Goal: Task Accomplishment & Management: Use online tool/utility

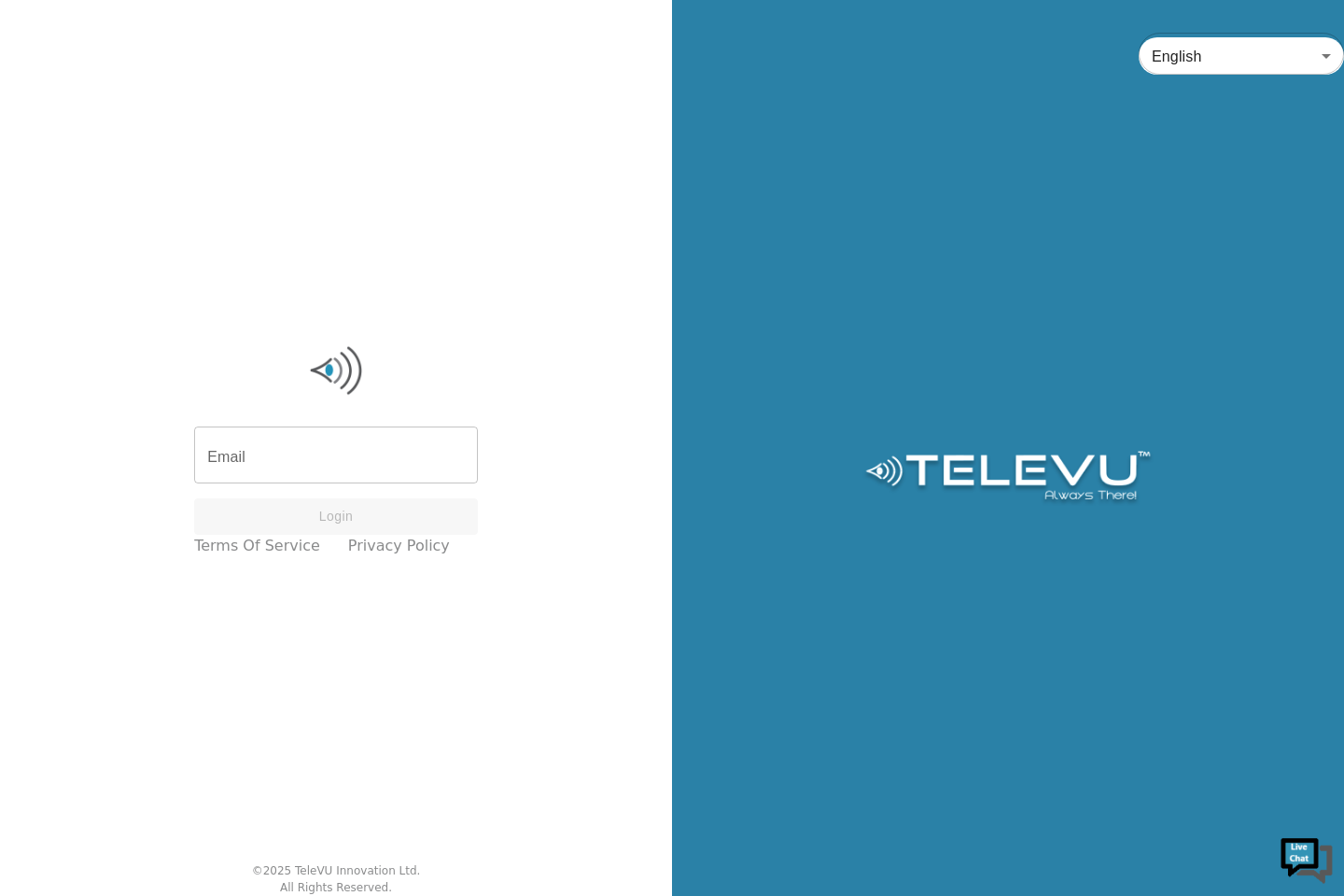
click at [332, 455] on input "Email" at bounding box center [335, 457] width 284 height 53
type input "screenvu+purview@televu.ca"
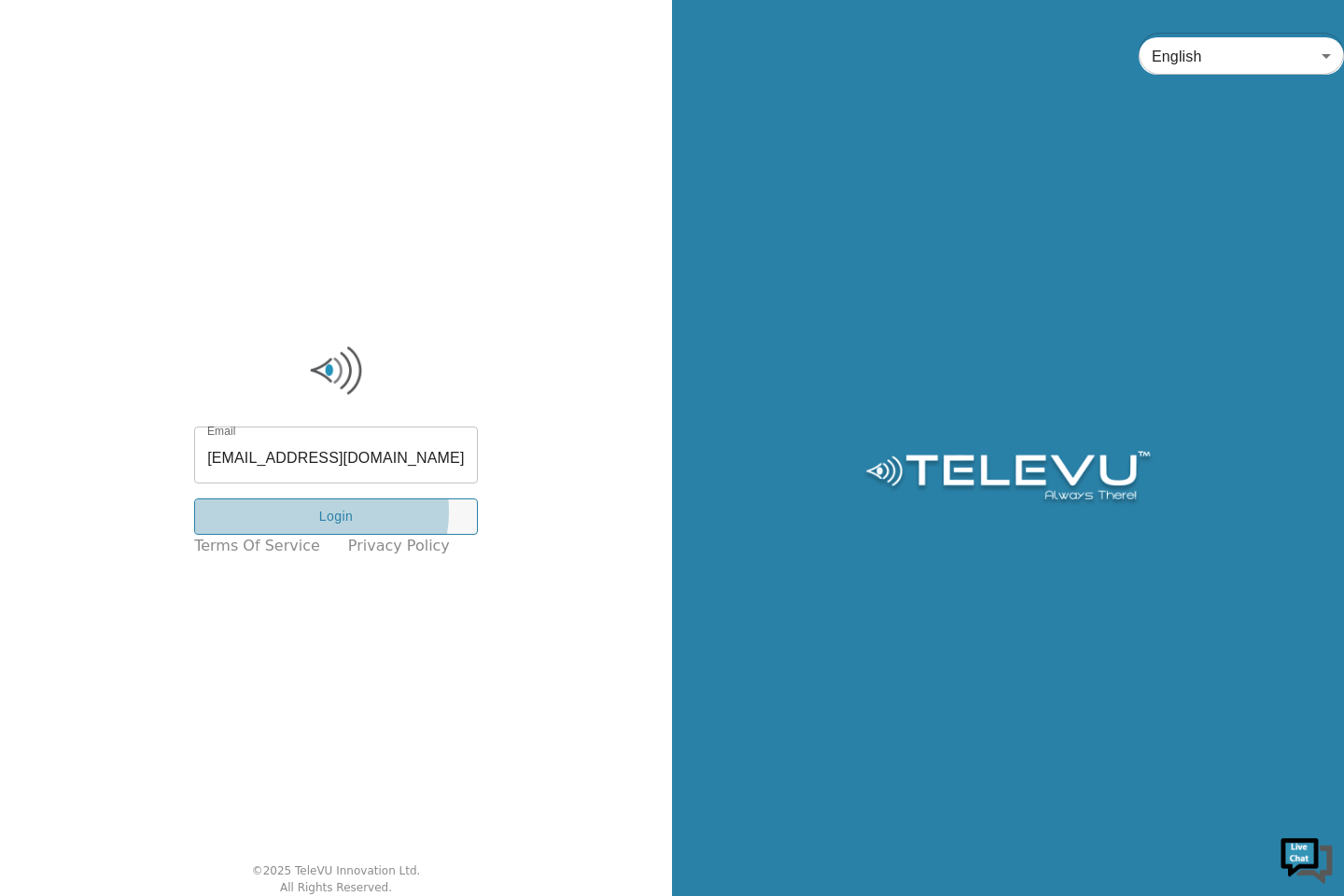
click at [326, 511] on button "Login" at bounding box center [335, 517] width 284 height 36
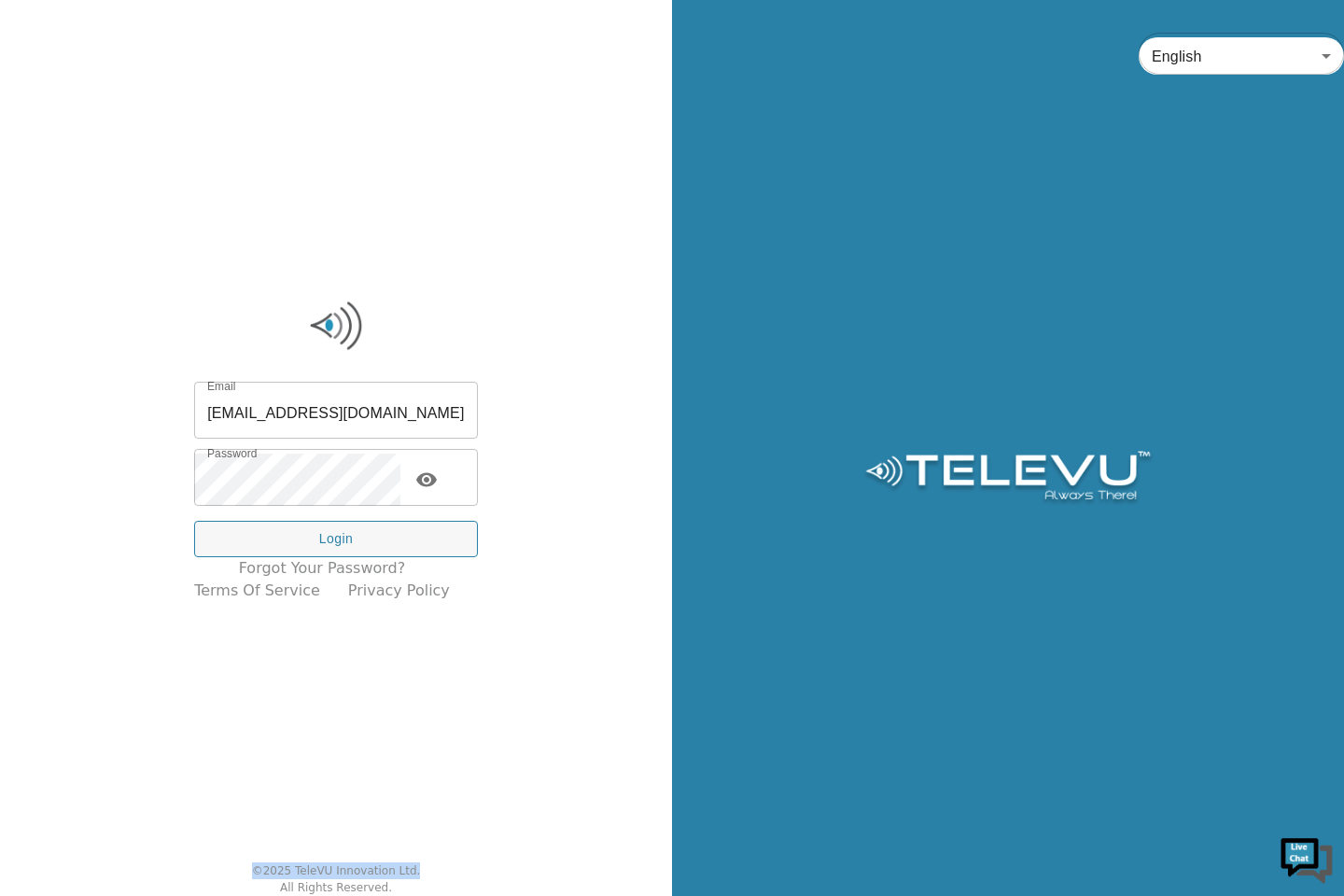
drag, startPoint x: 438, startPoint y: 713, endPoint x: 327, endPoint y: 556, distance: 192.3
click at [447, 791] on div "Email screenvu+purview@televu.ca Email Password Password Login Forgot your pass…" at bounding box center [335, 448] width 672 height 896
click at [328, 534] on button "Login" at bounding box center [335, 539] width 284 height 36
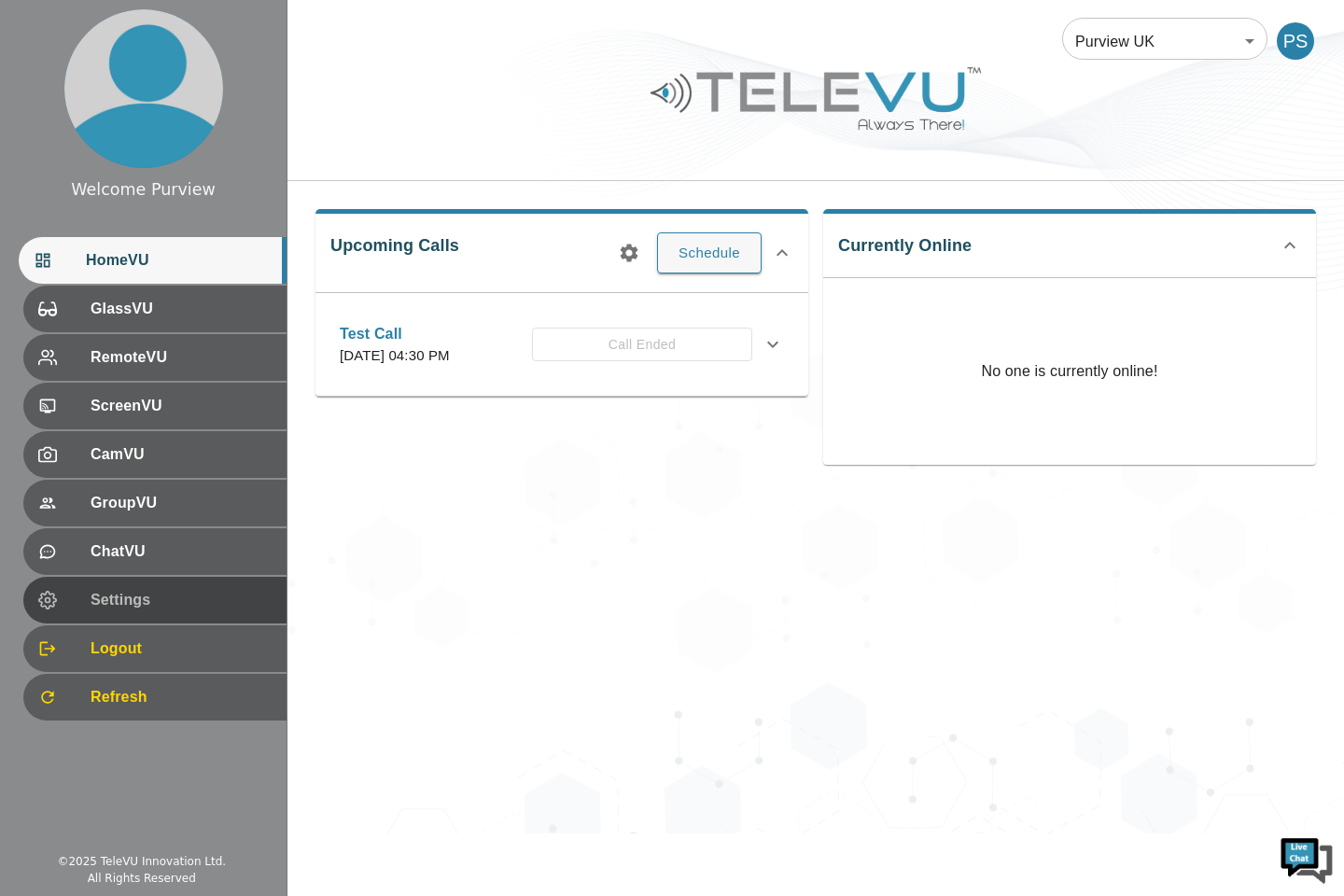
click at [137, 610] on span "Settings" at bounding box center [181, 600] width 181 height 22
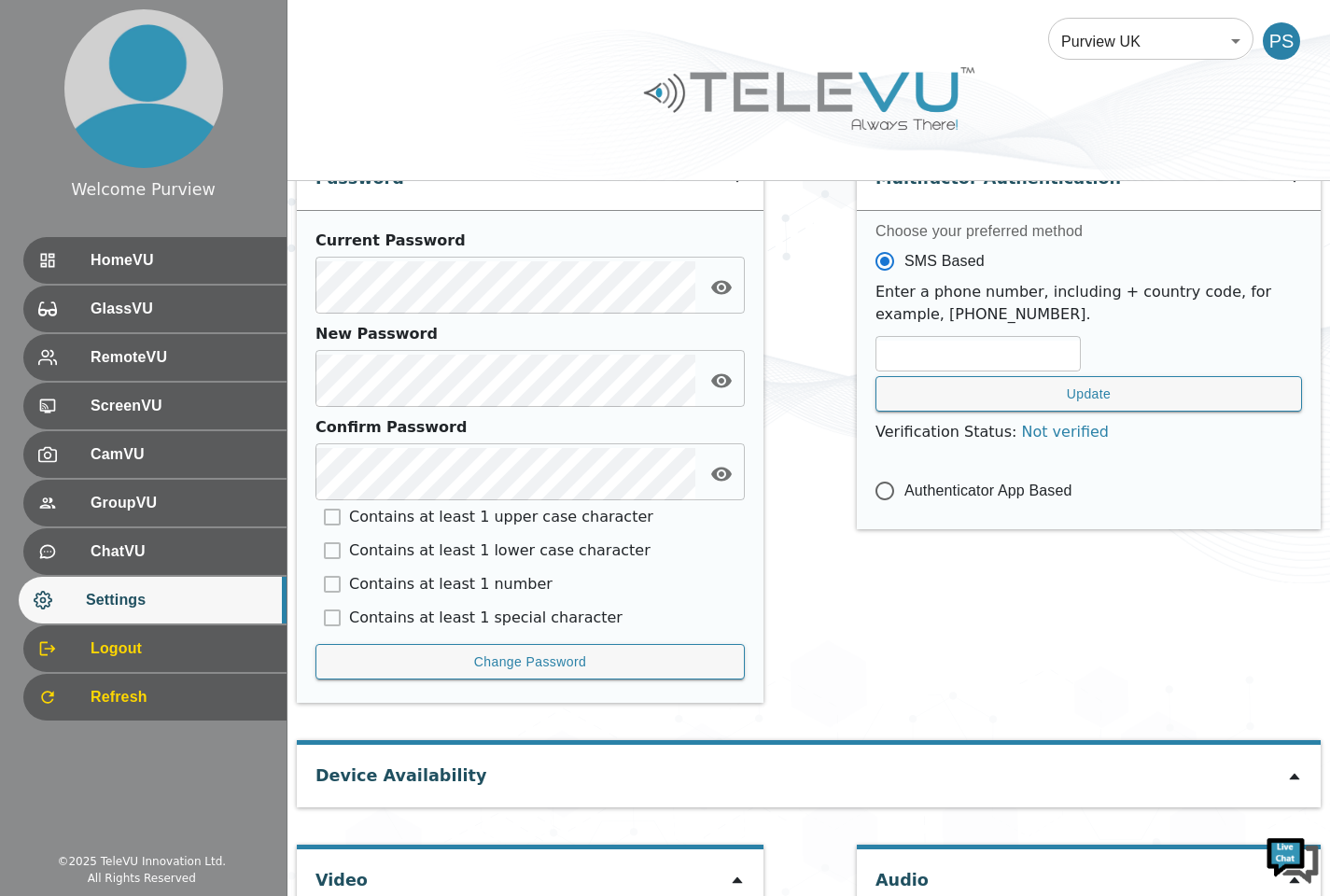
scroll to position [758, 0]
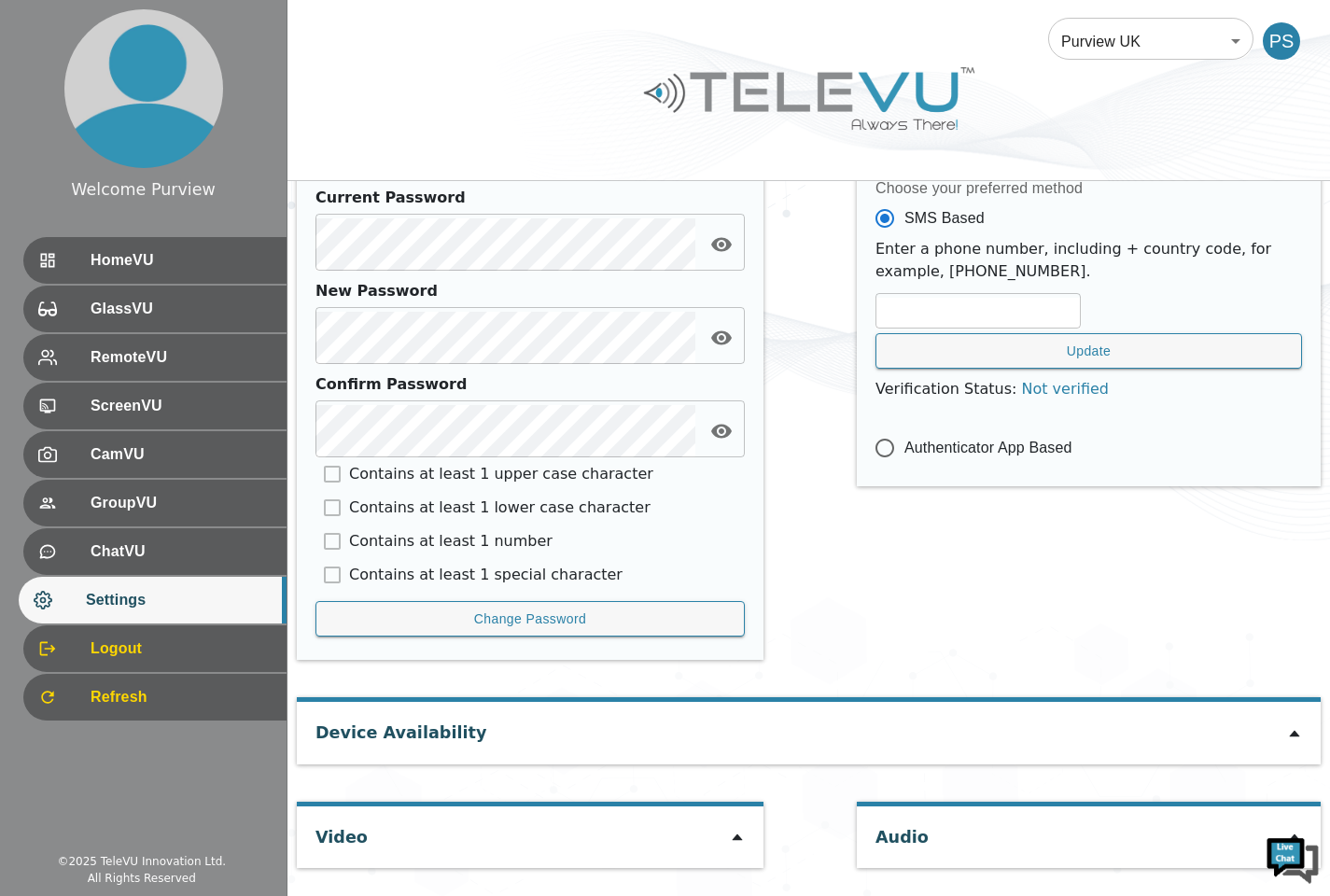
click at [733, 838] on icon at bounding box center [738, 838] width 15 height 15
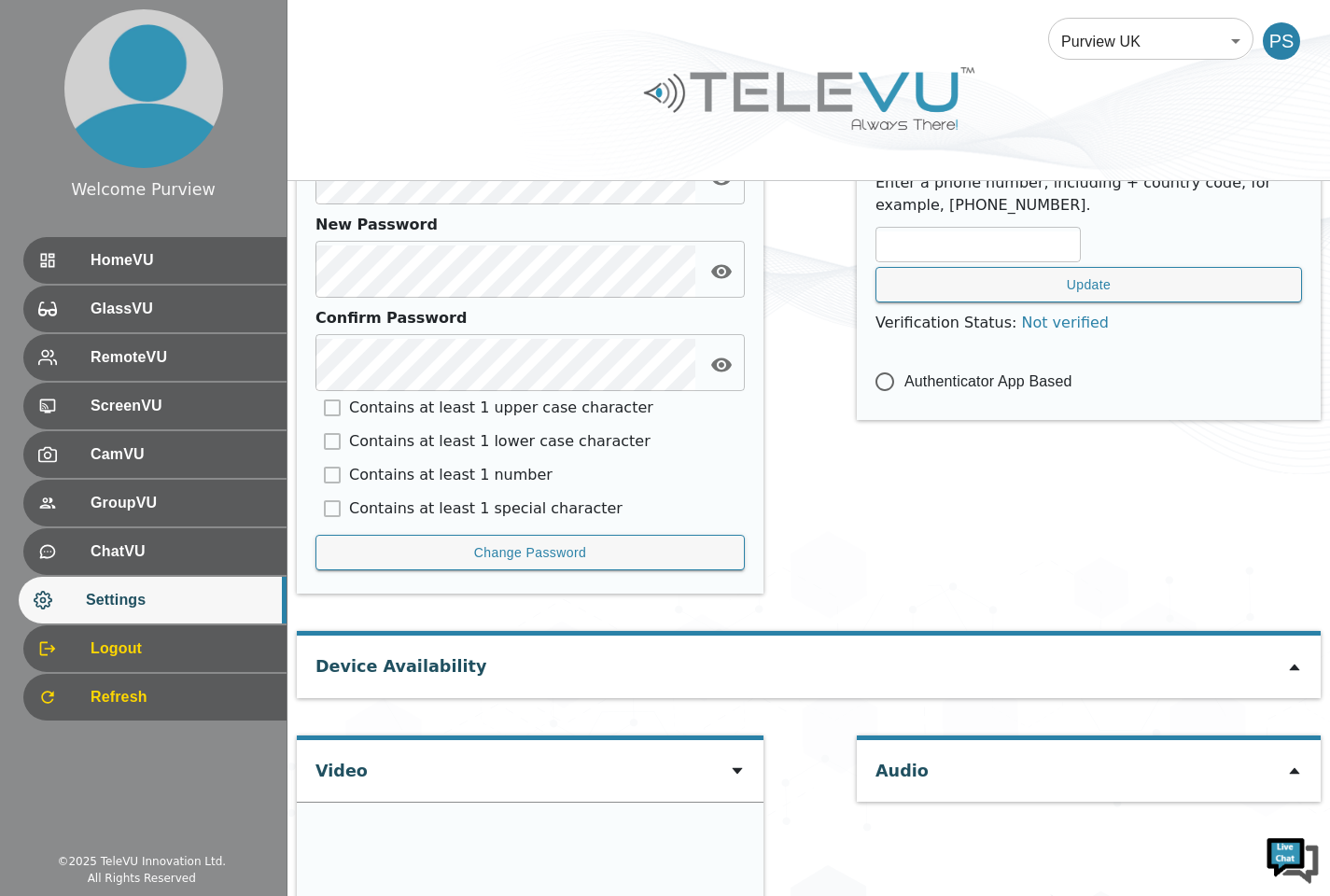
scroll to position [1021, 0]
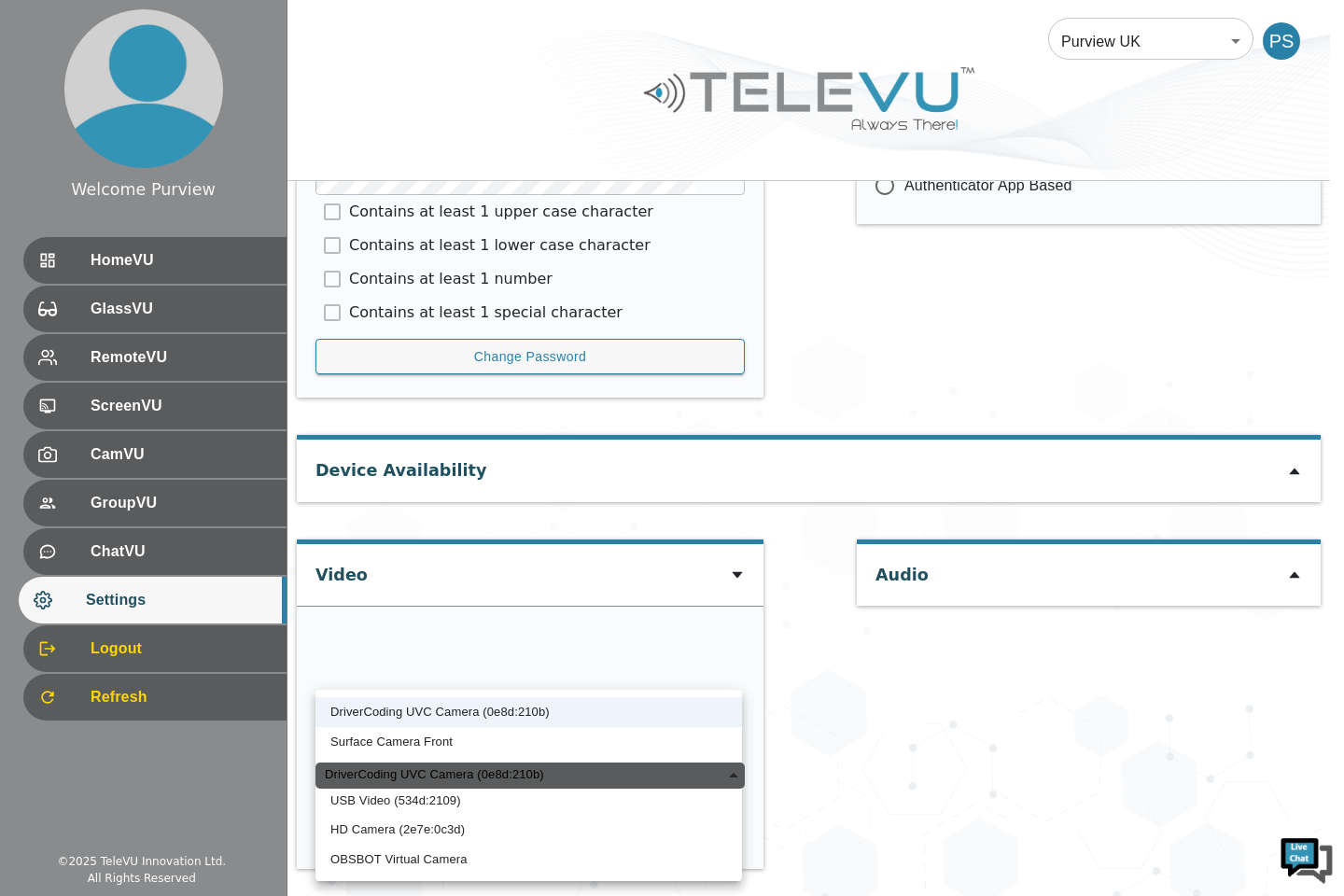
click at [691, 775] on div "DriverCoding UVC Camera (0e8d:210b)" at bounding box center [529, 775] width 429 height 26
click at [423, 832] on li "HD Camera (2e7e:0c3d)" at bounding box center [528, 829] width 426 height 30
type input "e09beb687e09296e94ee4c52ad8e39a25da54e10b918b5cb45ab95c94724efa9"
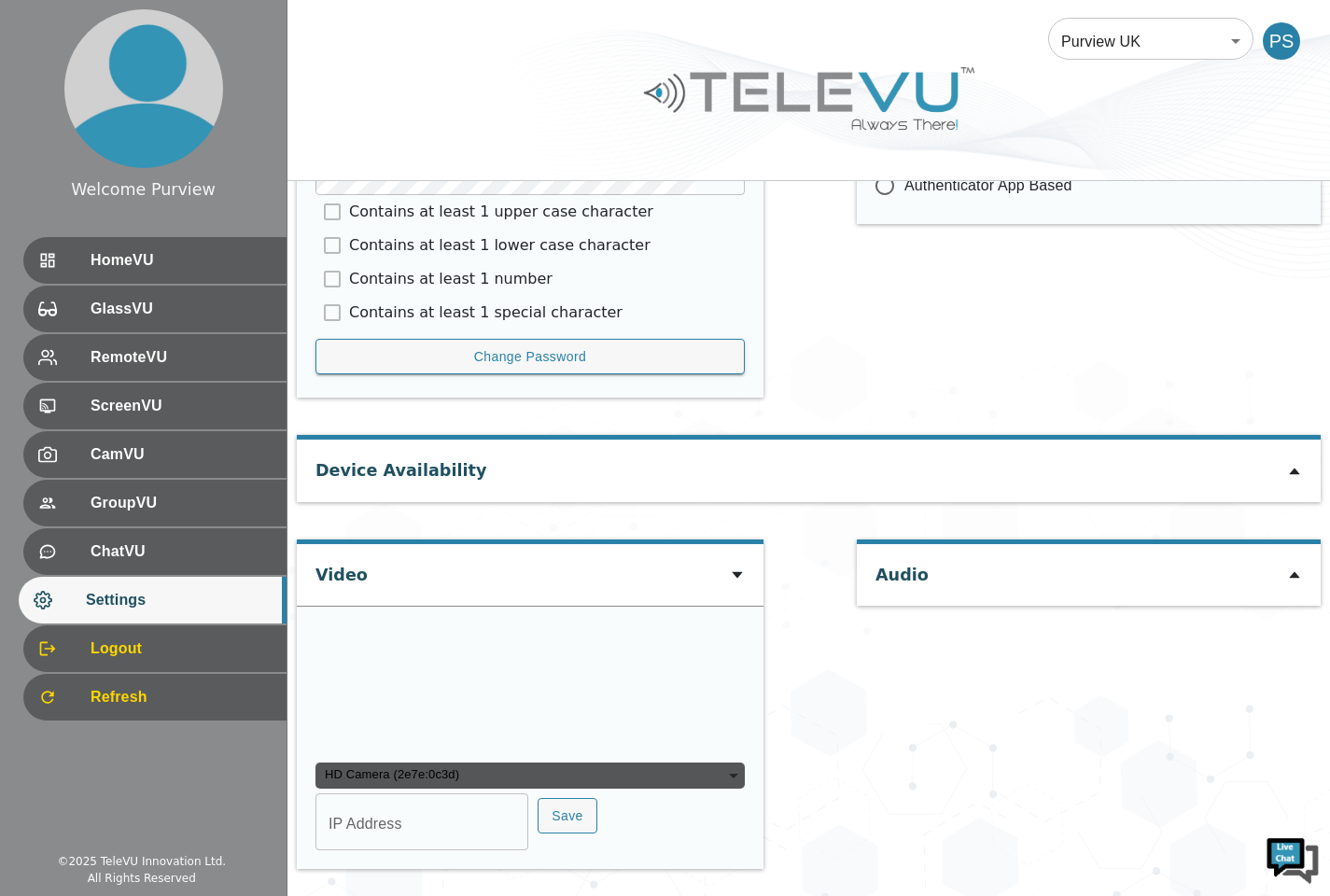
type input "COM3"
click at [957, 818] on div "Audio" at bounding box center [1089, 713] width 464 height 348
click at [218, 266] on span "HomeVU" at bounding box center [182, 260] width 182 height 22
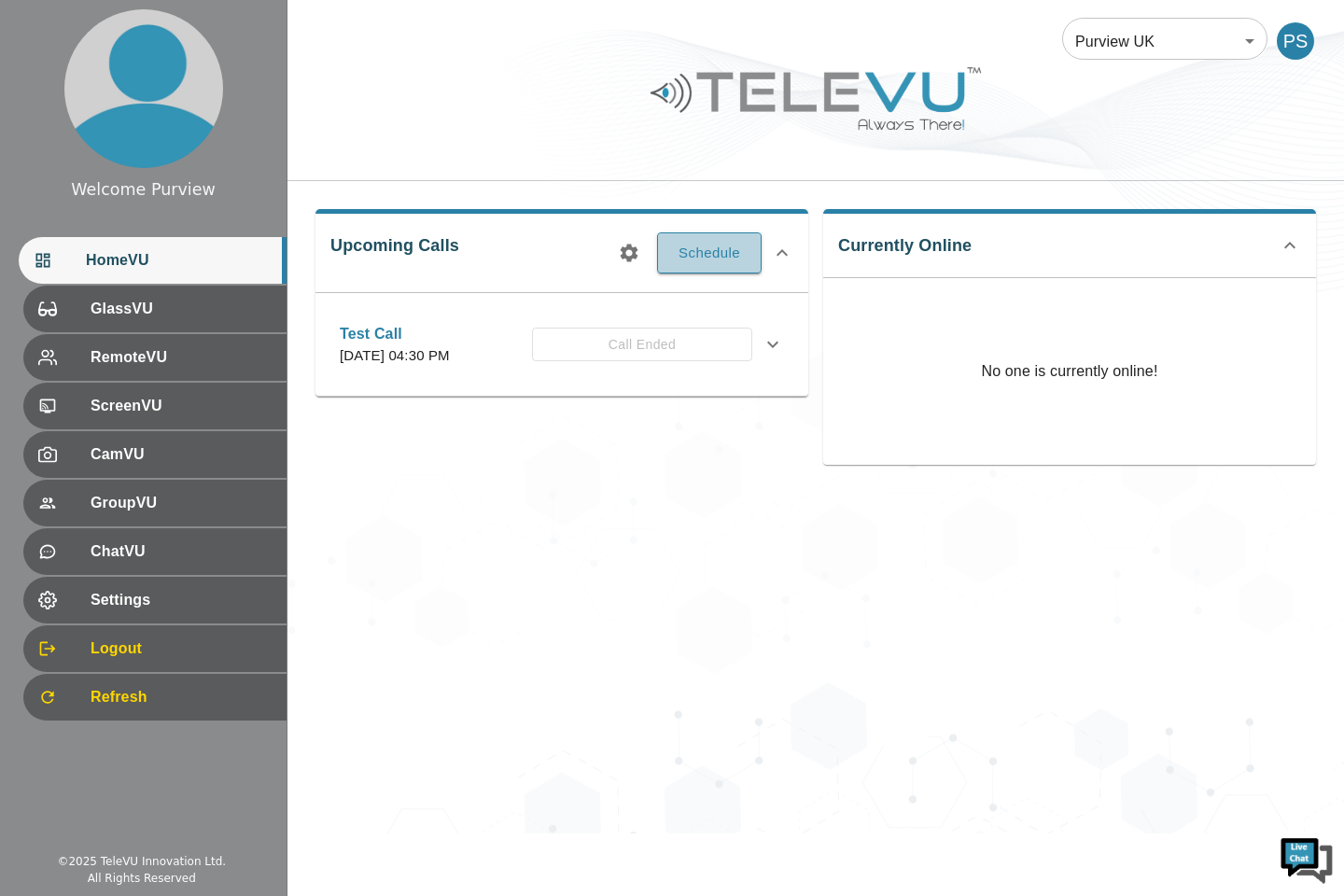
click at [712, 250] on button "Schedule" at bounding box center [709, 252] width 104 height 41
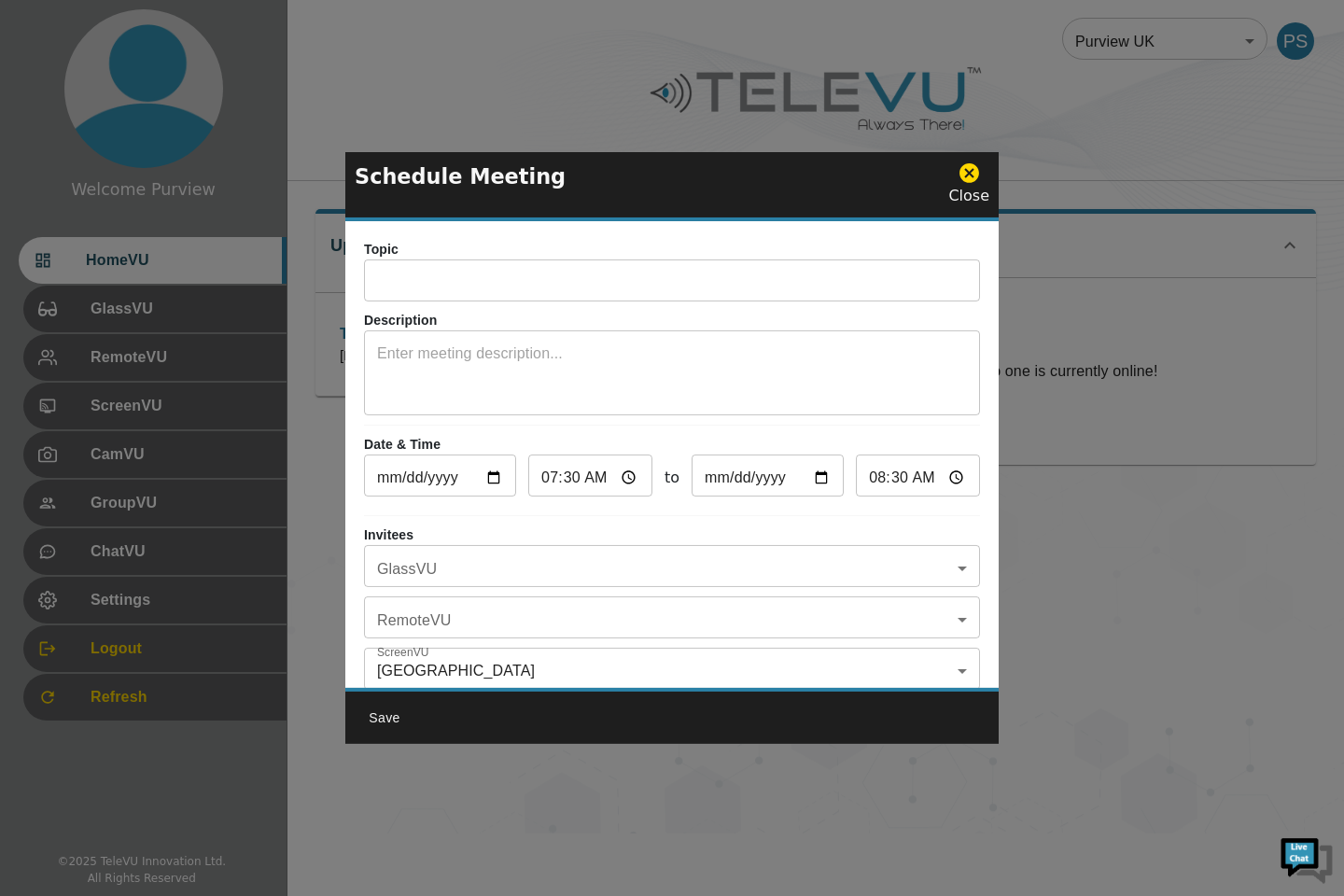
click at [470, 283] on input "text" at bounding box center [672, 282] width 616 height 37
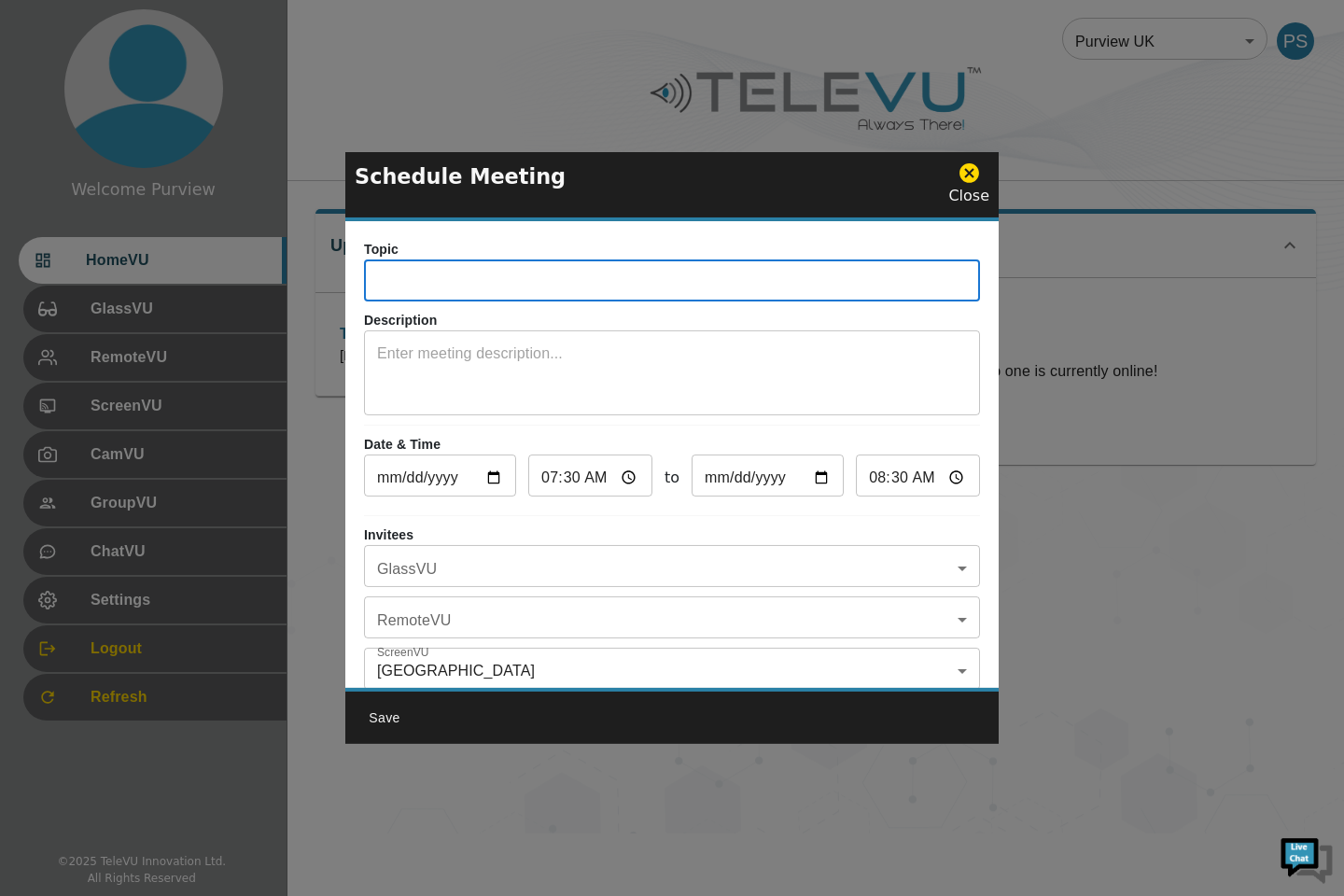
click at [979, 174] on icon at bounding box center [969, 173] width 20 height 20
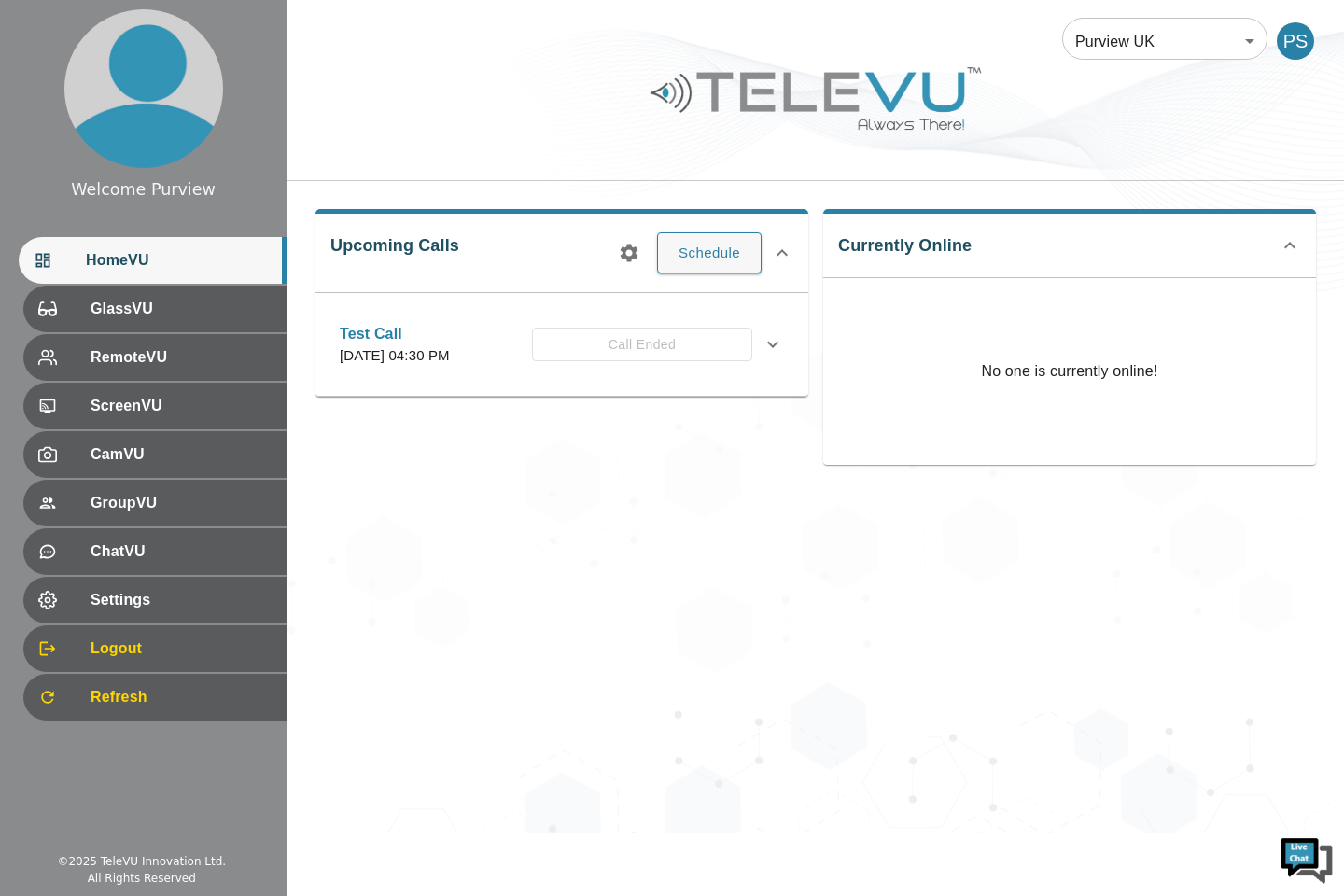
click at [969, 172] on div "Purview UK 205 ​ PS" at bounding box center [816, 91] width 1056 height 181
click at [135, 600] on span "Settings" at bounding box center [181, 600] width 181 height 22
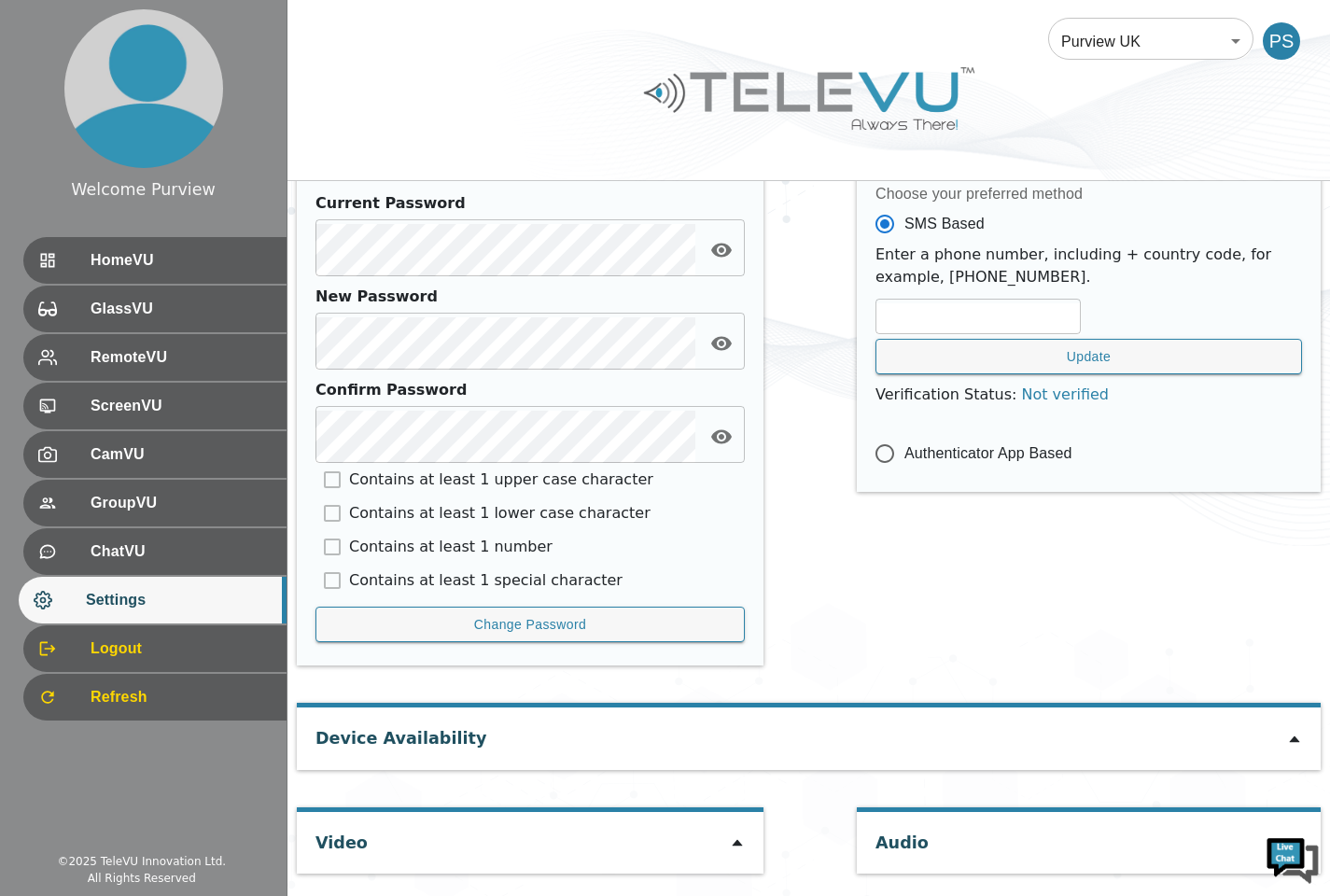
scroll to position [758, 0]
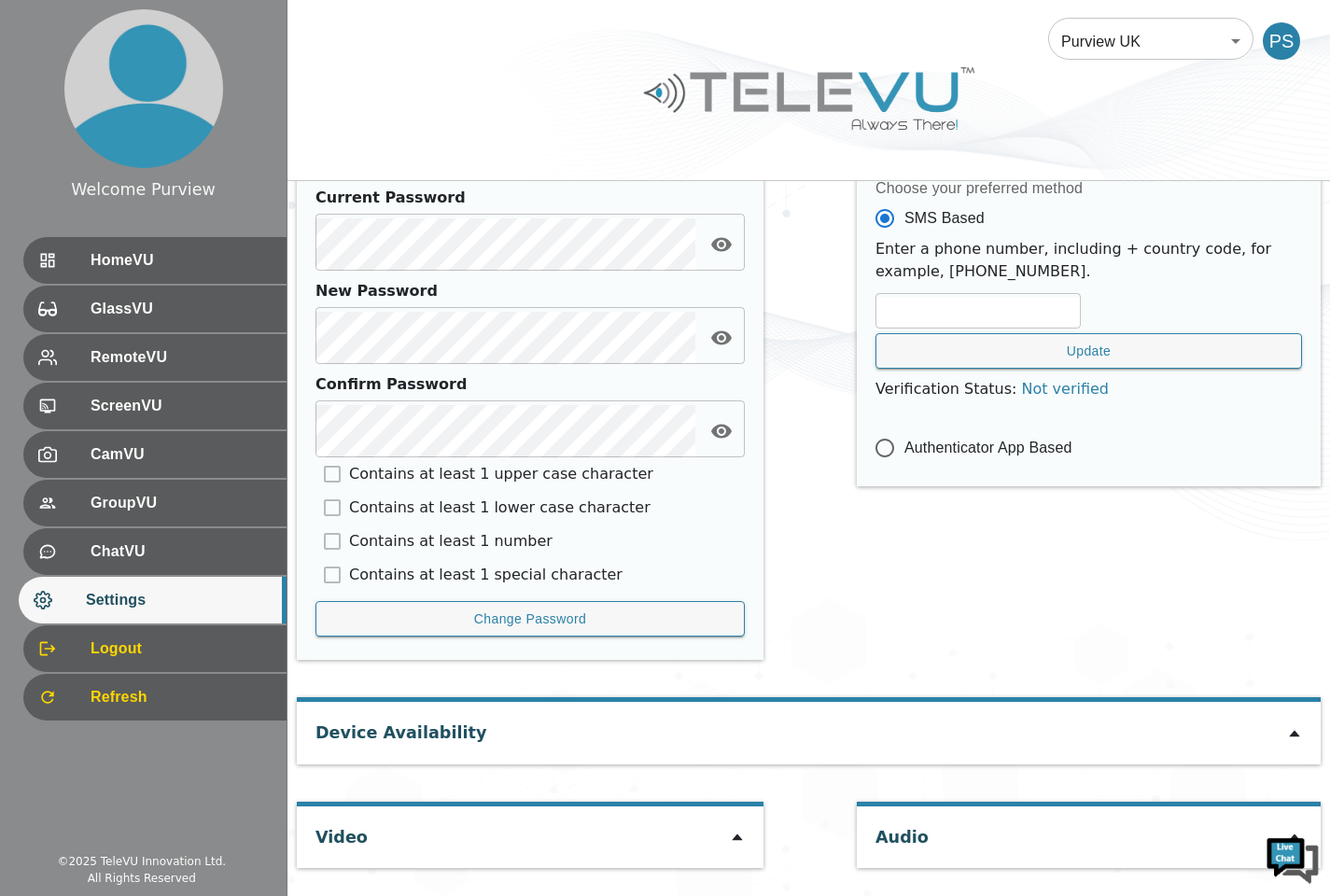
click at [1296, 732] on icon at bounding box center [1295, 734] width 15 height 15
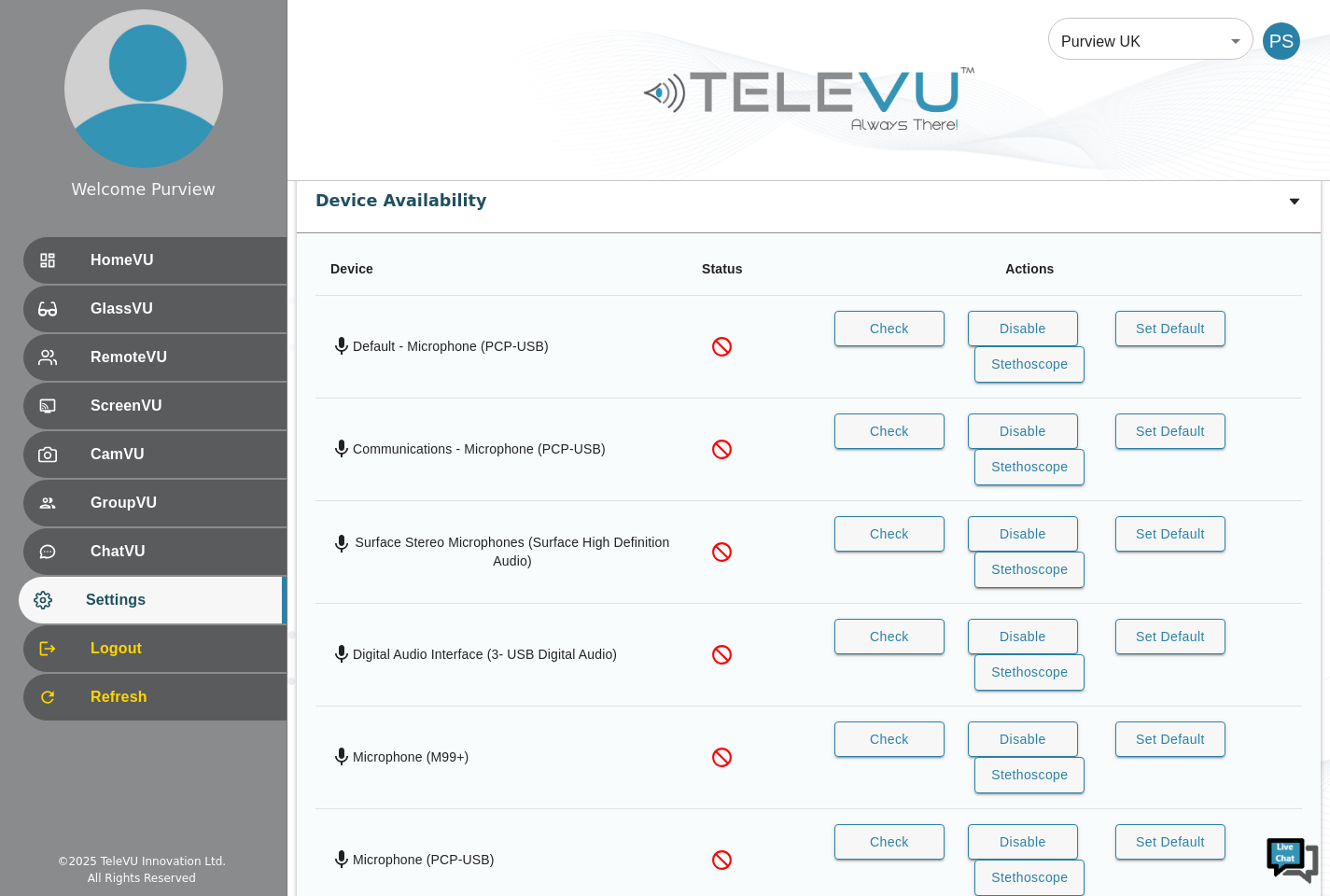
scroll to position [1306, 0]
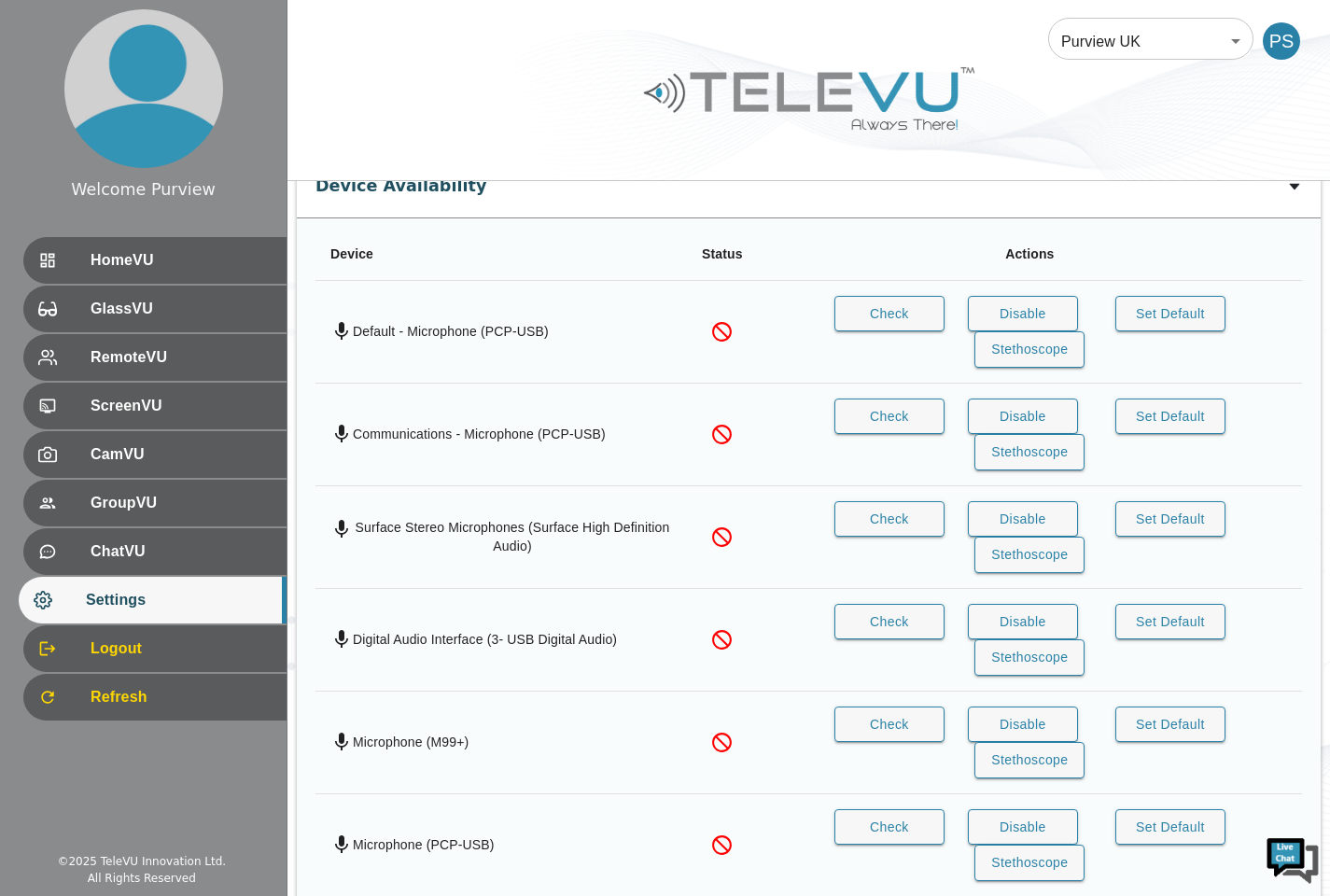
click at [1046, 357] on button "Stethoscope" at bounding box center [1029, 350] width 110 height 36
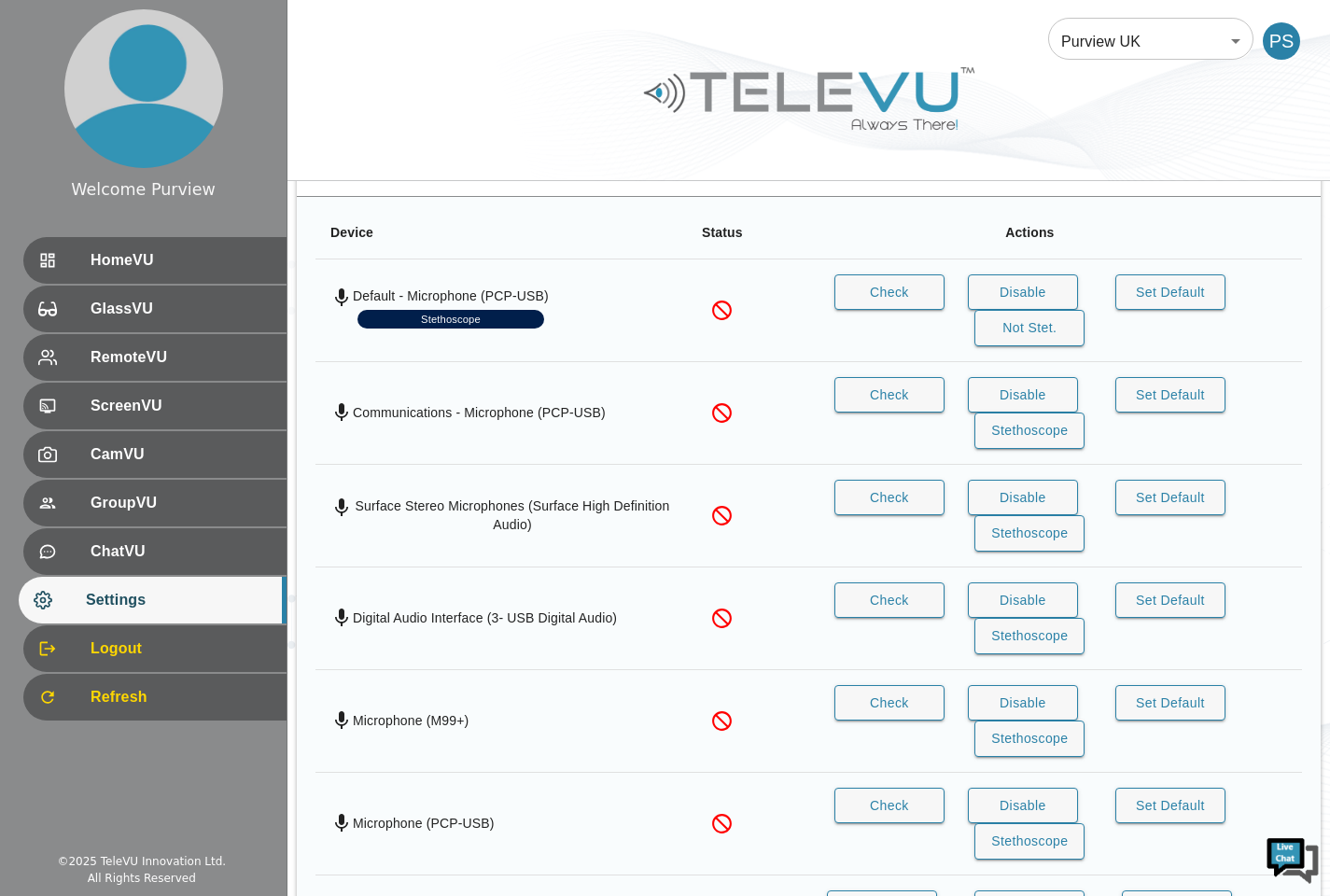
scroll to position [1315, 0]
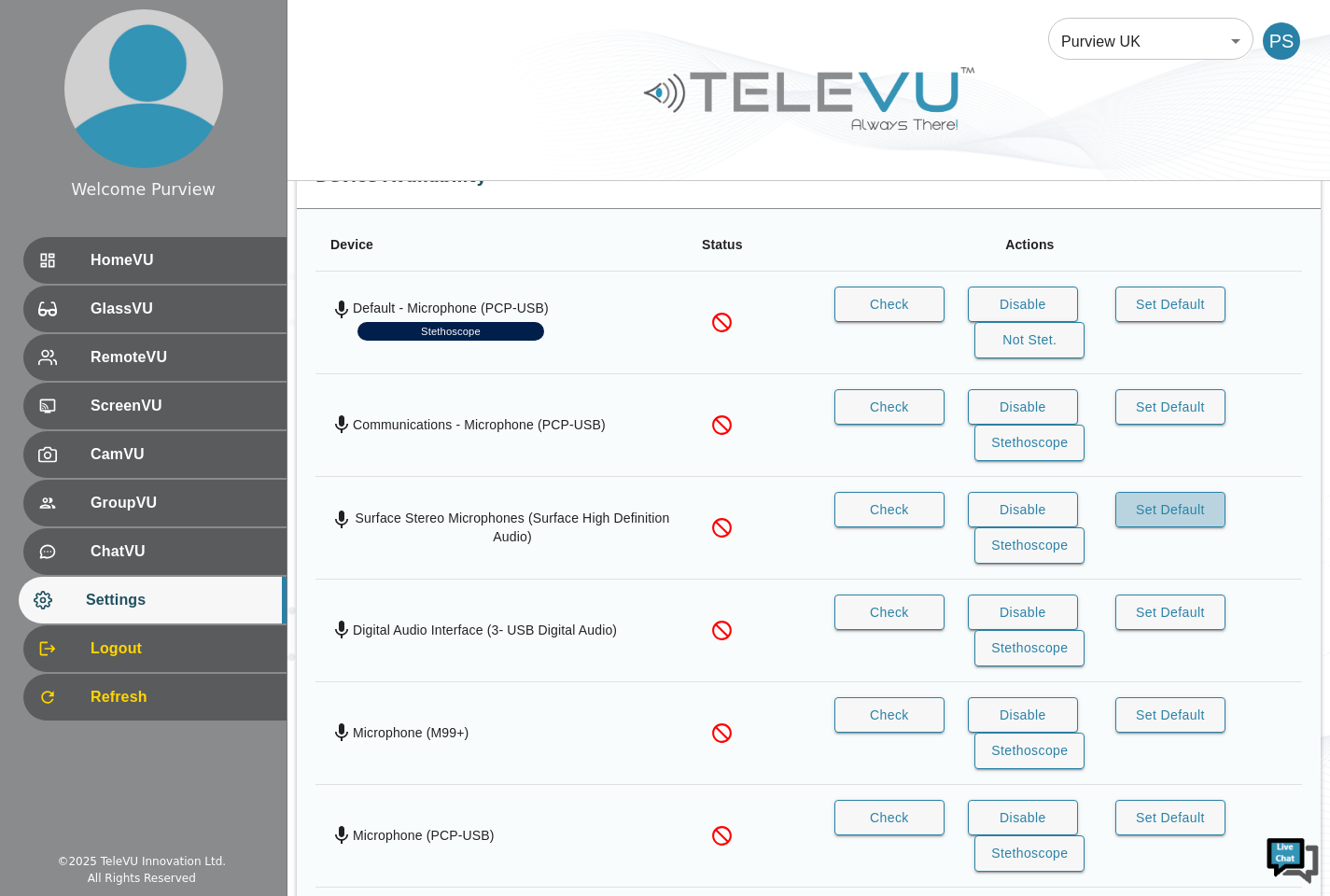
click at [1139, 513] on button "Set Default" at bounding box center [1170, 510] width 110 height 36
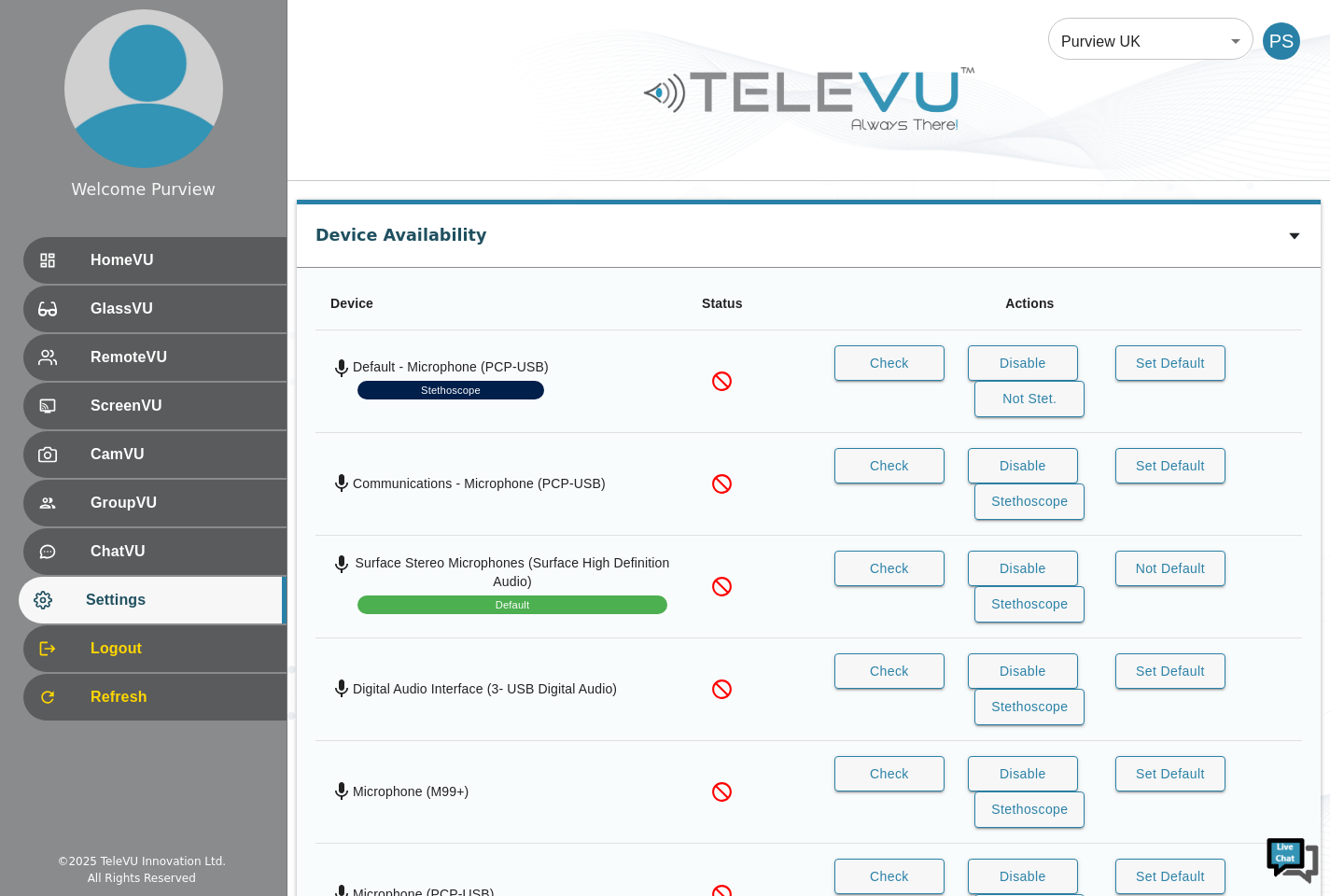
scroll to position [1255, 0]
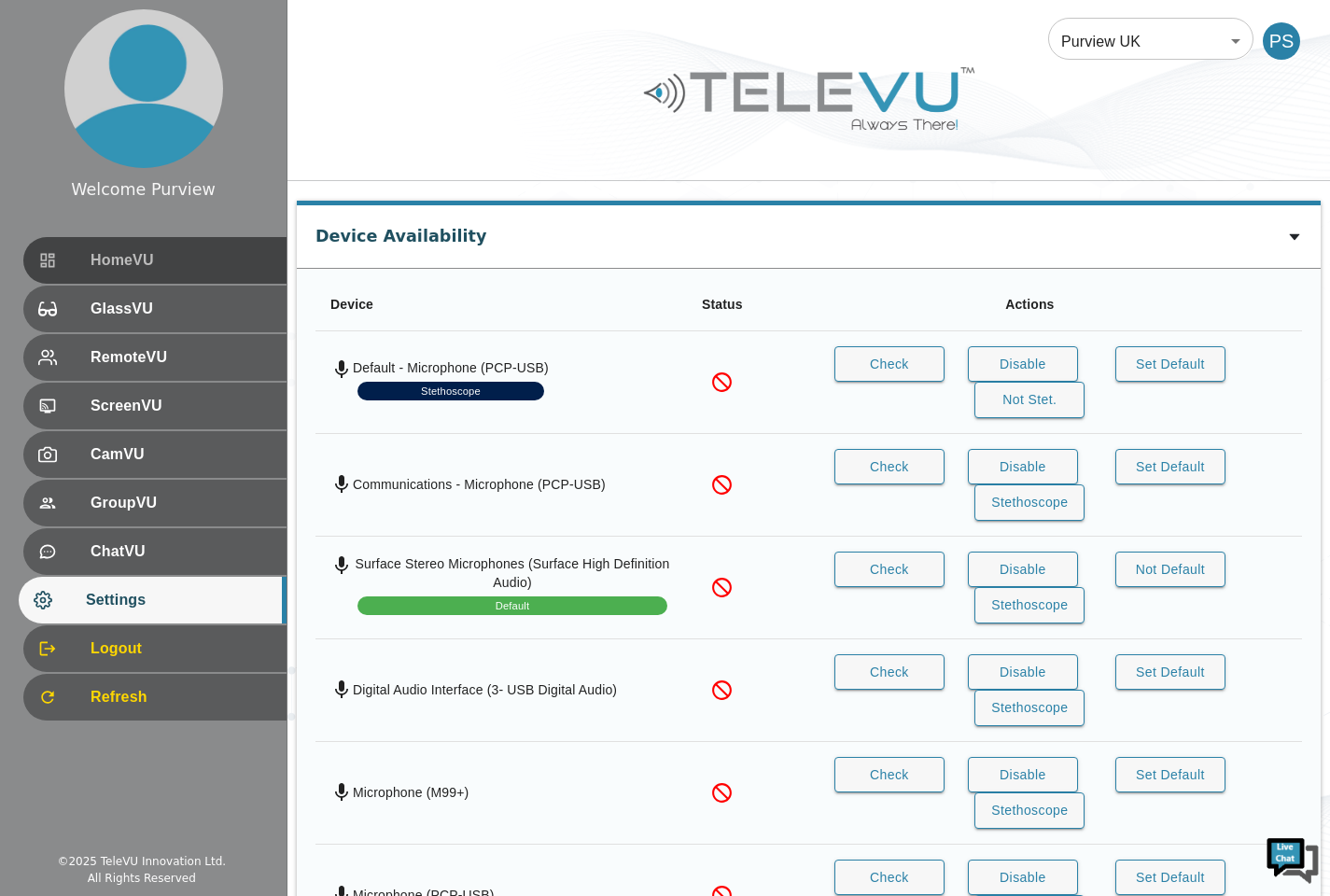
click at [175, 263] on span "HomeVU" at bounding box center [182, 260] width 182 height 22
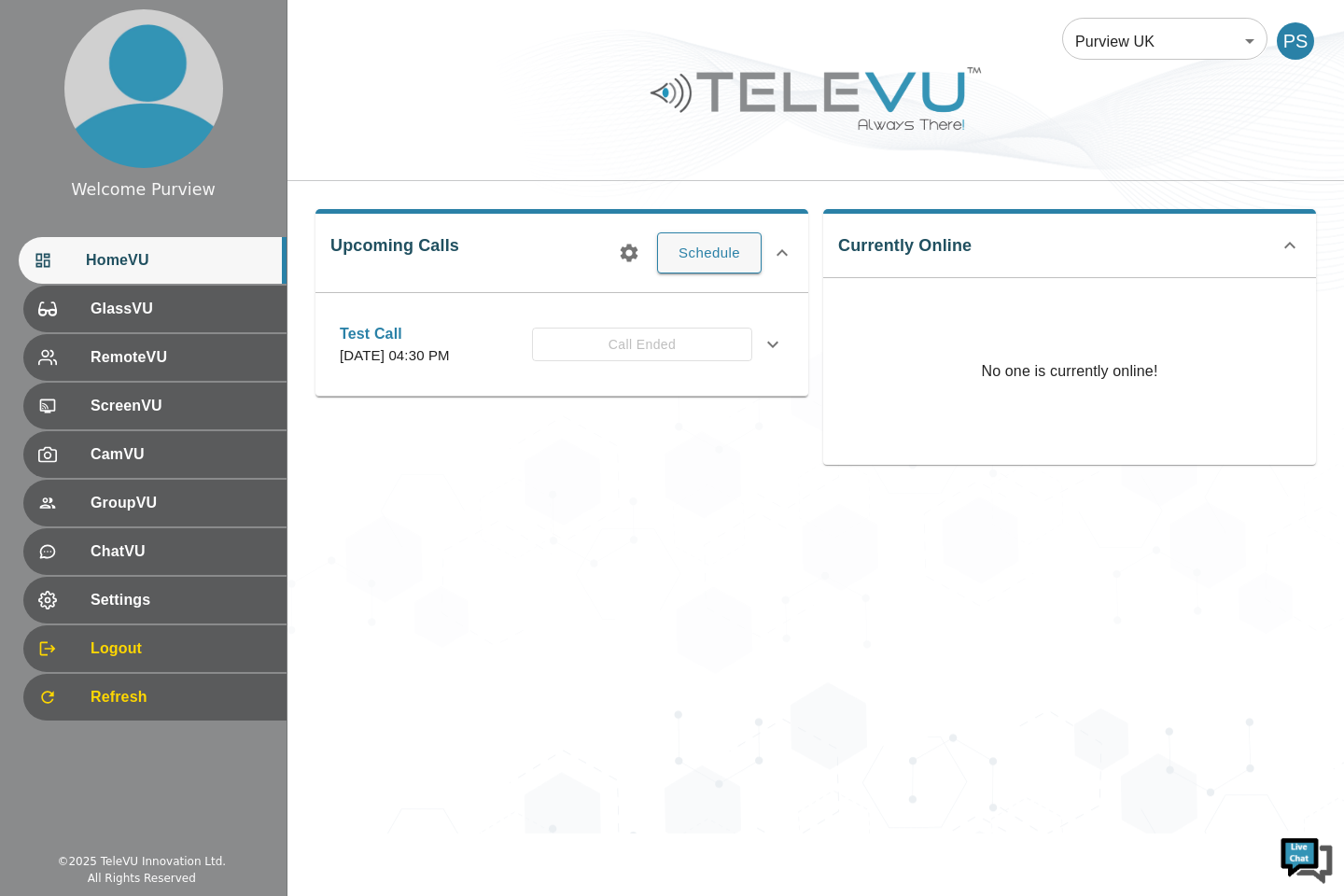
click at [705, 260] on button "Schedule" at bounding box center [709, 252] width 104 height 41
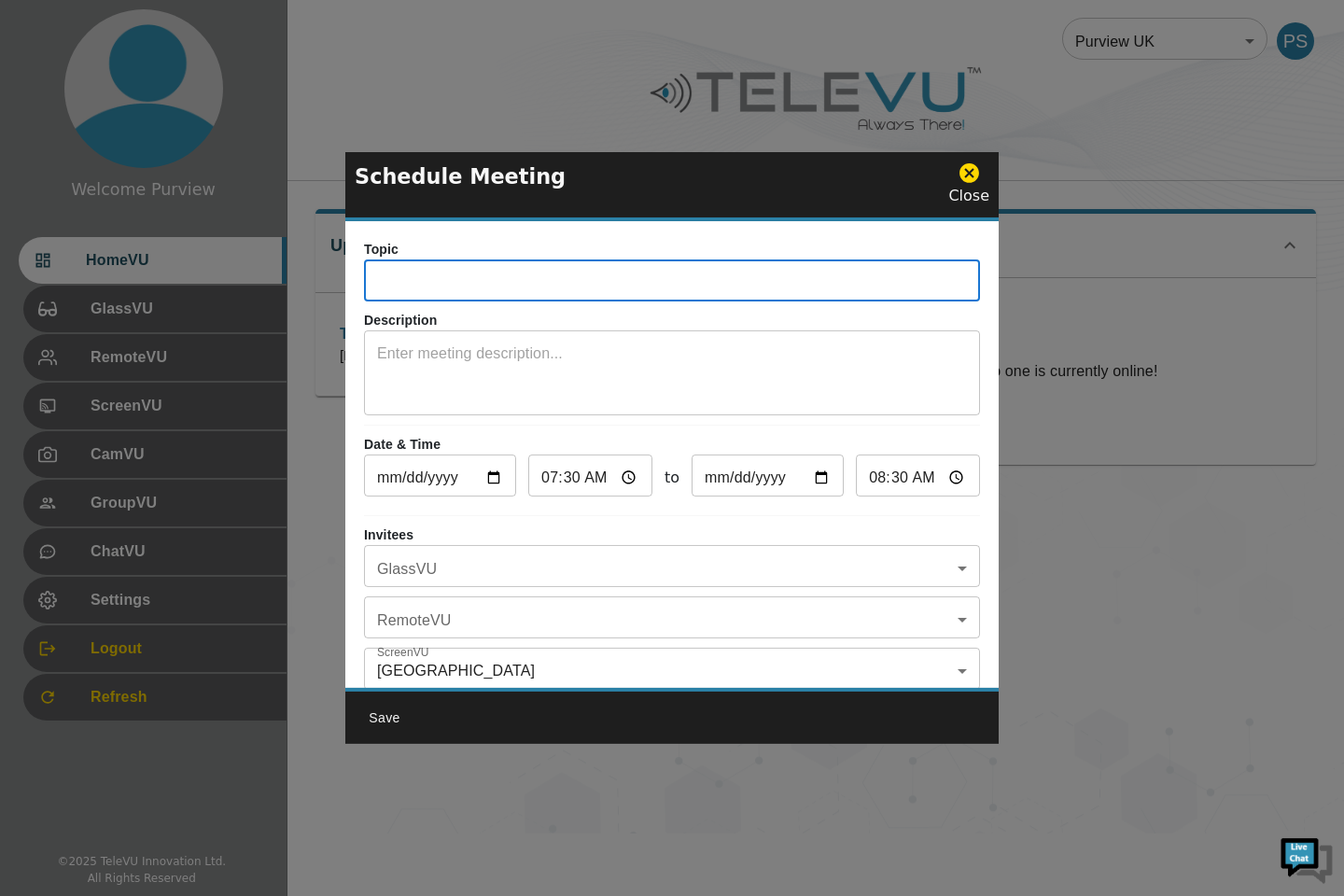
click at [537, 293] on input "text" at bounding box center [672, 282] width 616 height 37
type input "Demo Call"
click at [496, 476] on input "2025-09-08" at bounding box center [439, 478] width 152 height 37
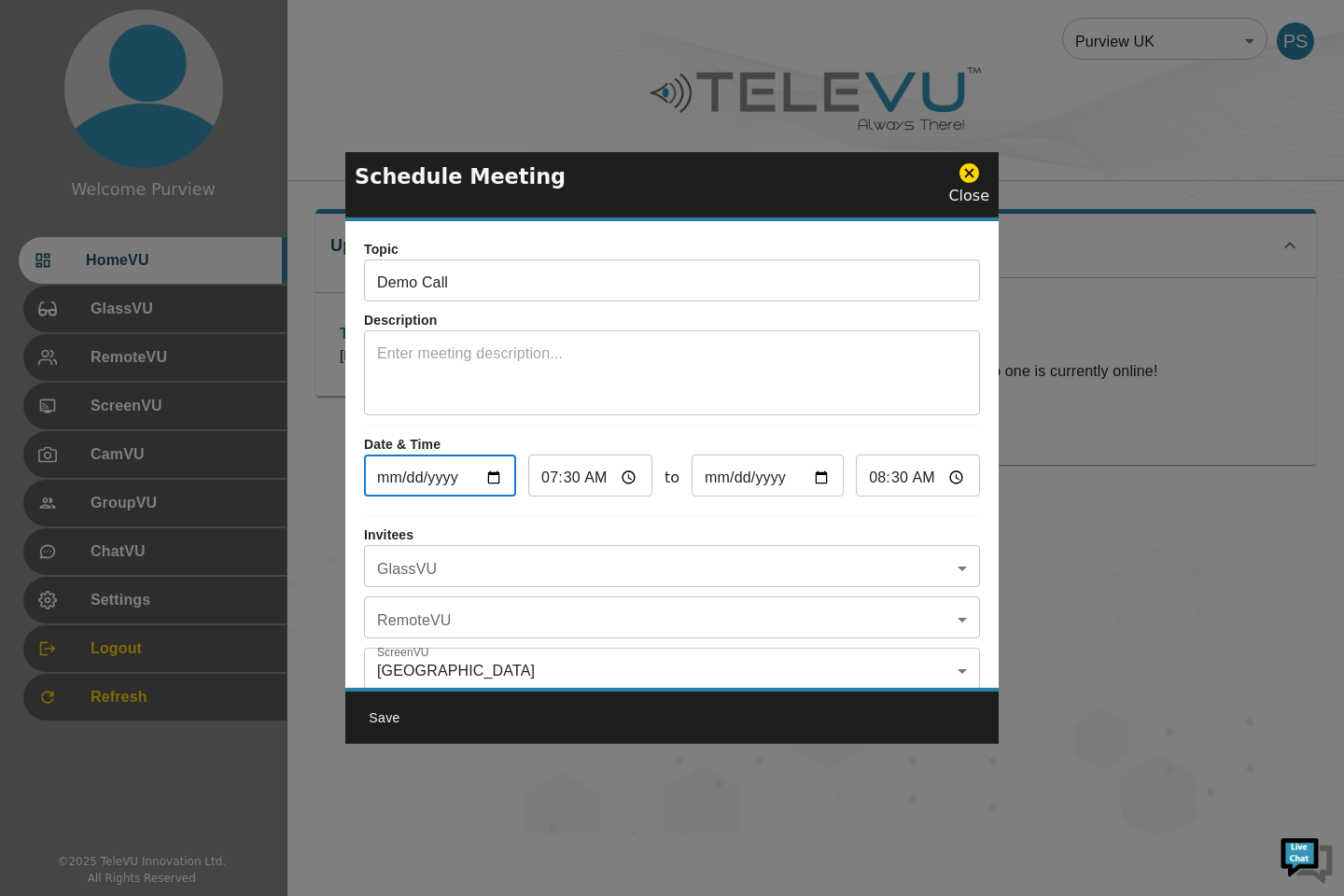
type input "2025-09-30"
click at [382, 713] on button "Save" at bounding box center [384, 718] width 60 height 34
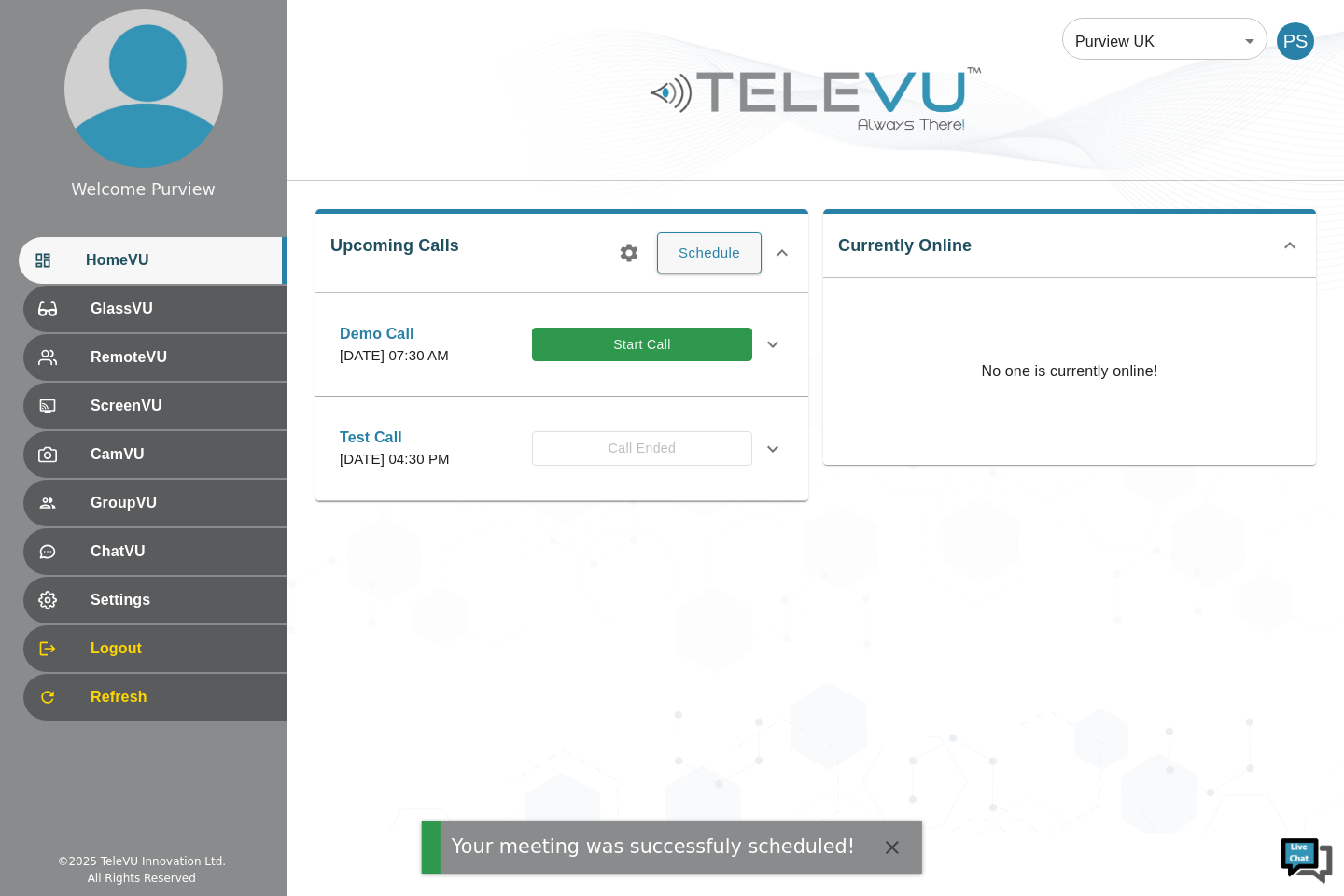
click at [646, 359] on button "Start Call" at bounding box center [642, 345] width 221 height 34
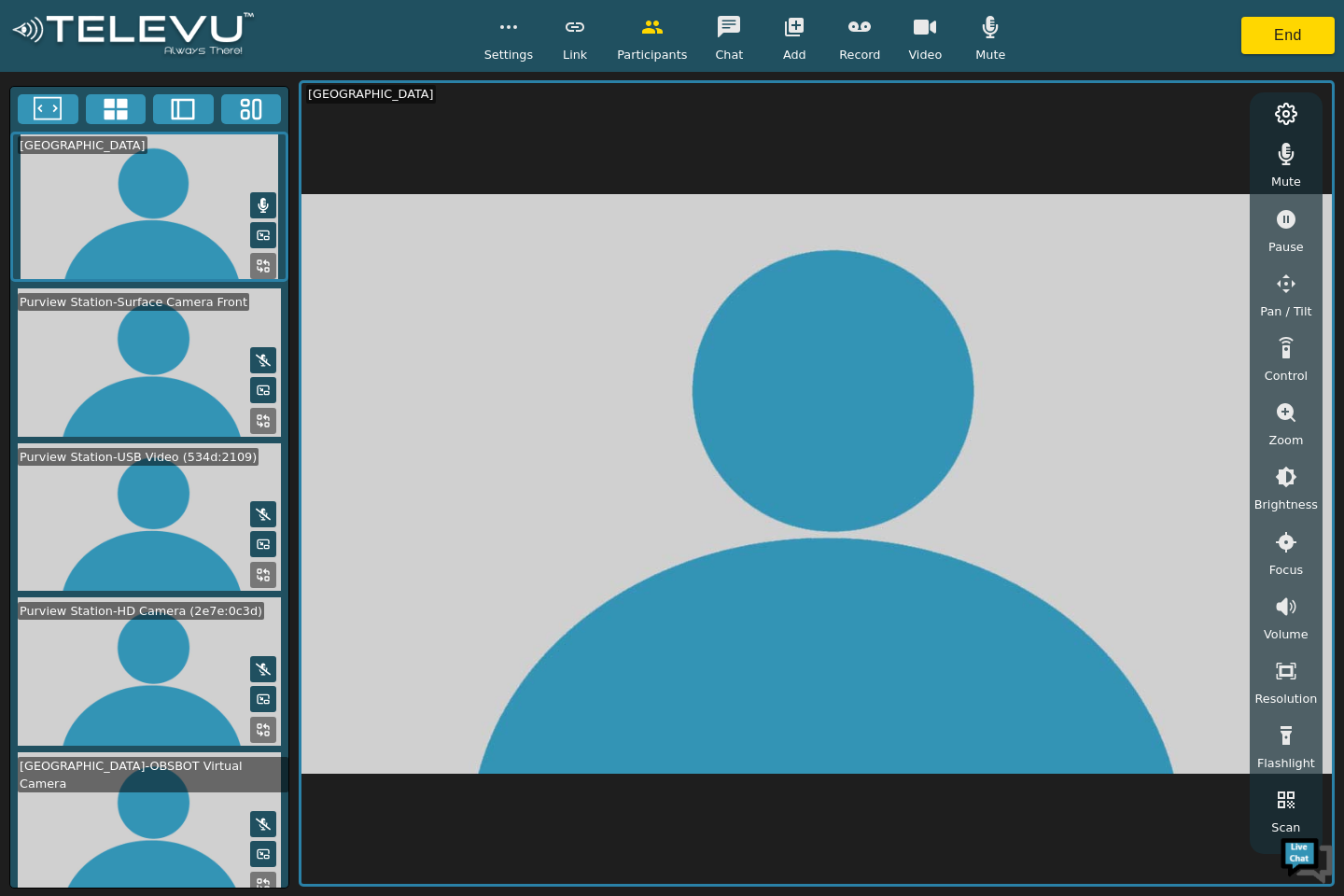
click at [258, 728] on rect at bounding box center [260, 726] width 4 height 4
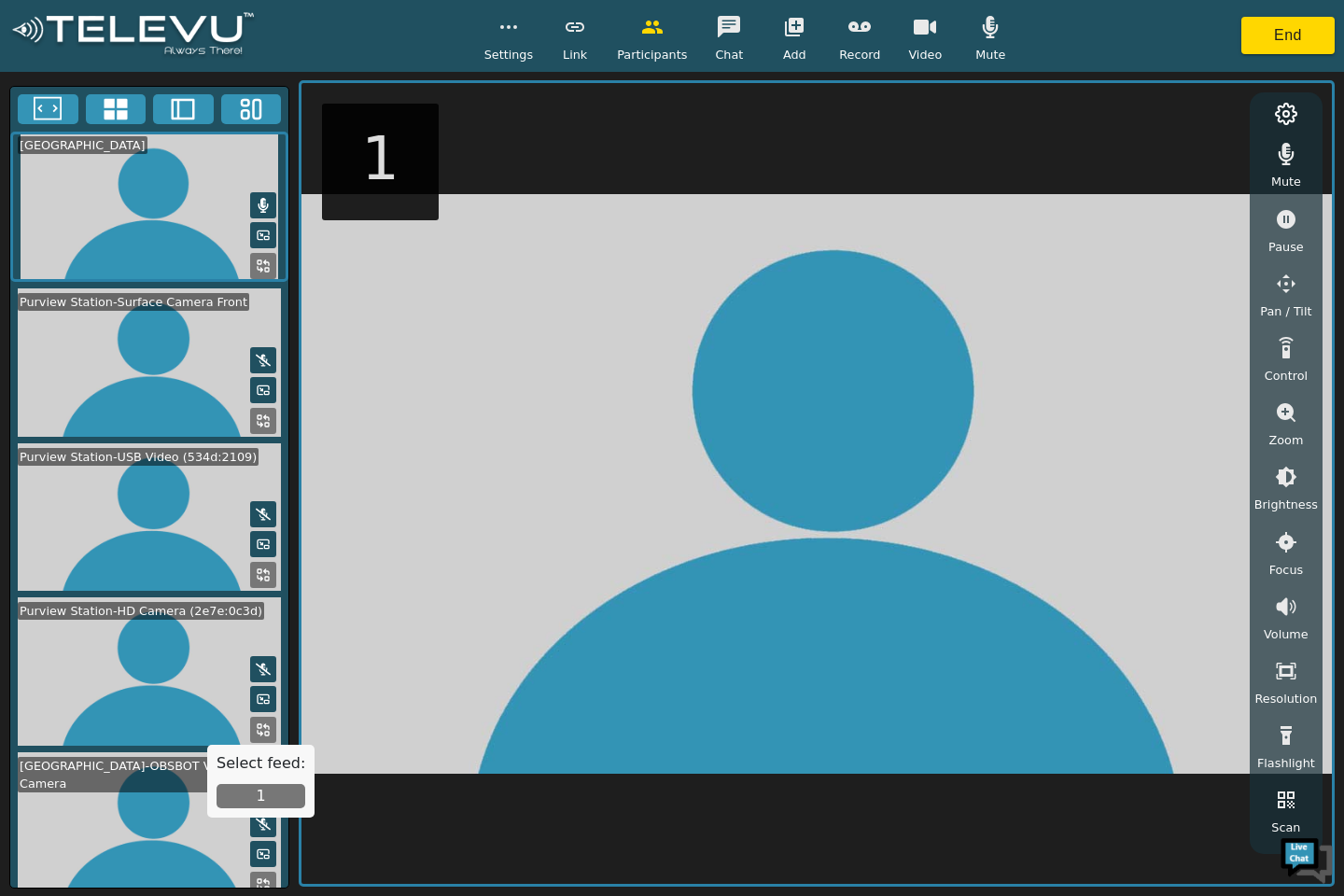
click at [245, 796] on button "1" at bounding box center [261, 796] width 89 height 24
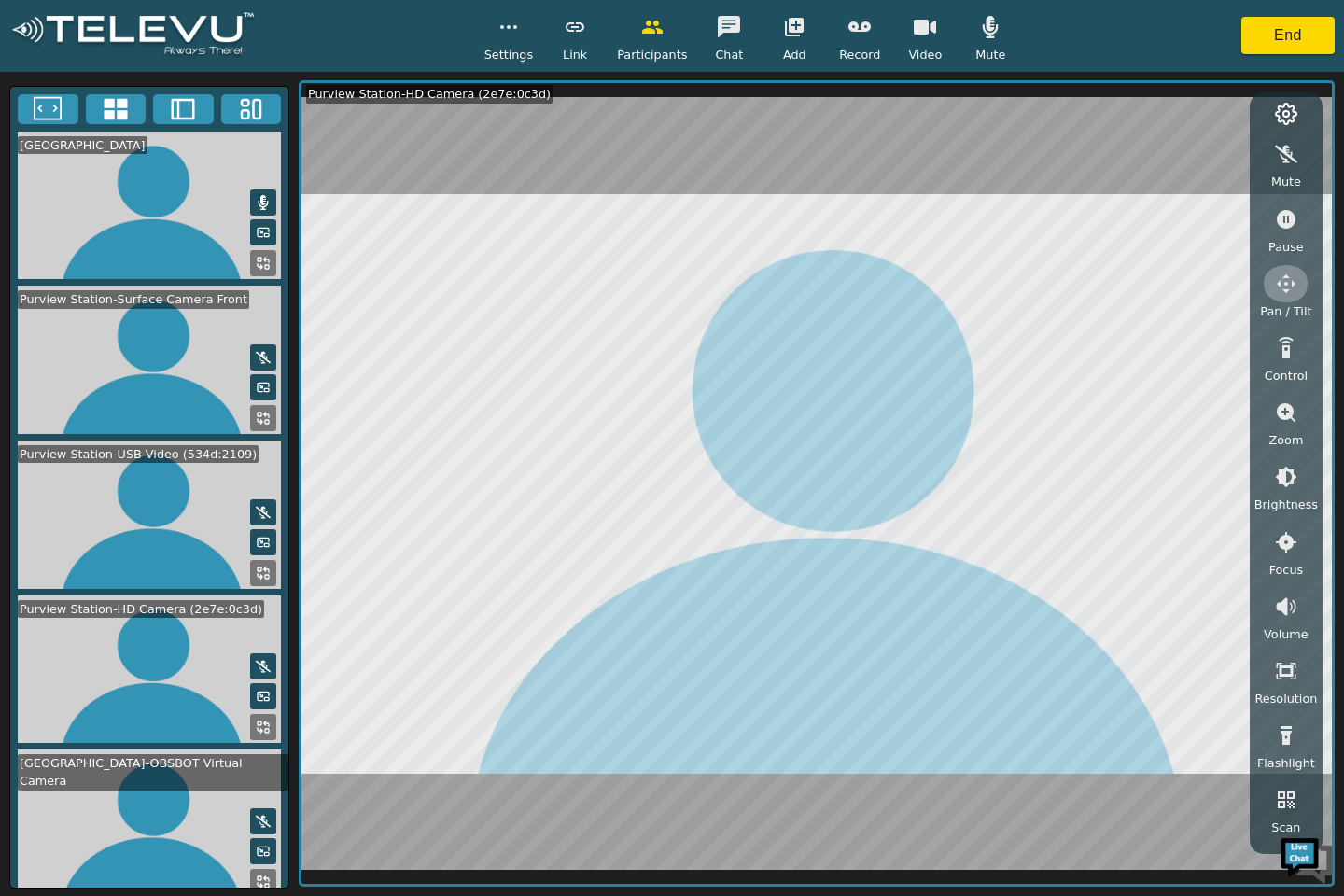
click at [1276, 277] on icon "button" at bounding box center [1286, 283] width 22 height 22
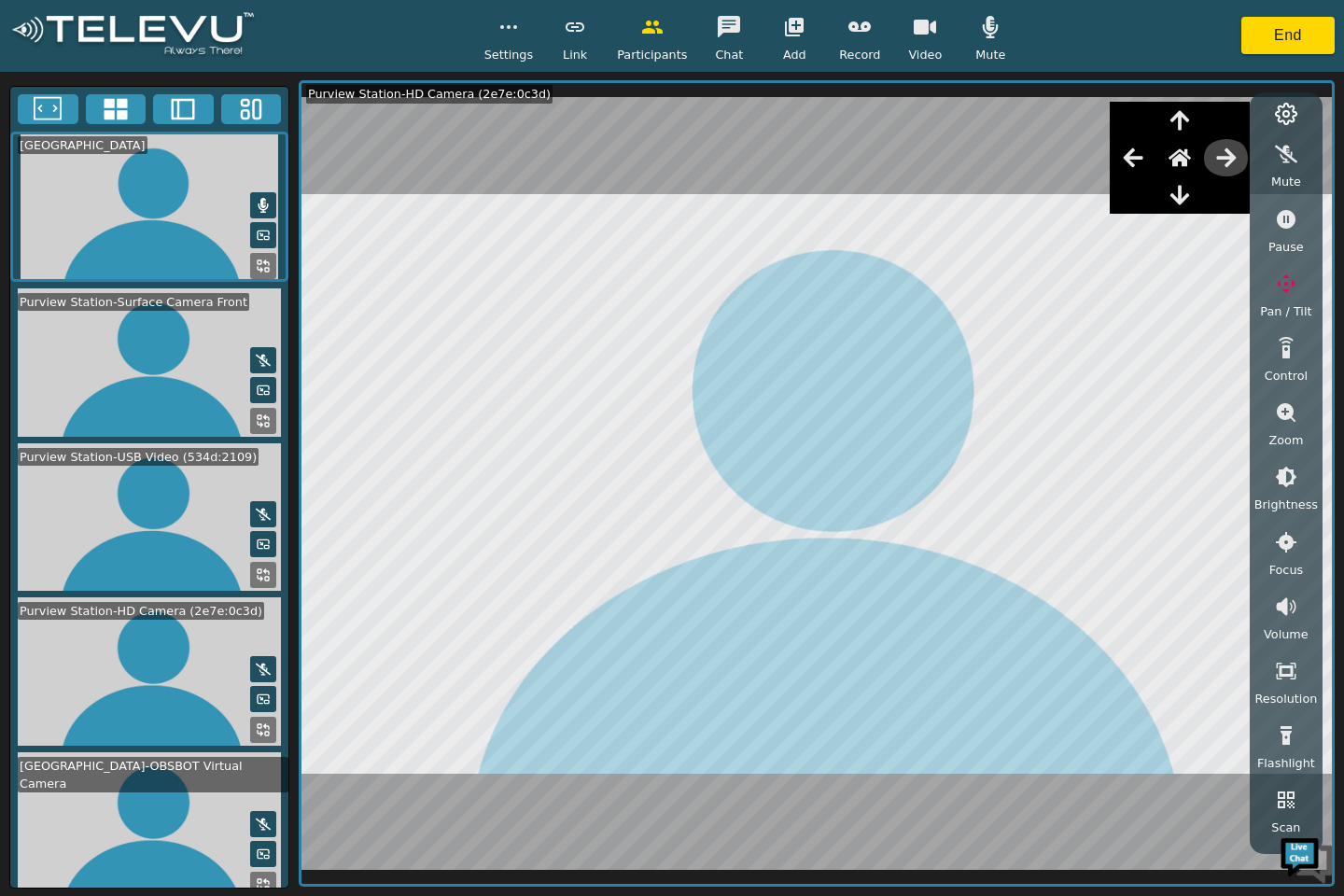
click at [1229, 162] on icon "button" at bounding box center [1226, 157] width 22 height 22
click at [1184, 193] on icon "button" at bounding box center [1180, 195] width 19 height 20
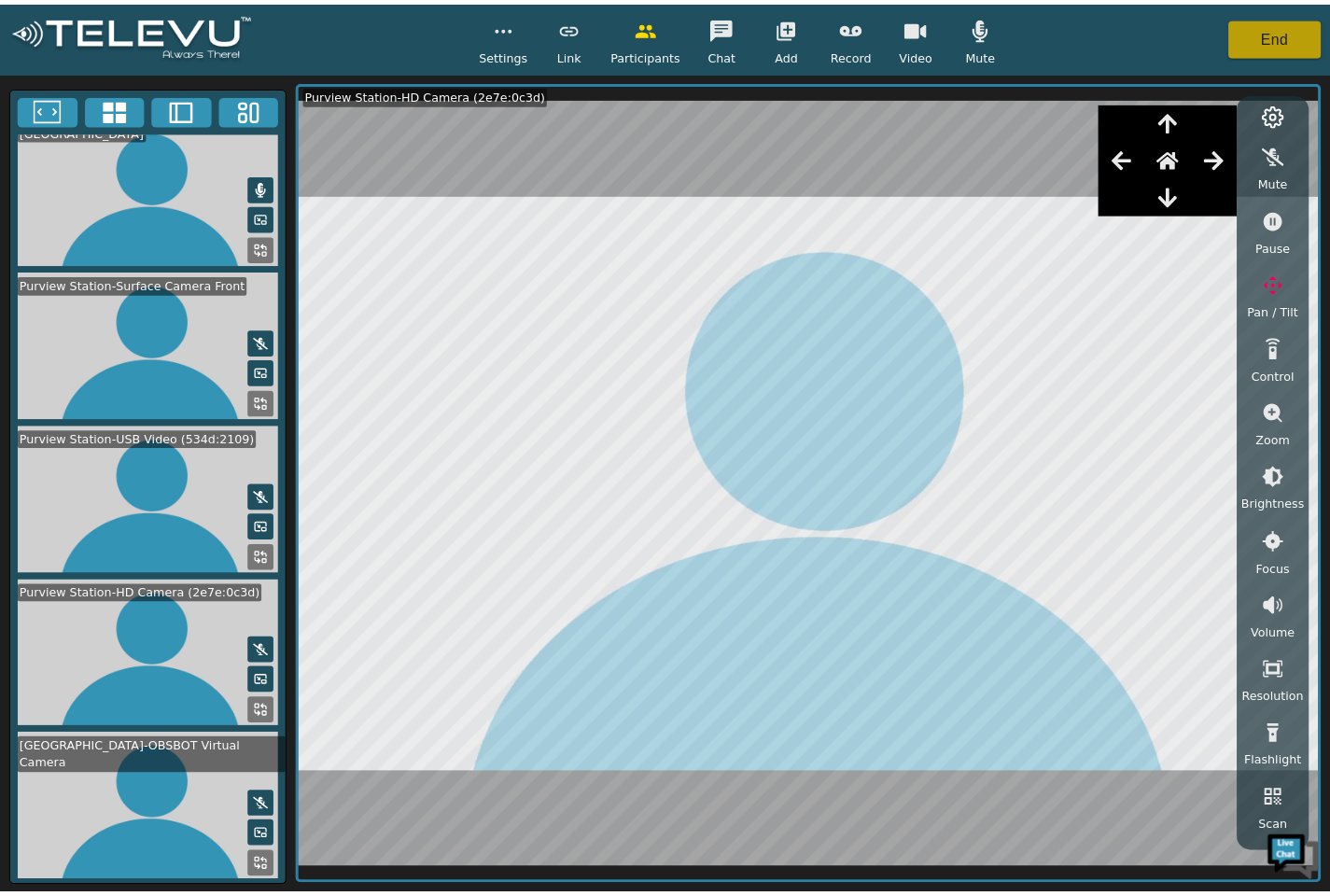
scroll to position [13, 0]
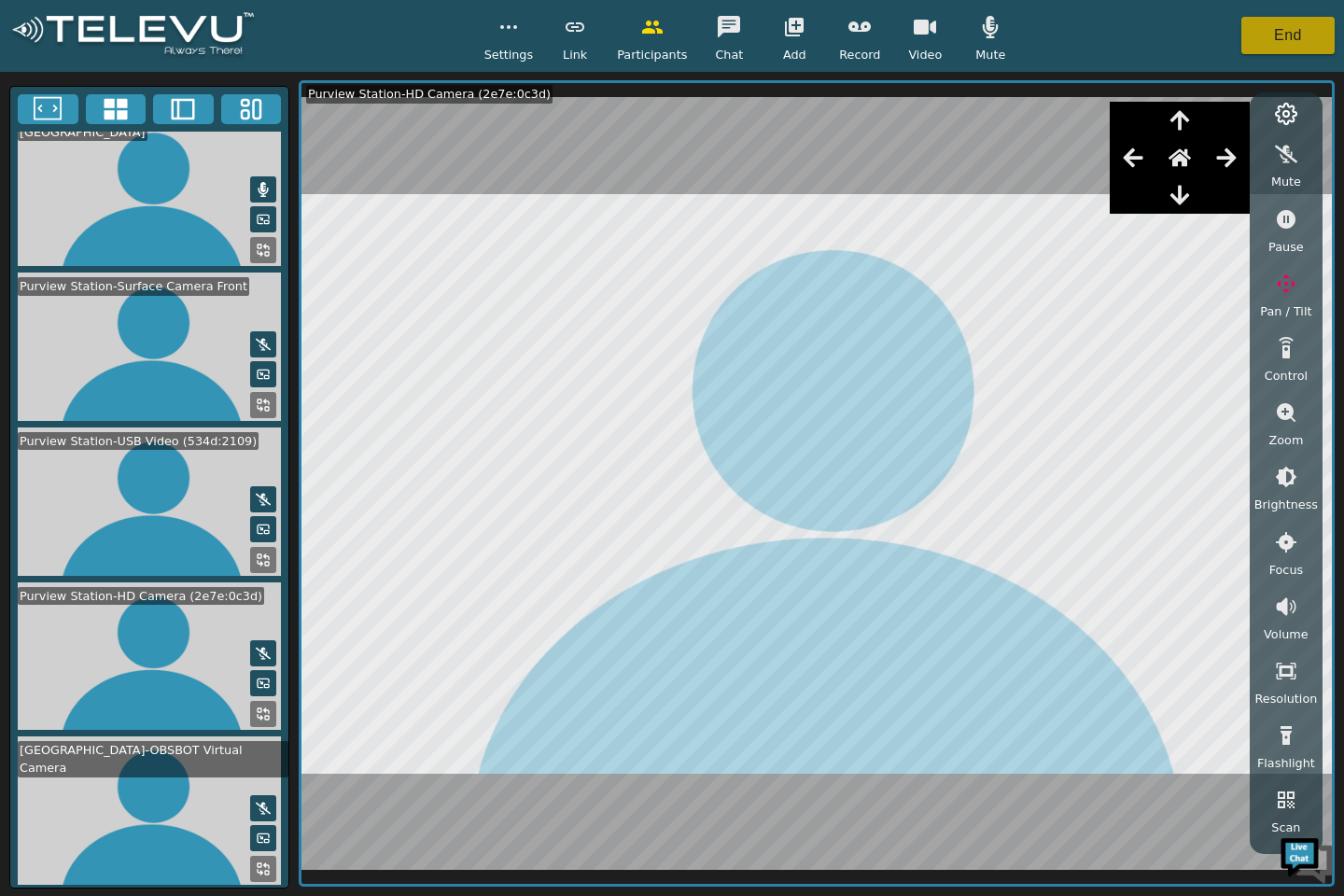
click at [1289, 41] on button "End" at bounding box center [1288, 35] width 94 height 37
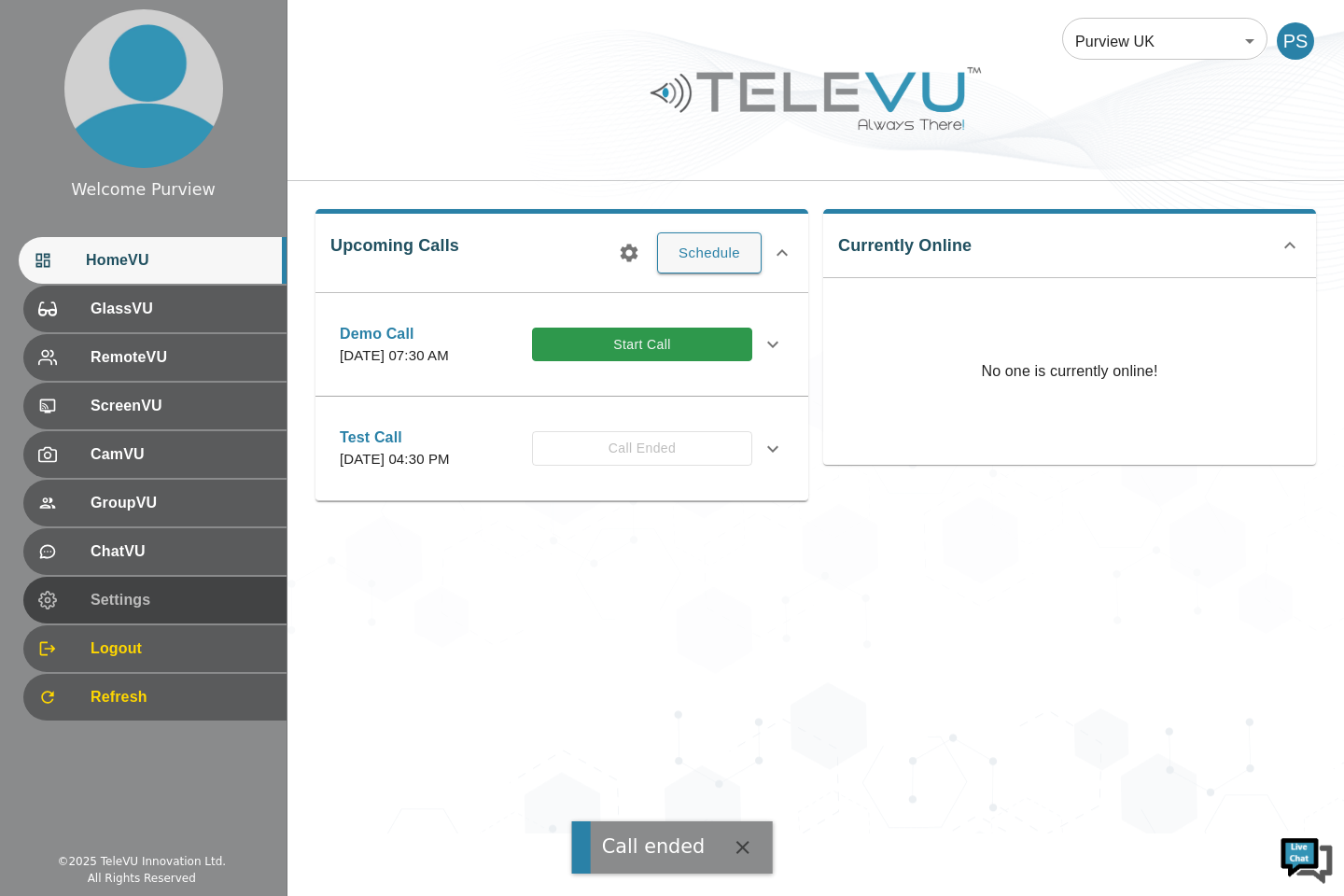
click at [156, 595] on span "Settings" at bounding box center [181, 600] width 181 height 22
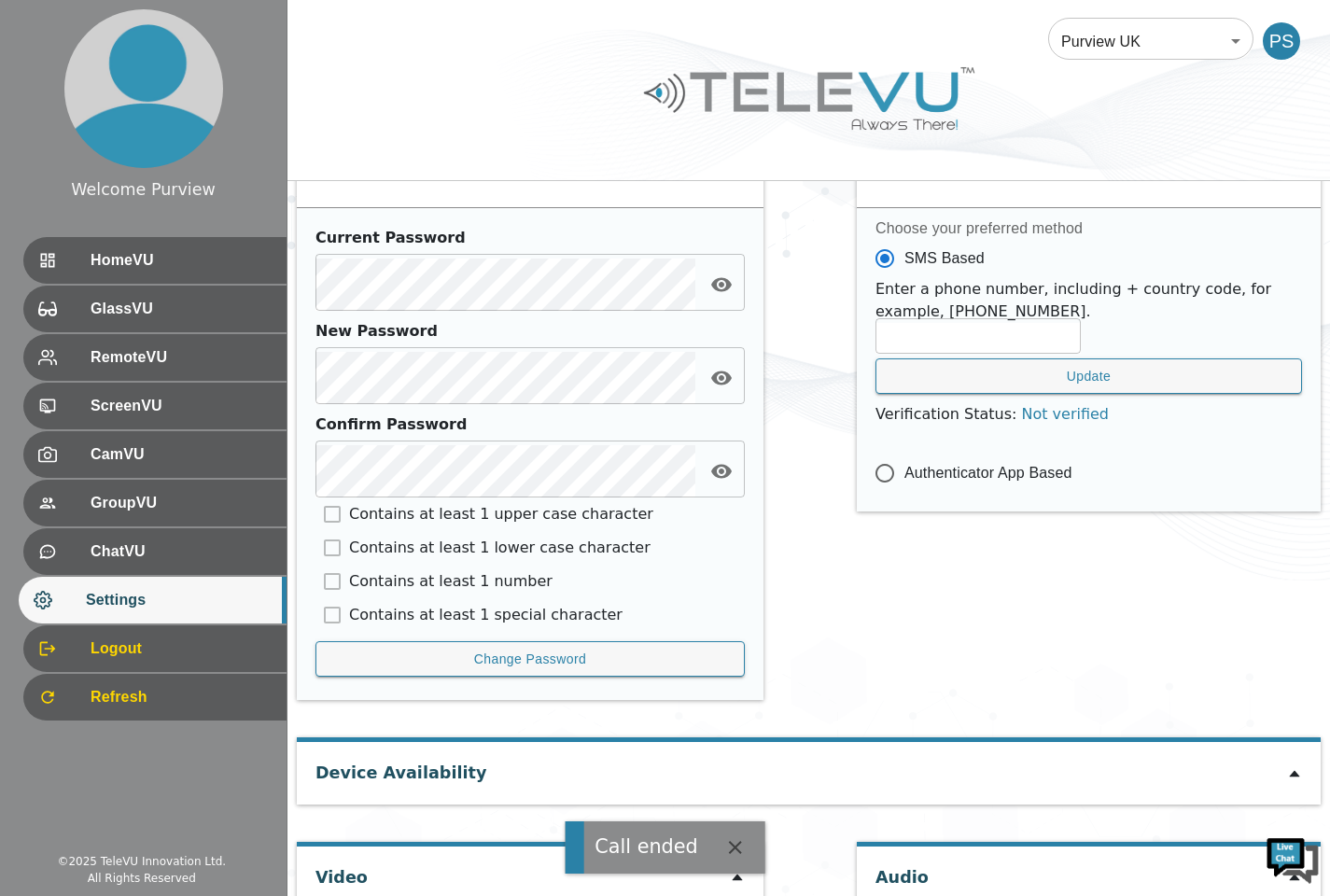
scroll to position [758, 0]
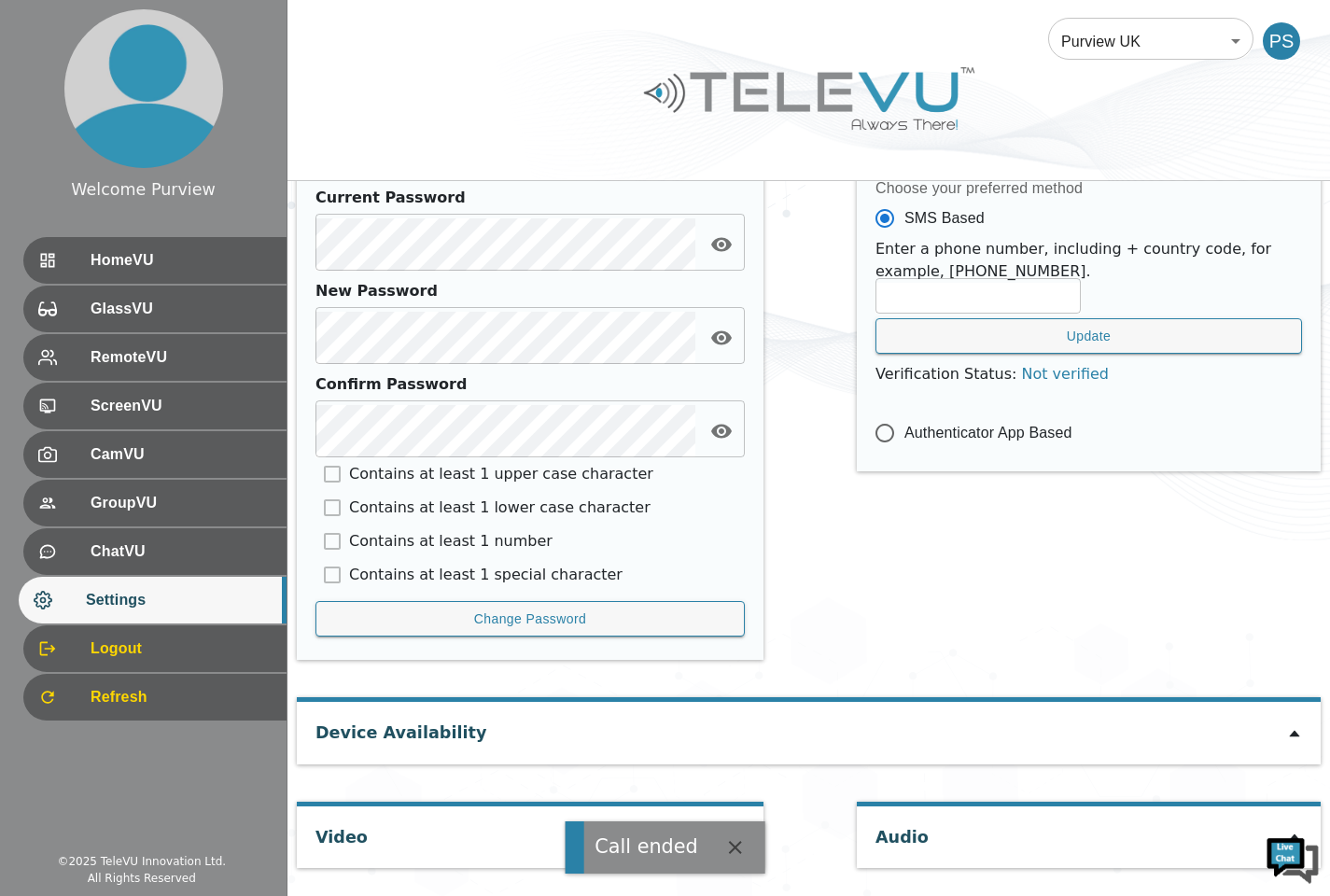
click at [190, 250] on span "HomeVU" at bounding box center [182, 260] width 182 height 22
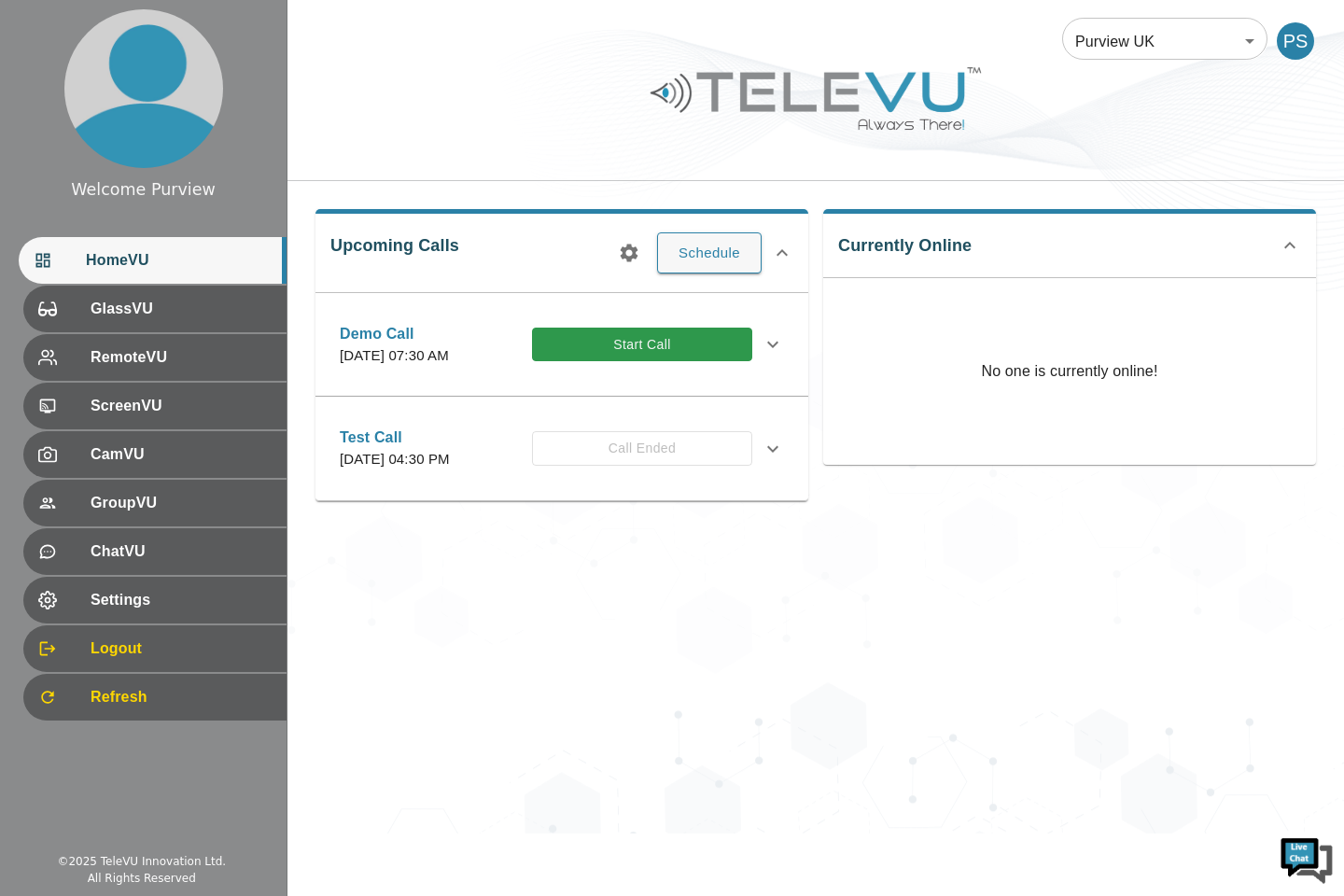
click at [708, 671] on div "Purview UK 205 ​ PS Upcoming Calls Schedule Demo Call [DATE] 07:30 AM Start Cal…" at bounding box center [816, 416] width 1056 height 833
click at [104, 698] on span "Refresh" at bounding box center [181, 696] width 181 height 22
click at [122, 699] on span "Refresh" at bounding box center [181, 696] width 181 height 22
click at [91, 589] on span "Settings" at bounding box center [181, 600] width 181 height 22
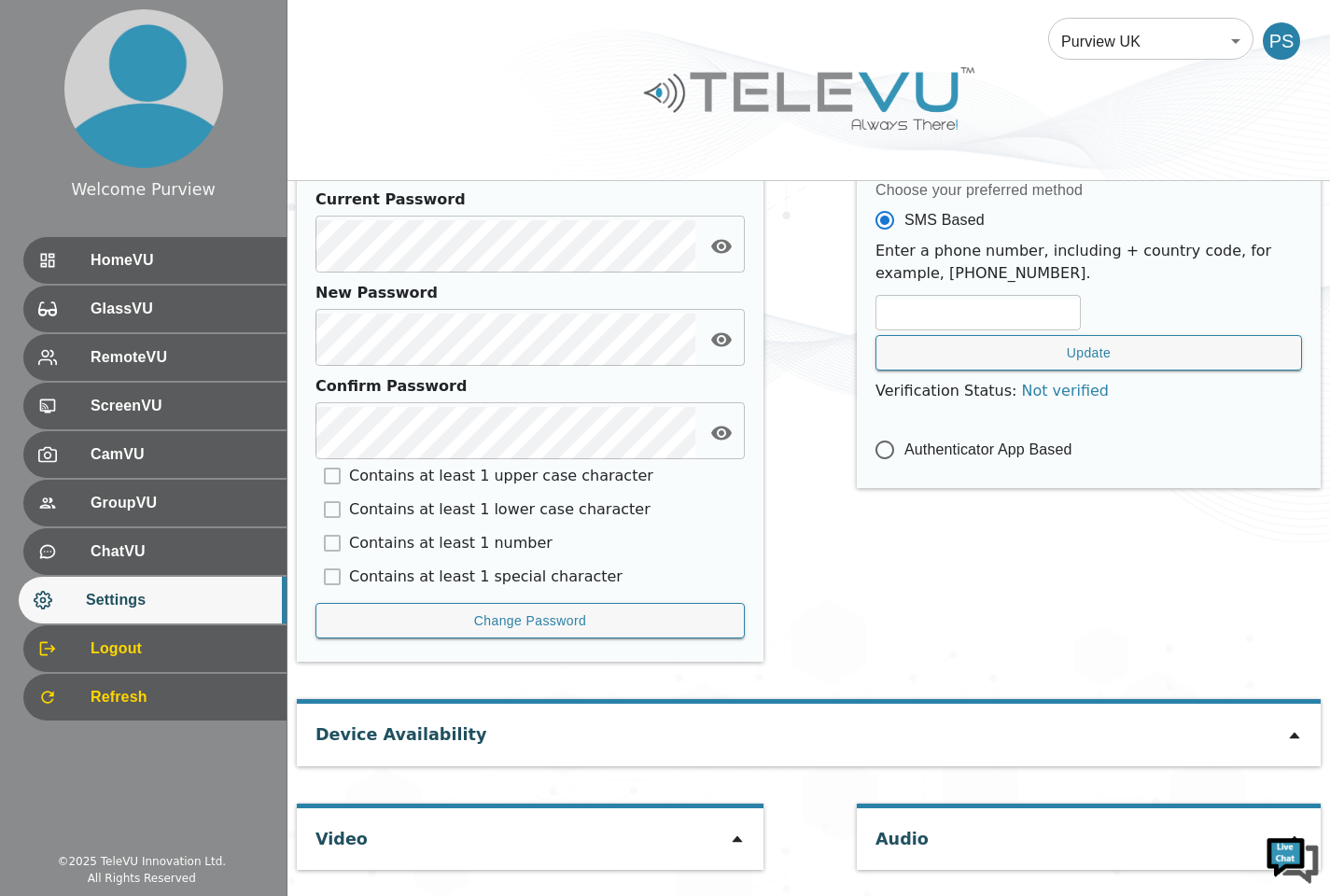
scroll to position [758, 0]
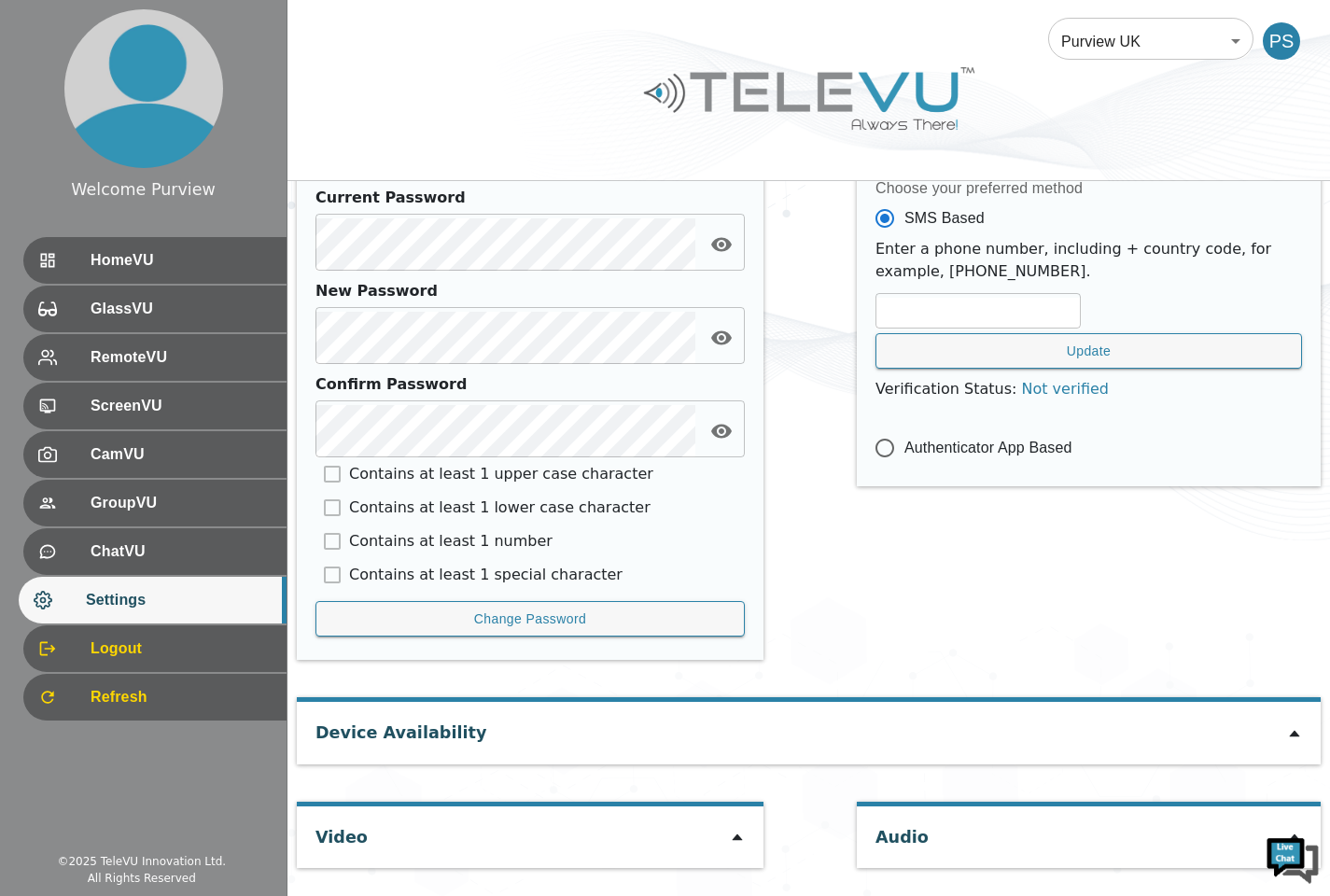
click at [737, 841] on icon at bounding box center [737, 837] width 11 height 7
type input "e5f0591d1d6d558c56428627f1b4ce52248c313e9576d9a43209e05f3c8037e9"
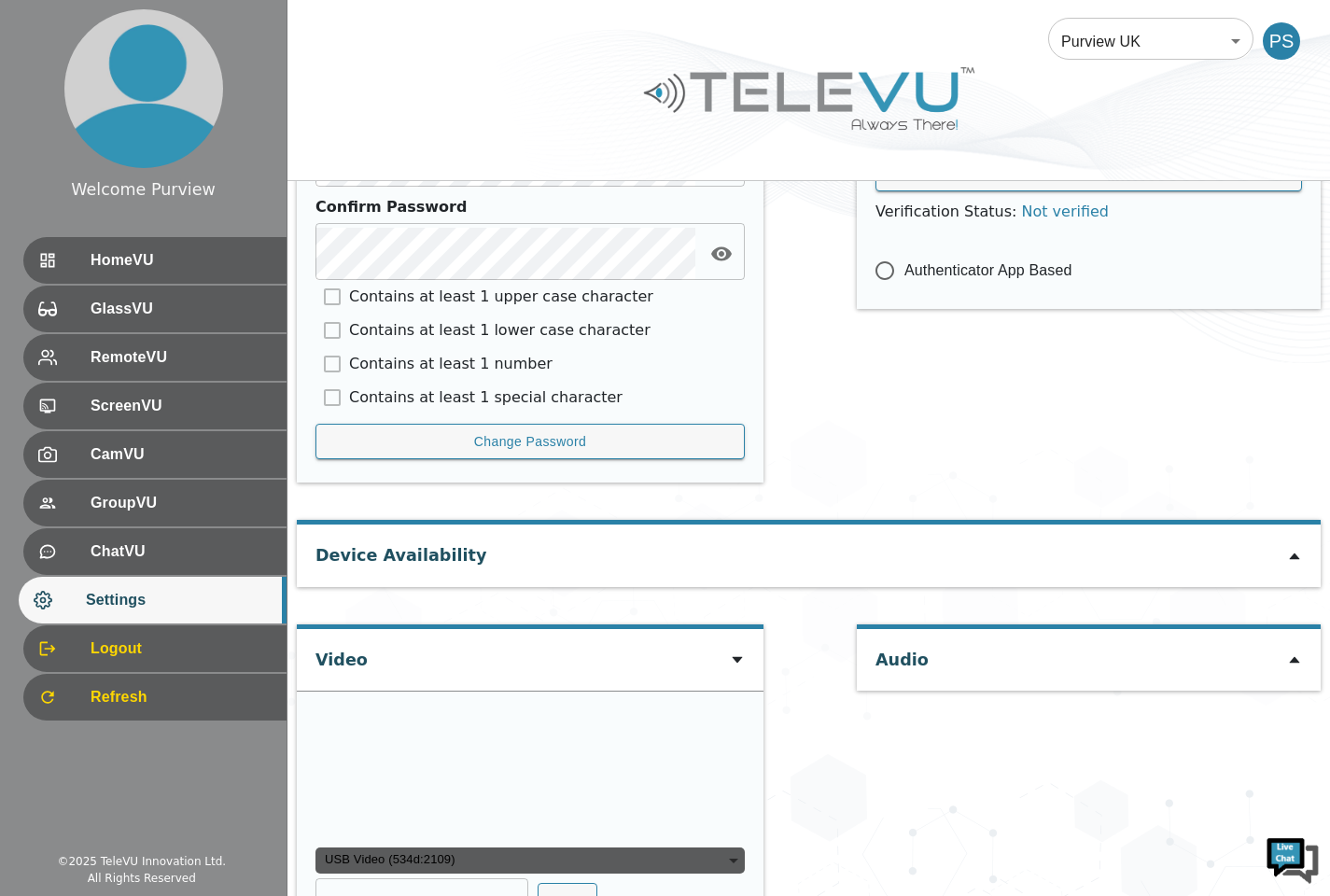
scroll to position [1201, 0]
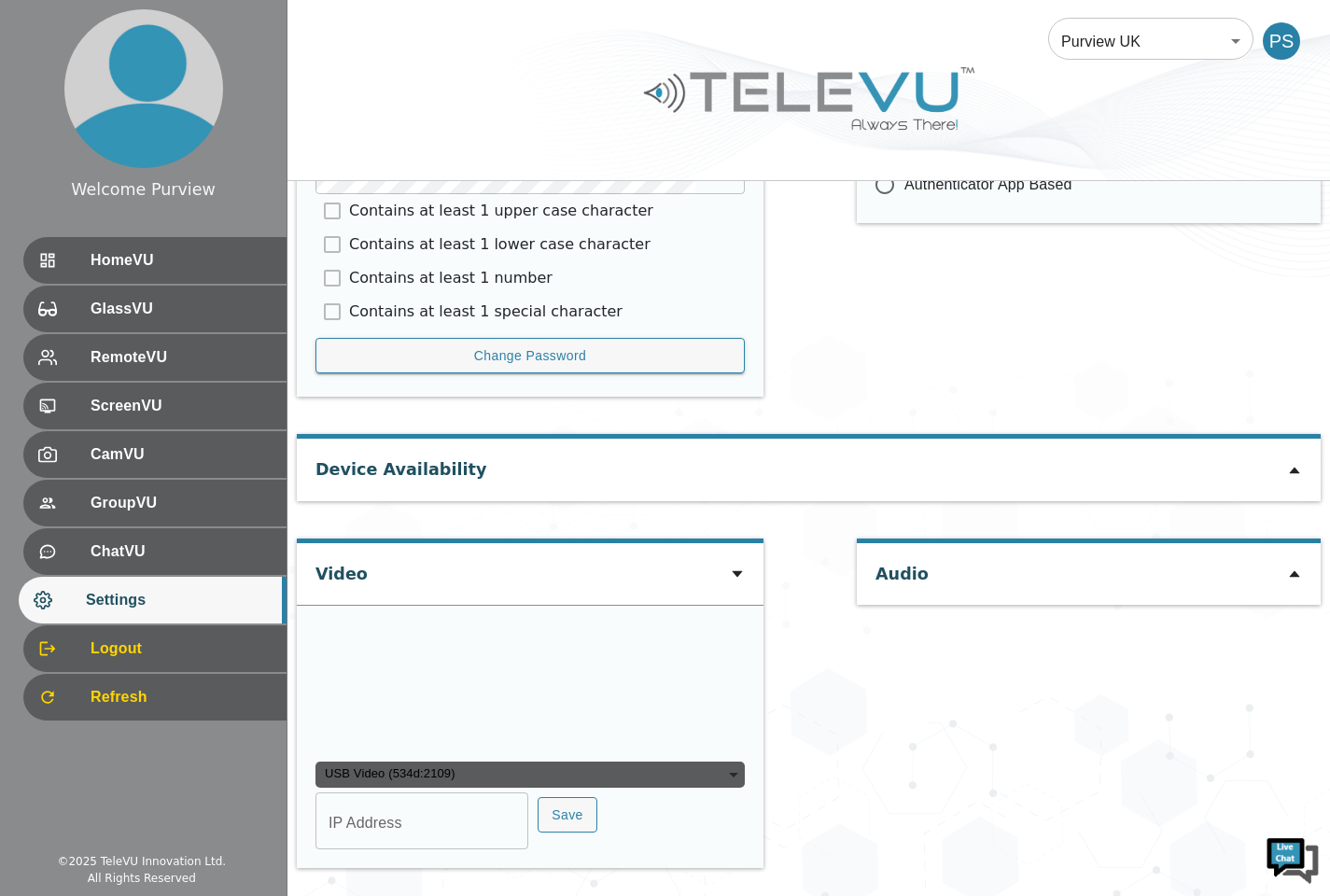
click at [1298, 856] on img at bounding box center [1293, 859] width 56 height 56
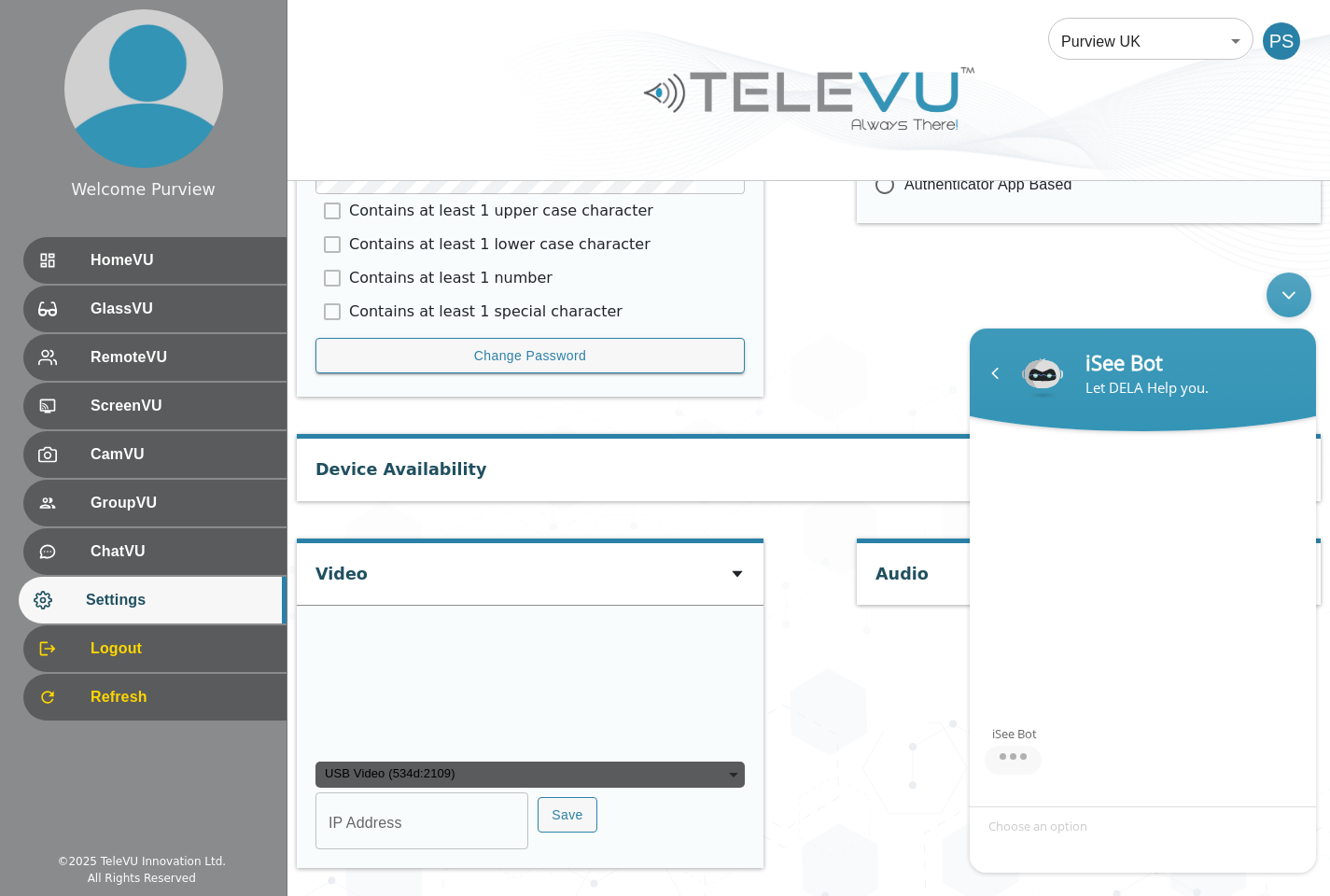
click at [1303, 286] on div "Minimize live chat window" at bounding box center [1289, 294] width 45 height 45
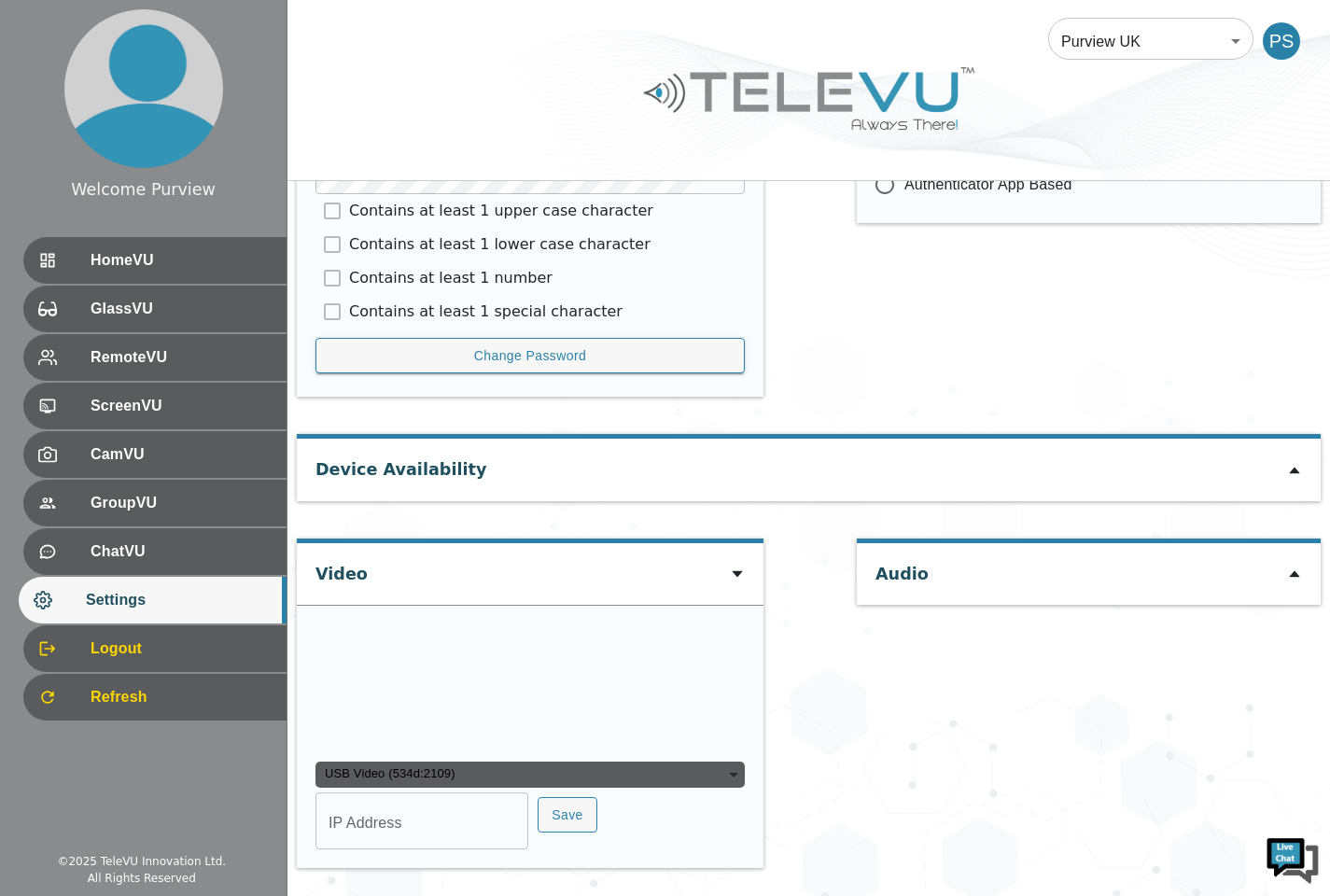
click at [1291, 463] on icon at bounding box center [1295, 471] width 15 height 15
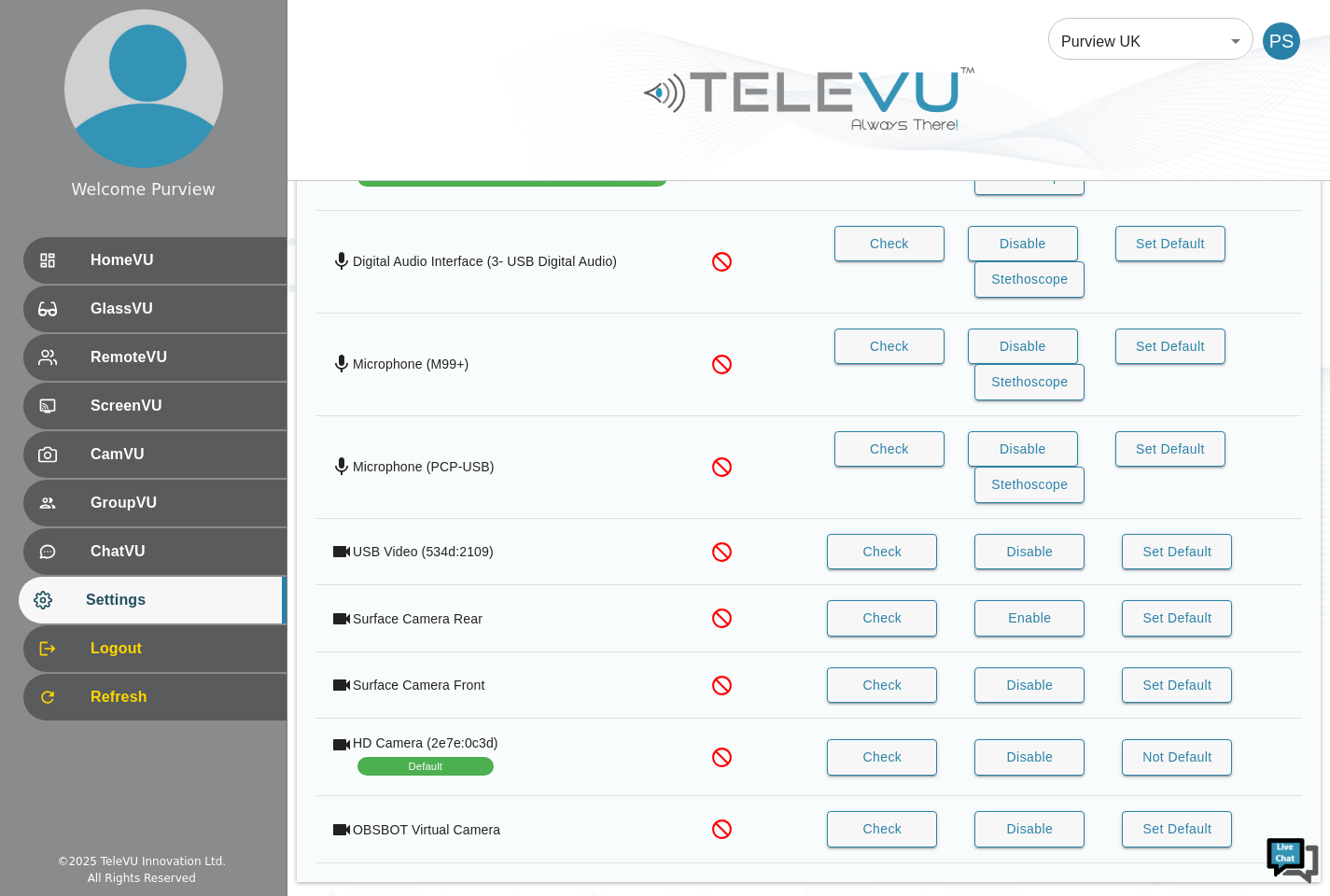
scroll to position [1686, 0]
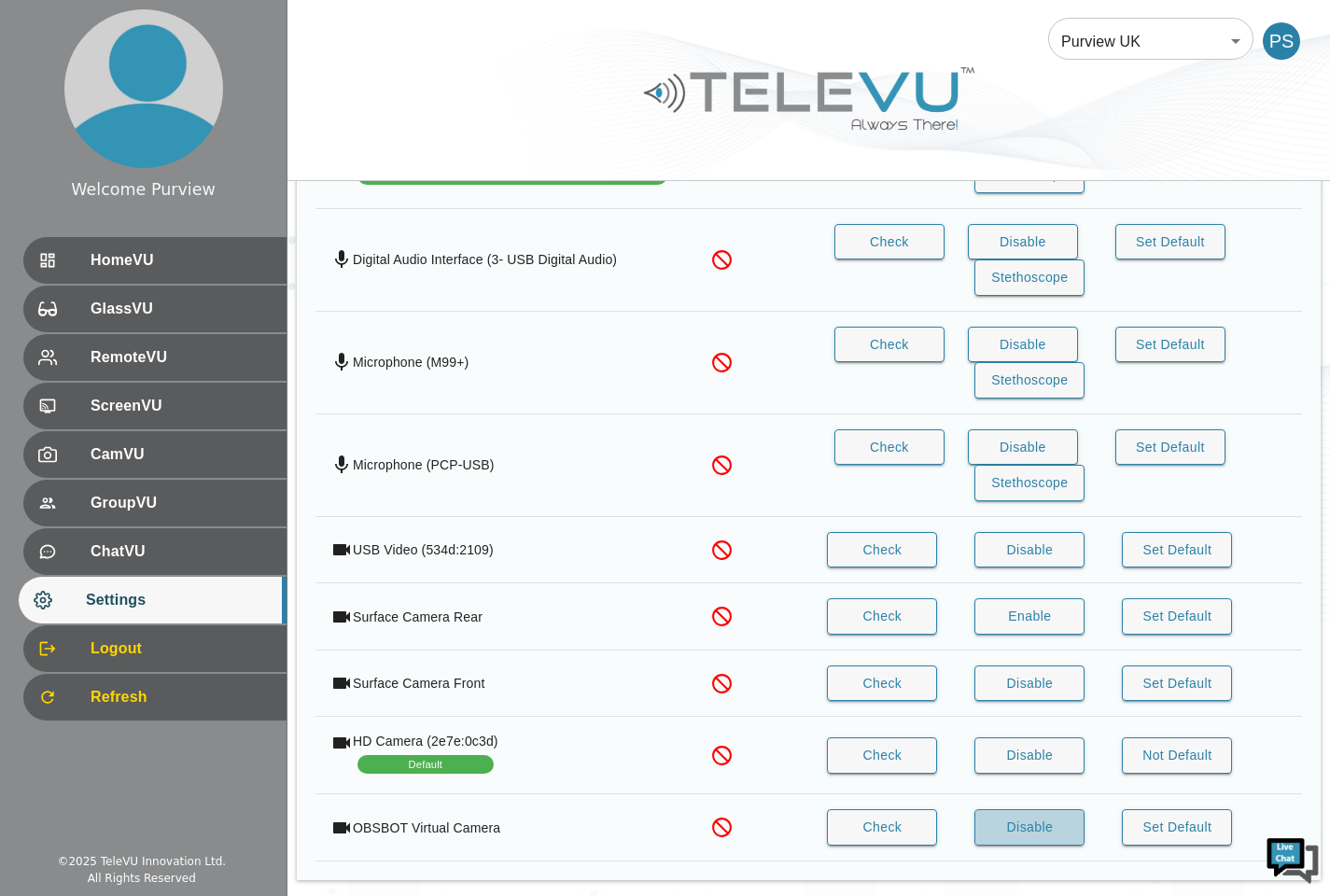
click at [1037, 822] on button "Disable" at bounding box center [1029, 827] width 110 height 36
click at [633, 625] on div "Surface Camera Rear" at bounding box center [502, 616] width 342 height 22
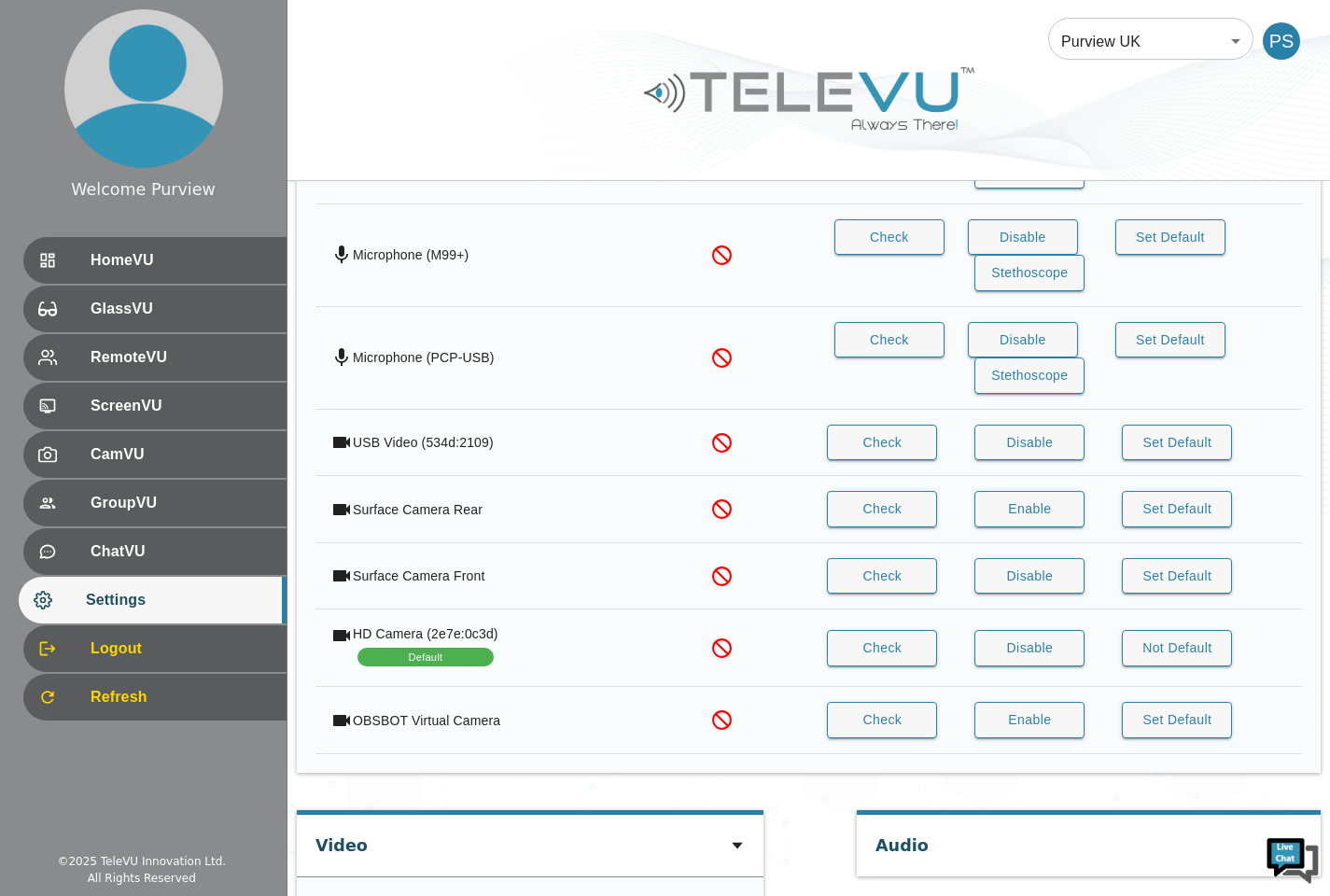
scroll to position [1799, 0]
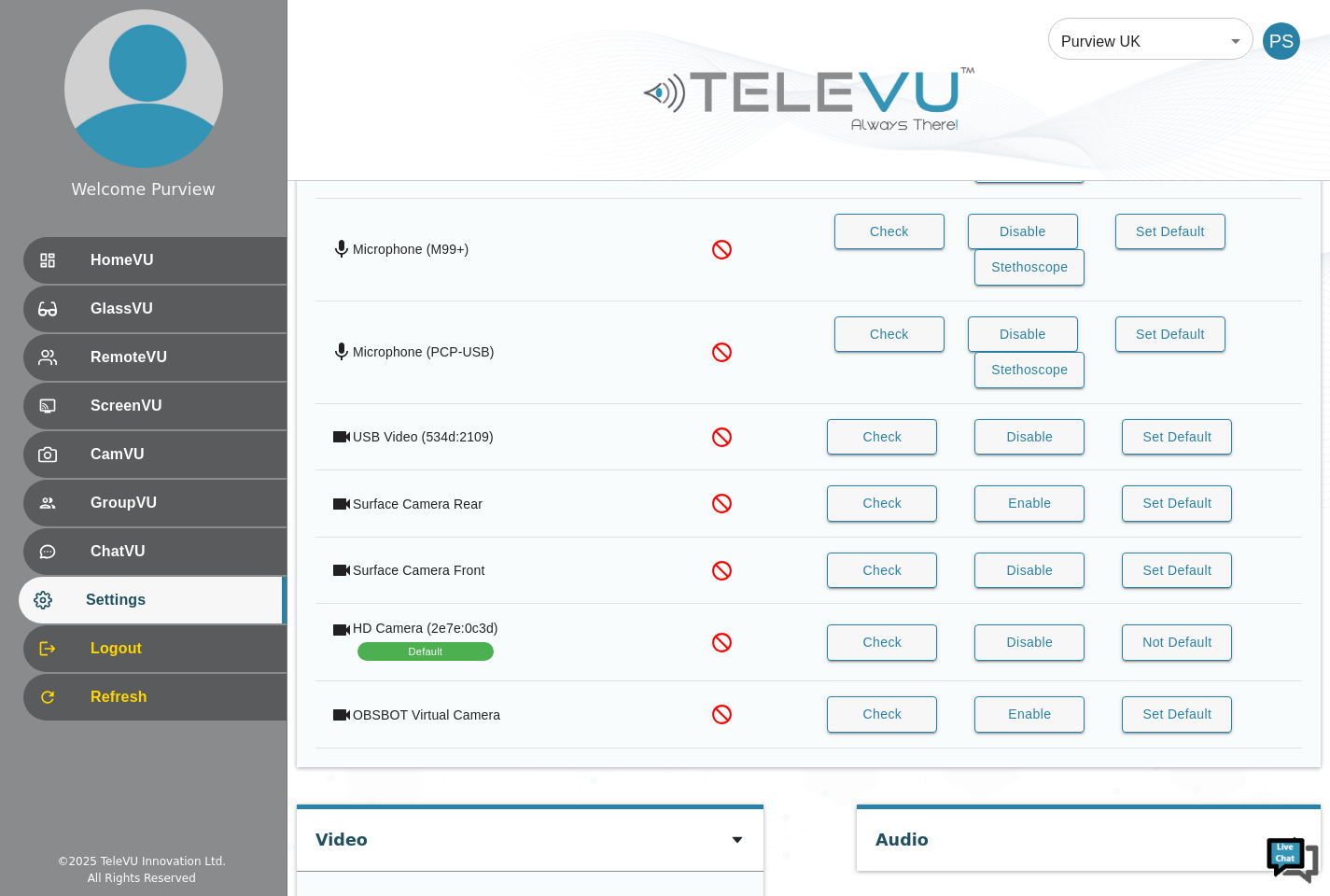
click at [741, 472] on td "simple table" at bounding box center [722, 503] width 71 height 67
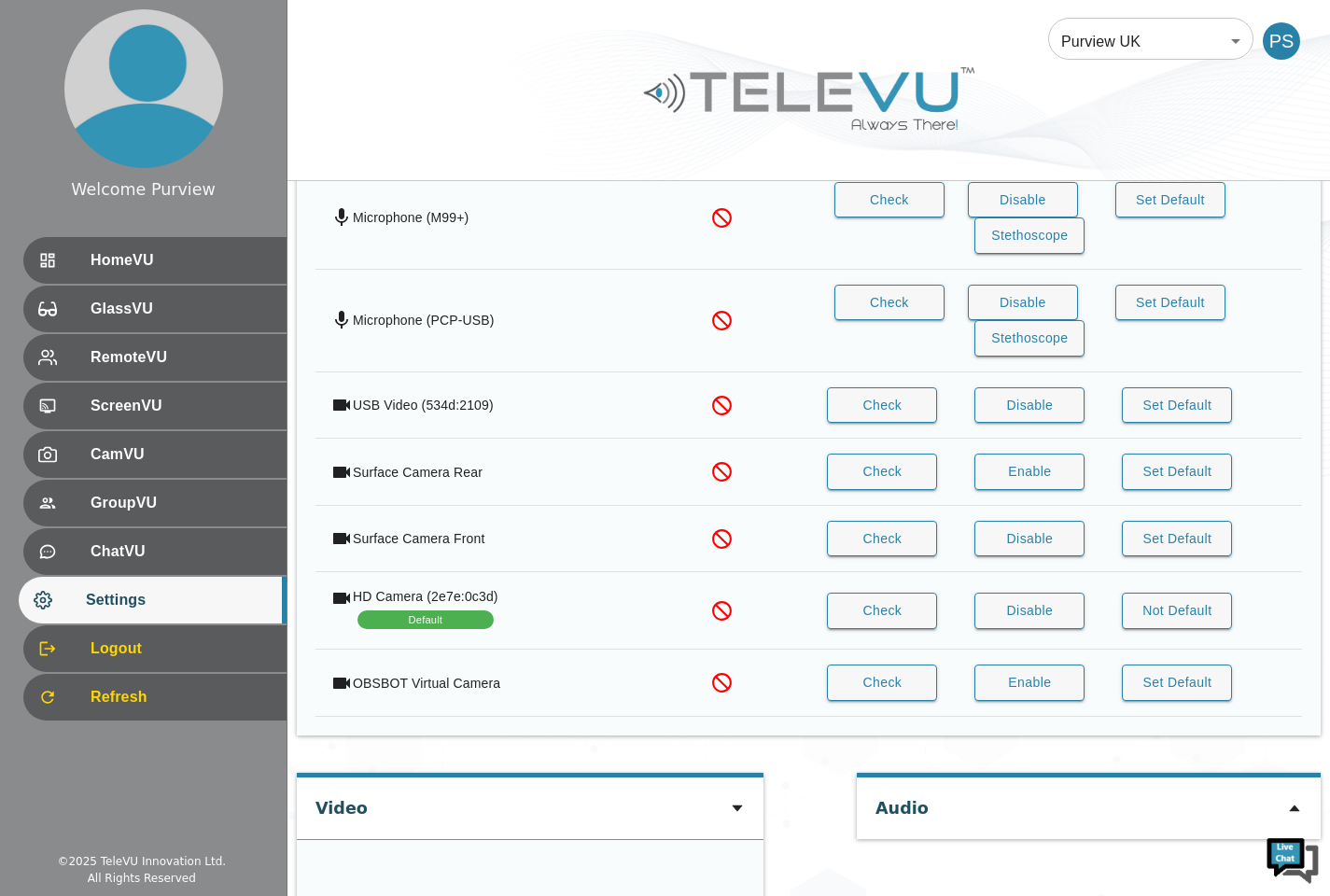
scroll to position [1831, 0]
click at [529, 475] on div "Surface Camera Rear" at bounding box center [502, 471] width 342 height 22
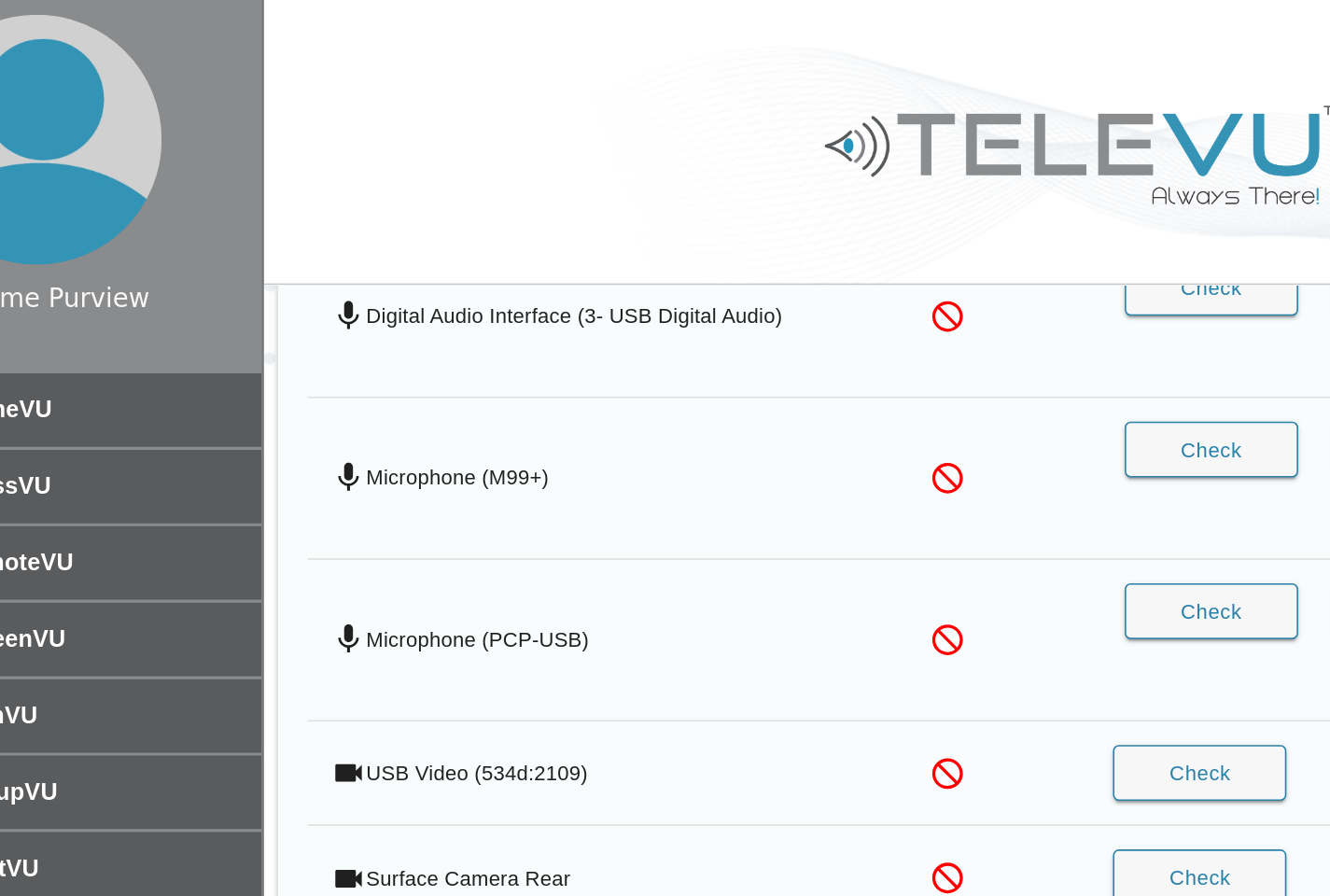
scroll to position [1730, 0]
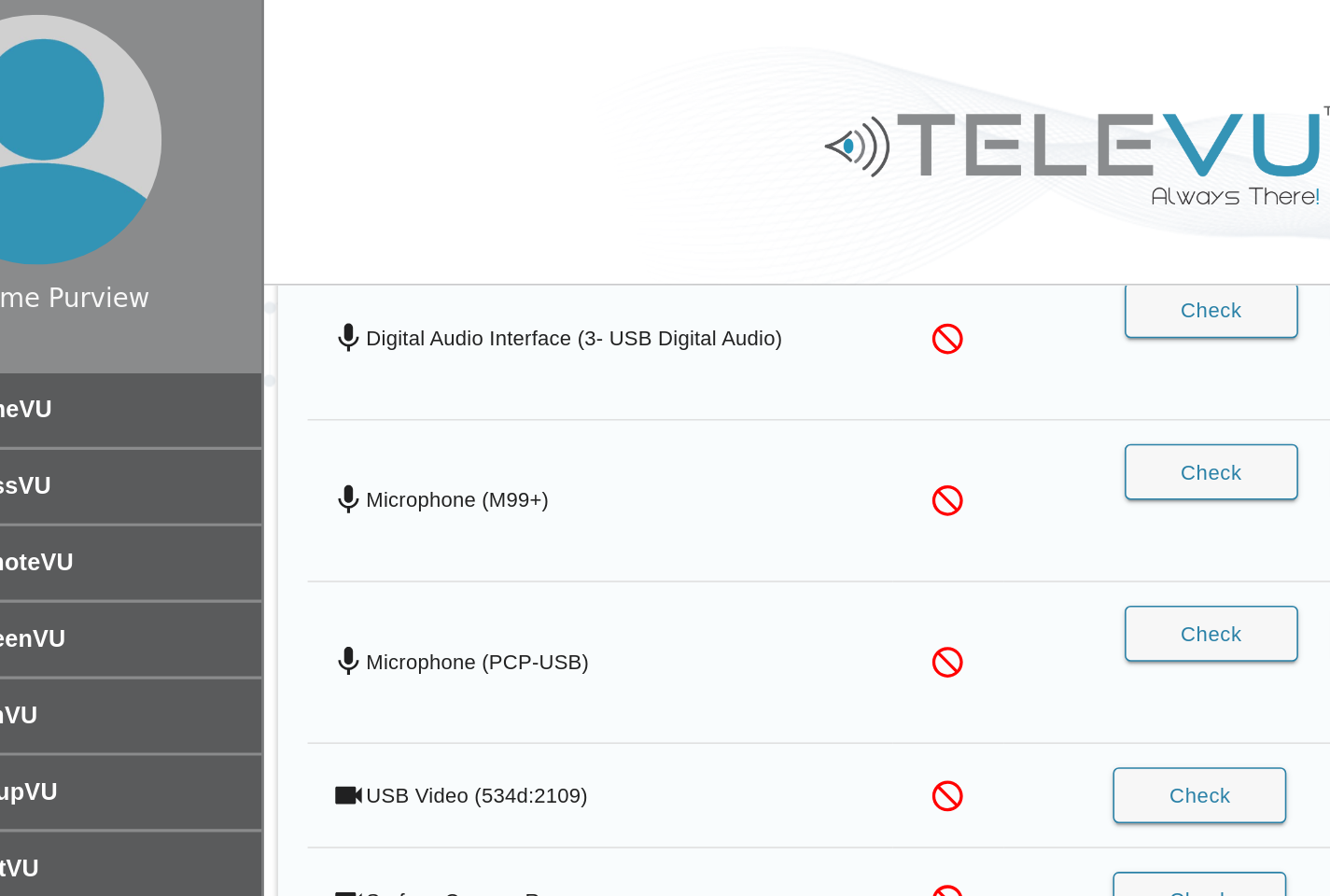
click at [439, 153] on div at bounding box center [808, 113] width 1042 height 105
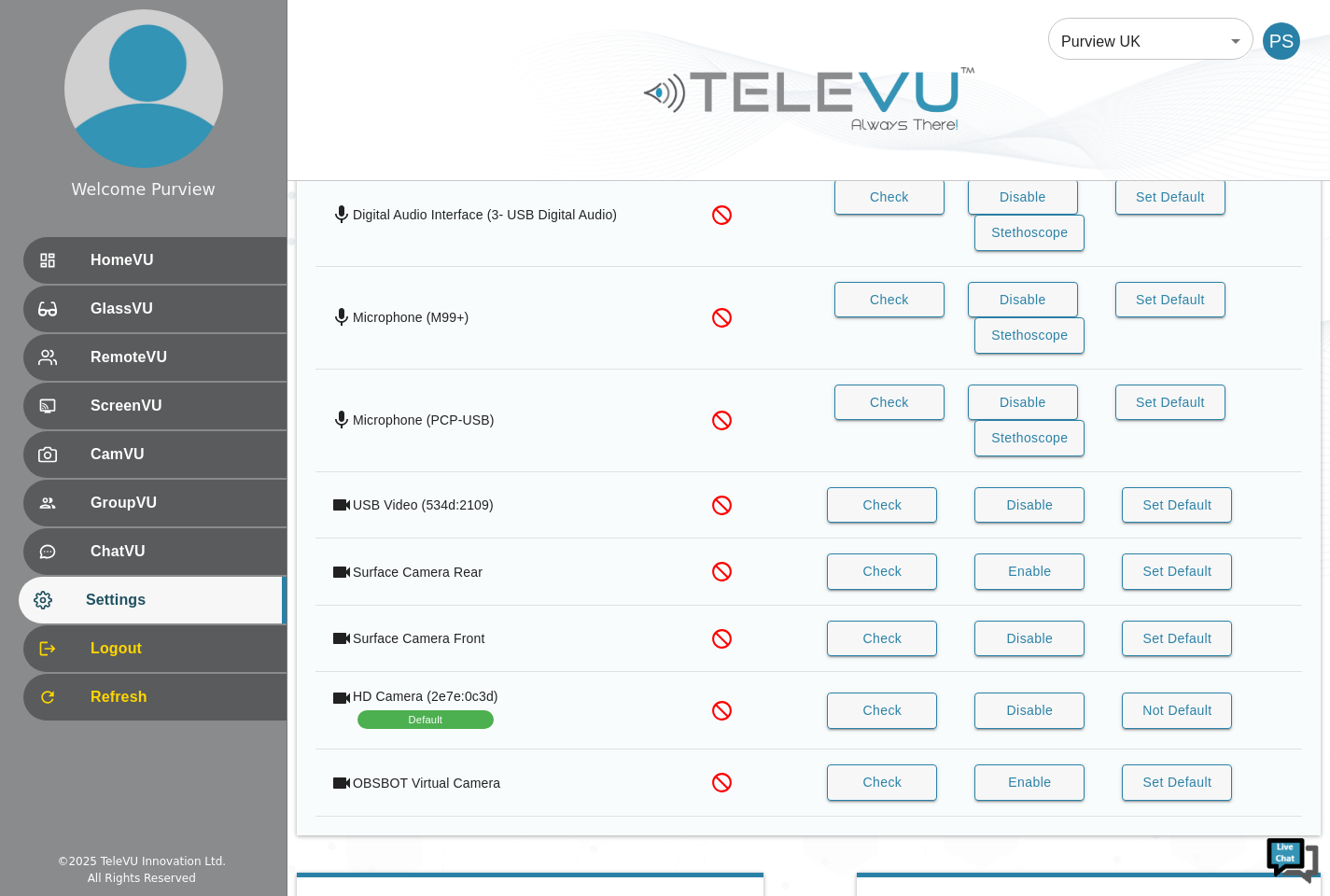
click at [194, 267] on span "HomeVU" at bounding box center [182, 260] width 182 height 22
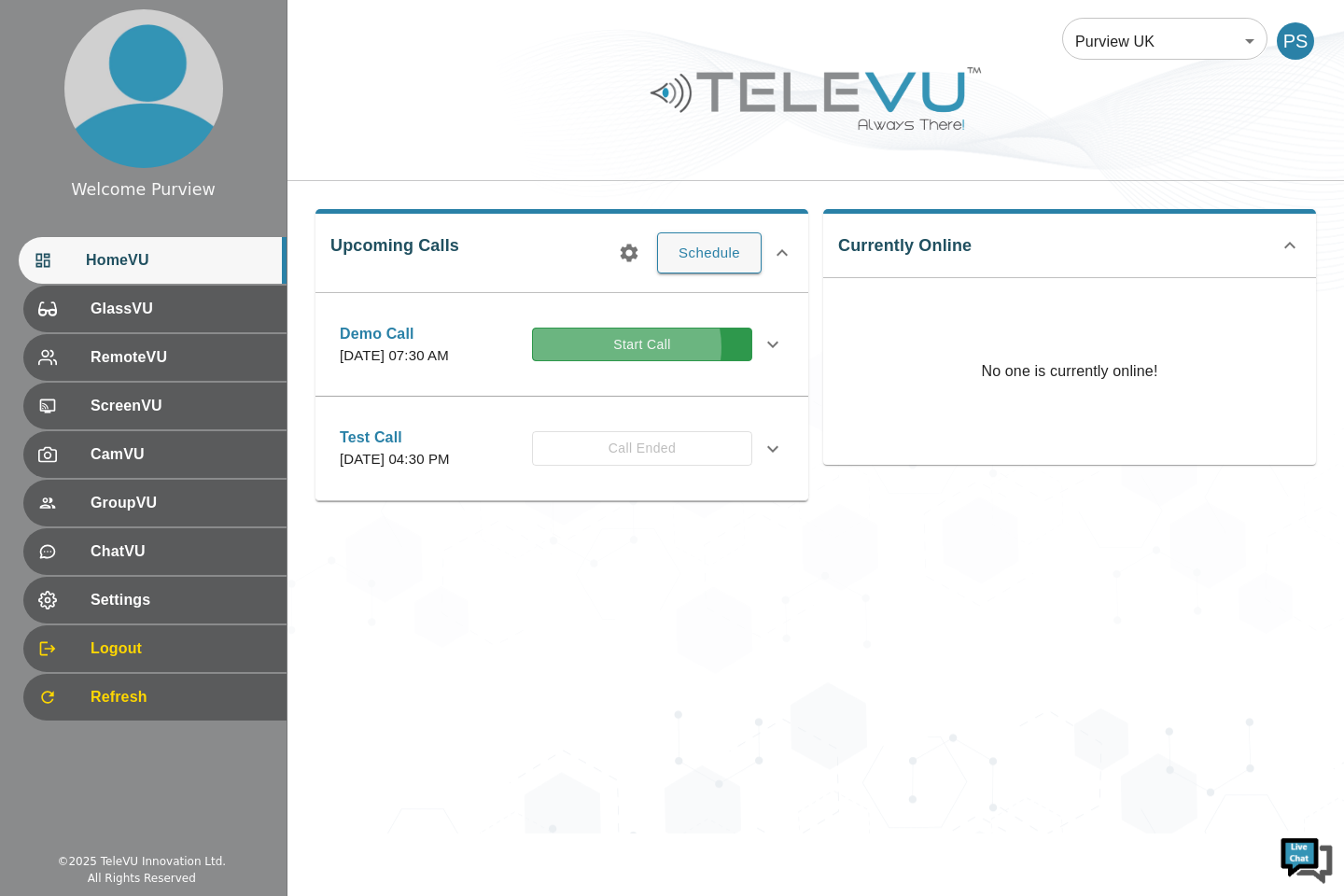
click at [654, 357] on button "Start Call" at bounding box center [642, 345] width 221 height 34
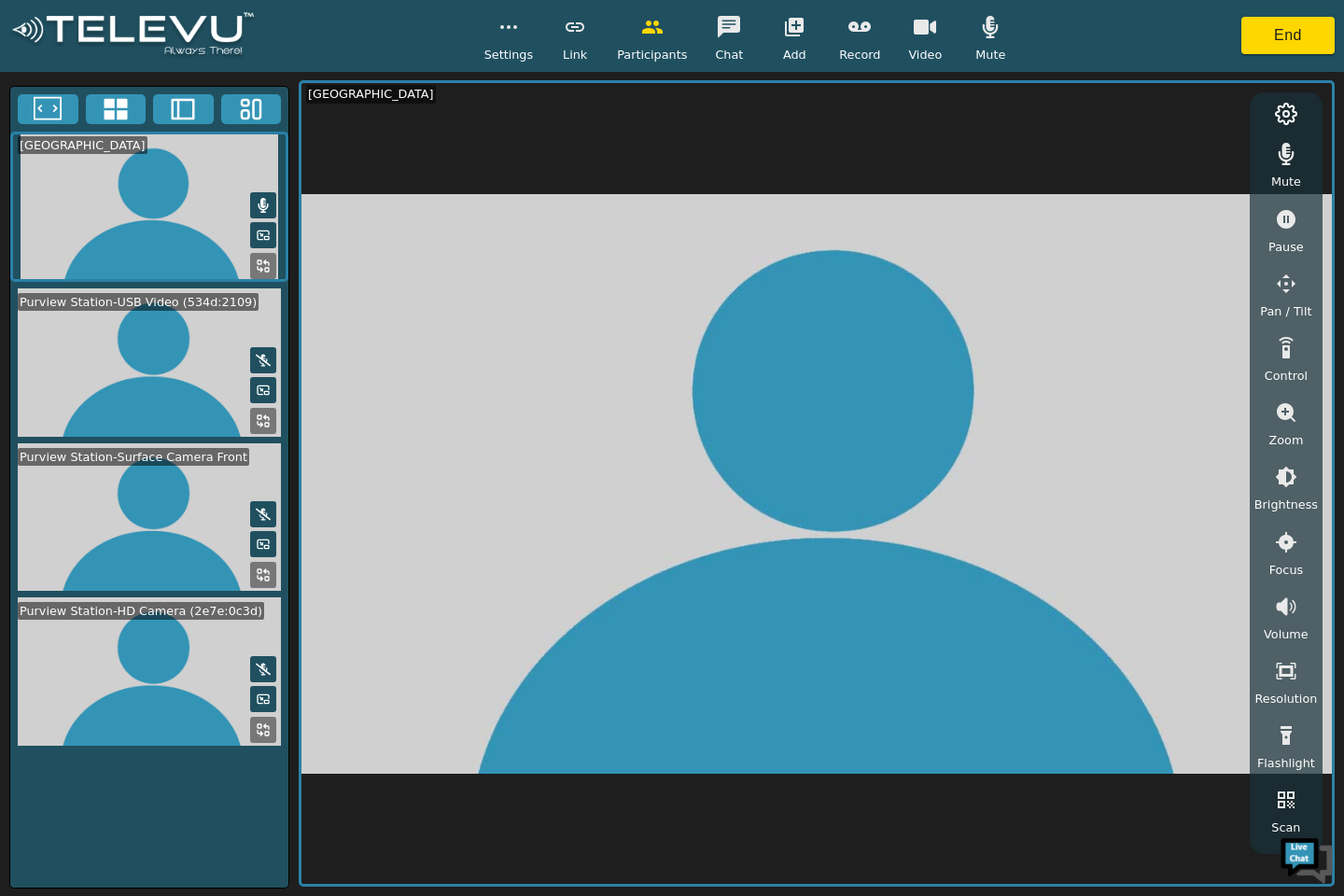
click at [263, 737] on icon at bounding box center [264, 730] width 15 height 15
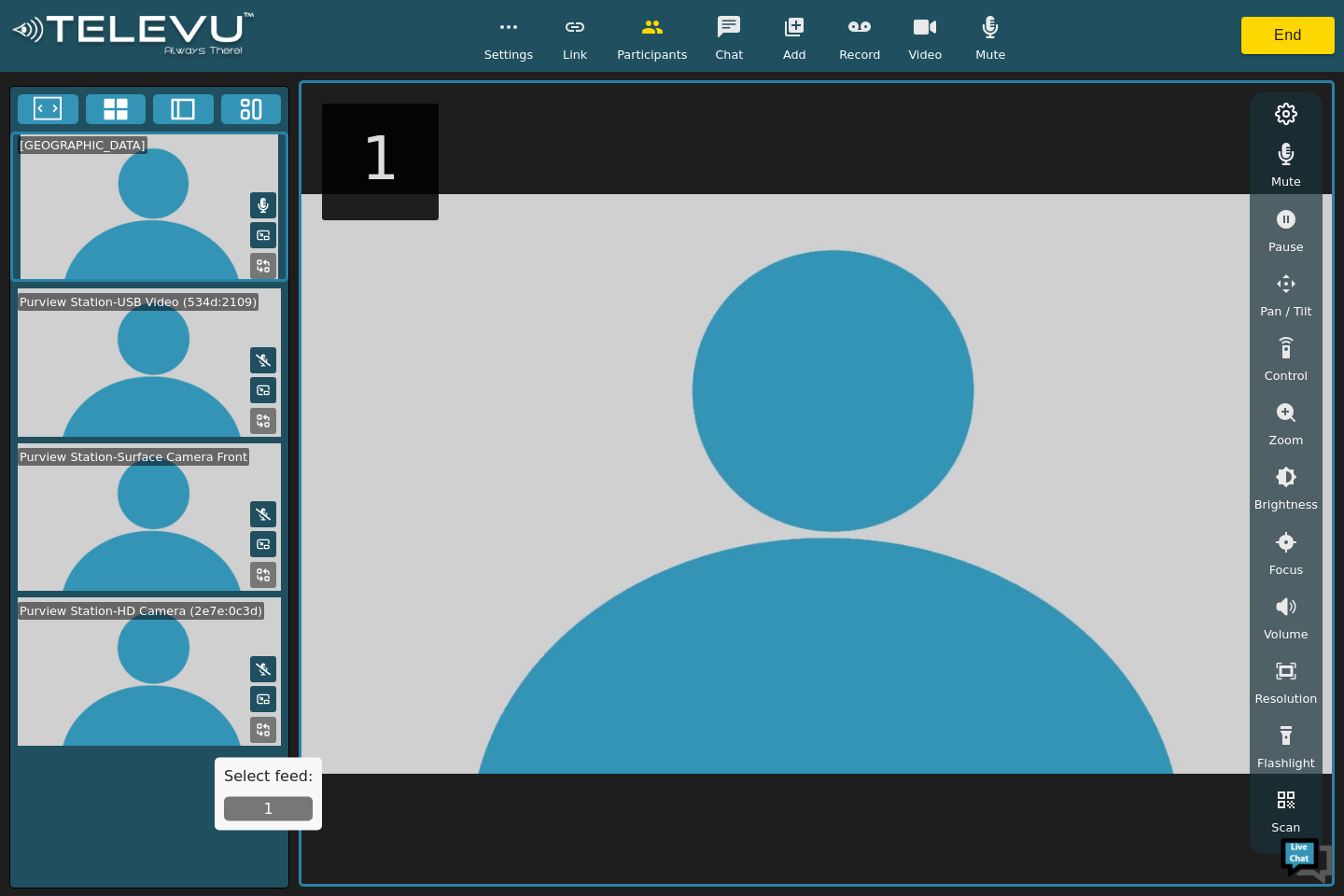
click at [249, 801] on button "1" at bounding box center [267, 808] width 89 height 24
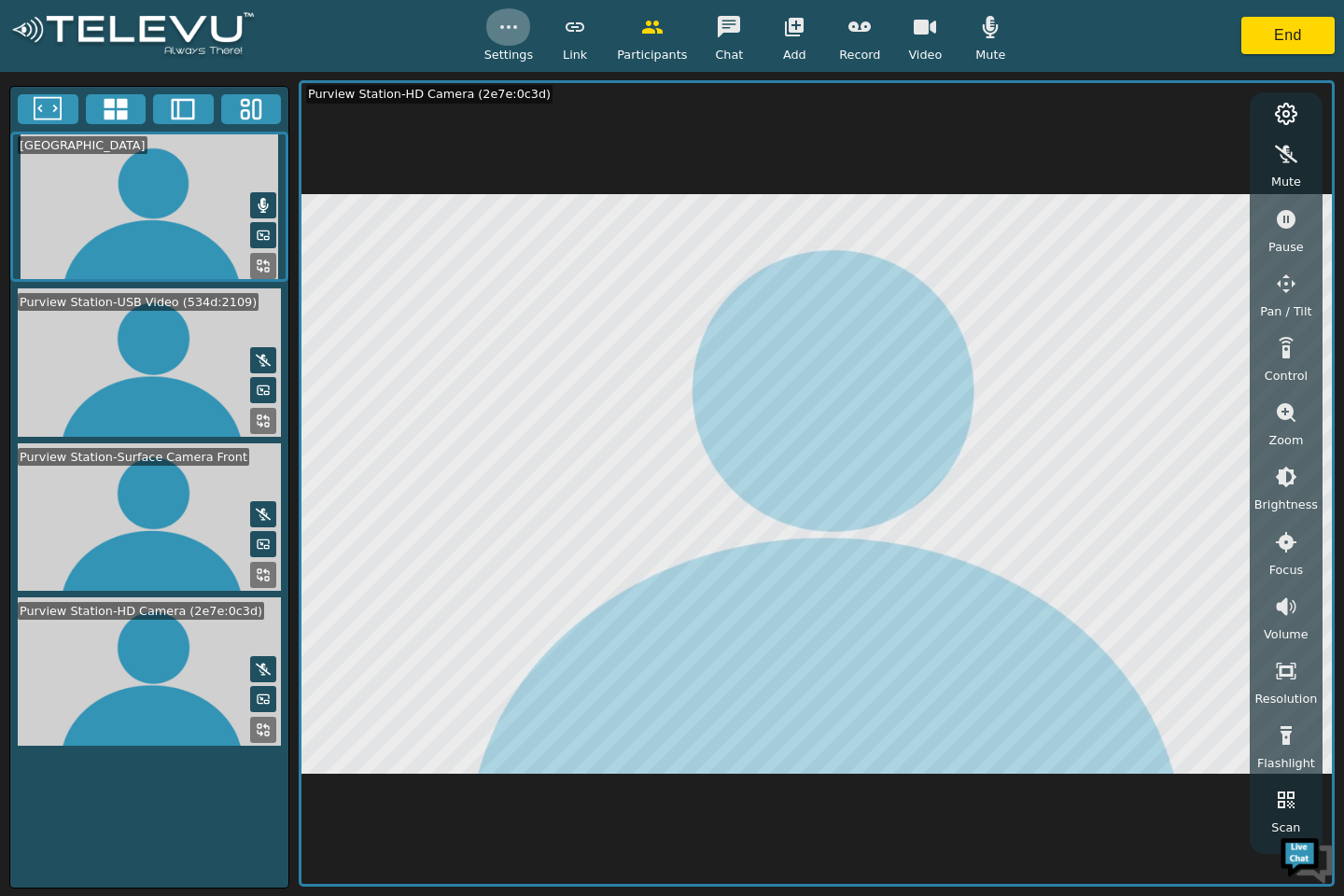
click at [513, 32] on icon "button" at bounding box center [508, 27] width 22 height 22
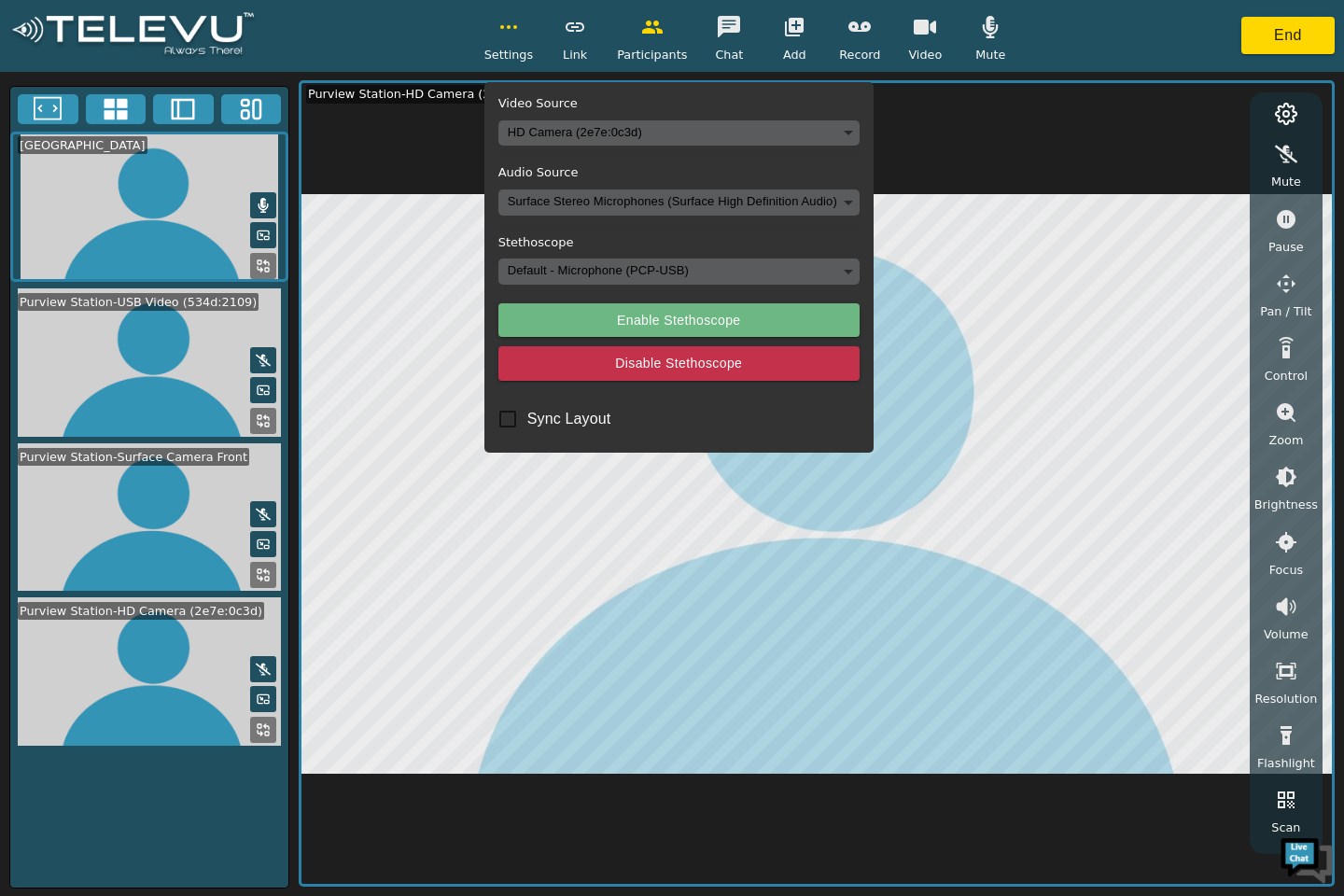
click at [696, 328] on button "Enable Stethoscope" at bounding box center [679, 321] width 361 height 34
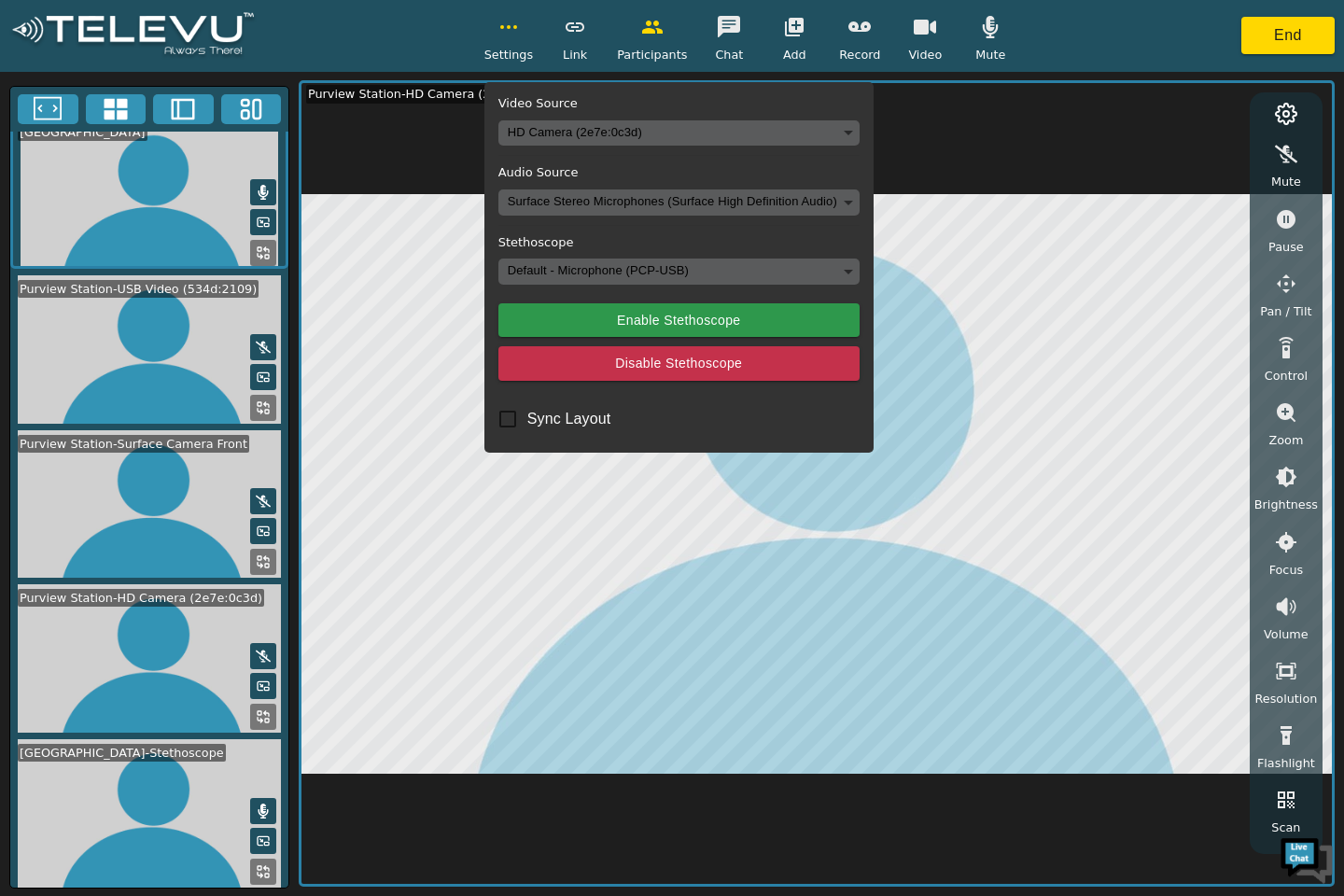
scroll to position [15, 0]
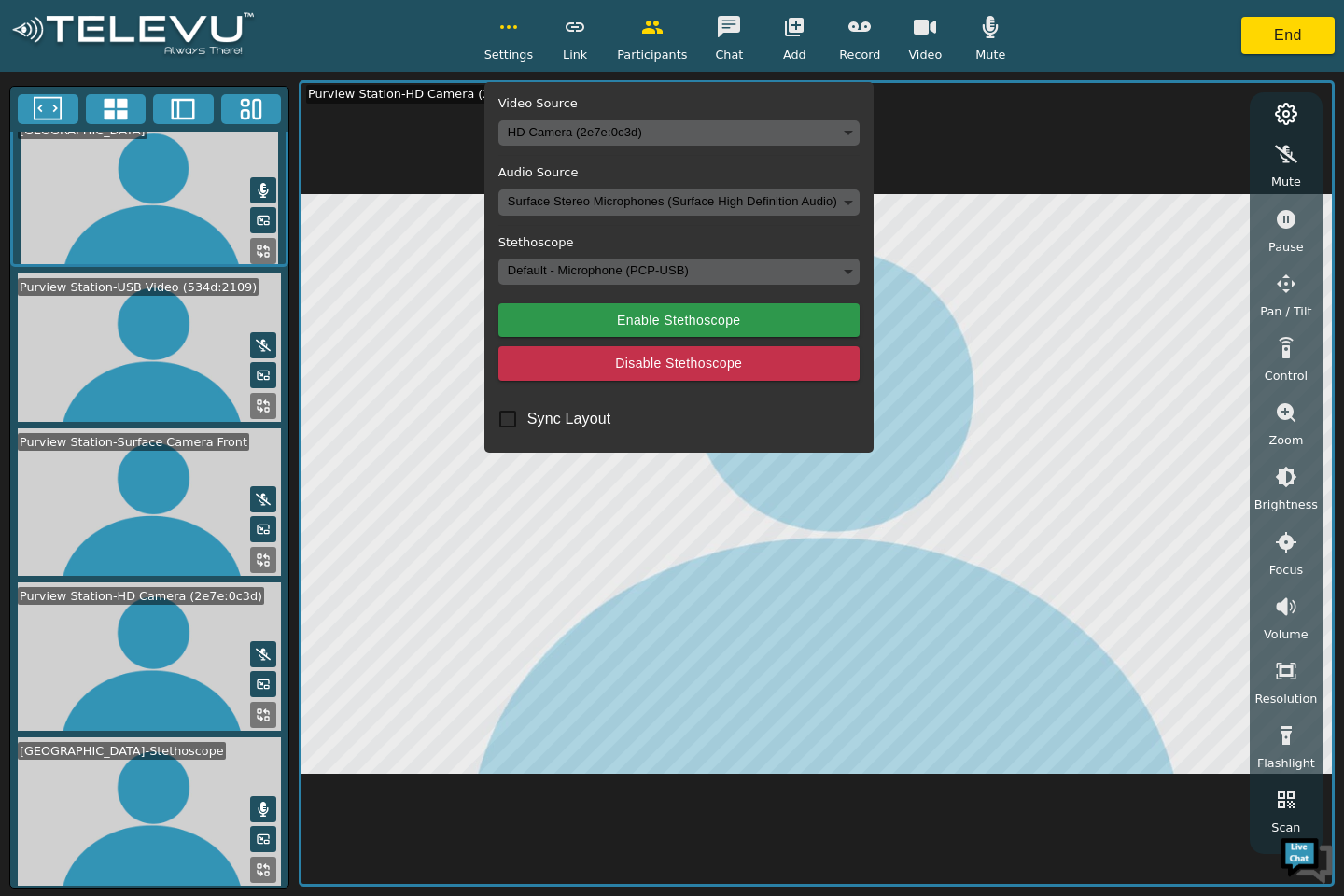
click at [517, 25] on icon "button" at bounding box center [508, 27] width 22 height 22
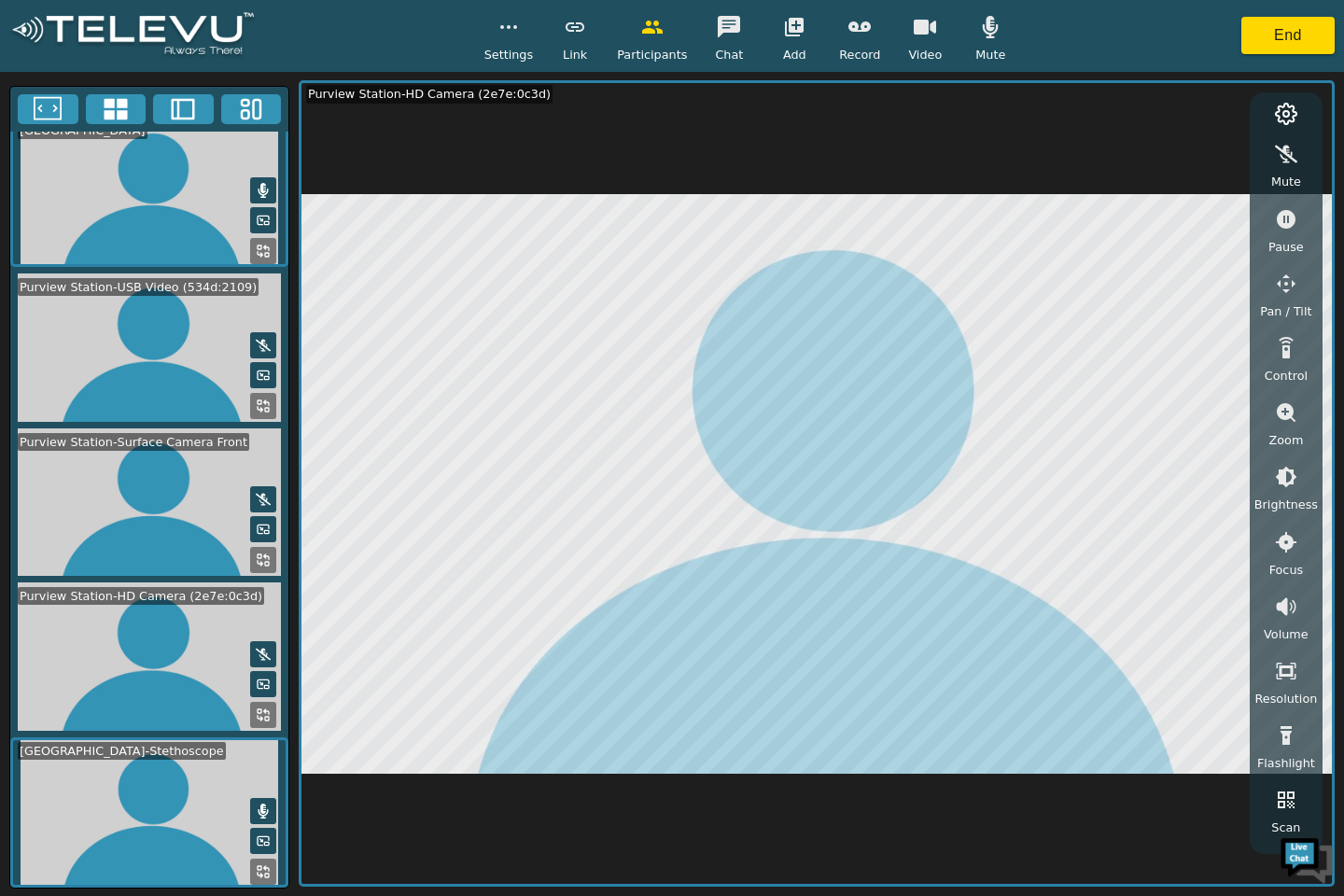
click at [513, 29] on icon "button" at bounding box center [508, 27] width 22 height 22
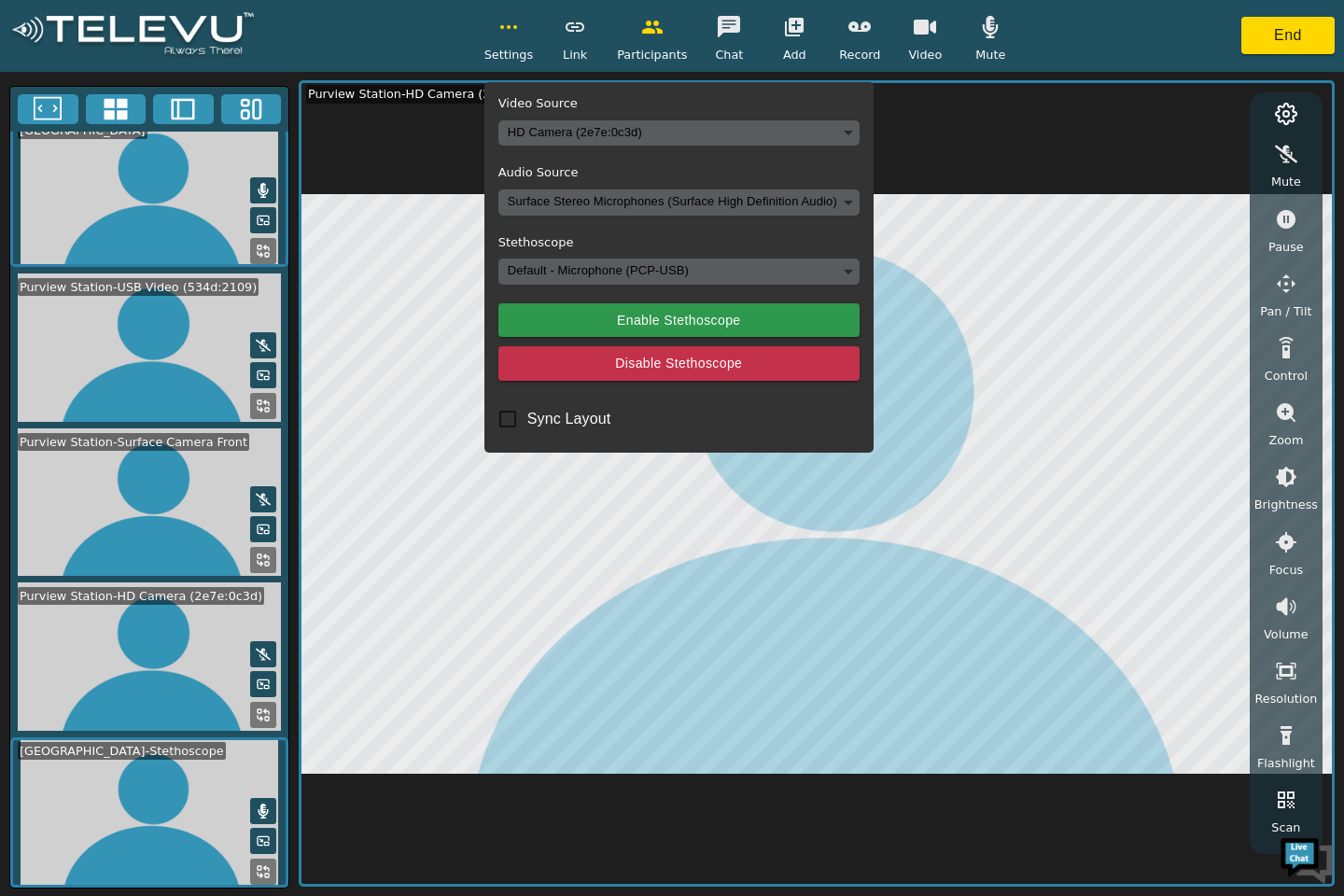
click at [616, 365] on button "Disable Stethoscope" at bounding box center [679, 363] width 361 height 34
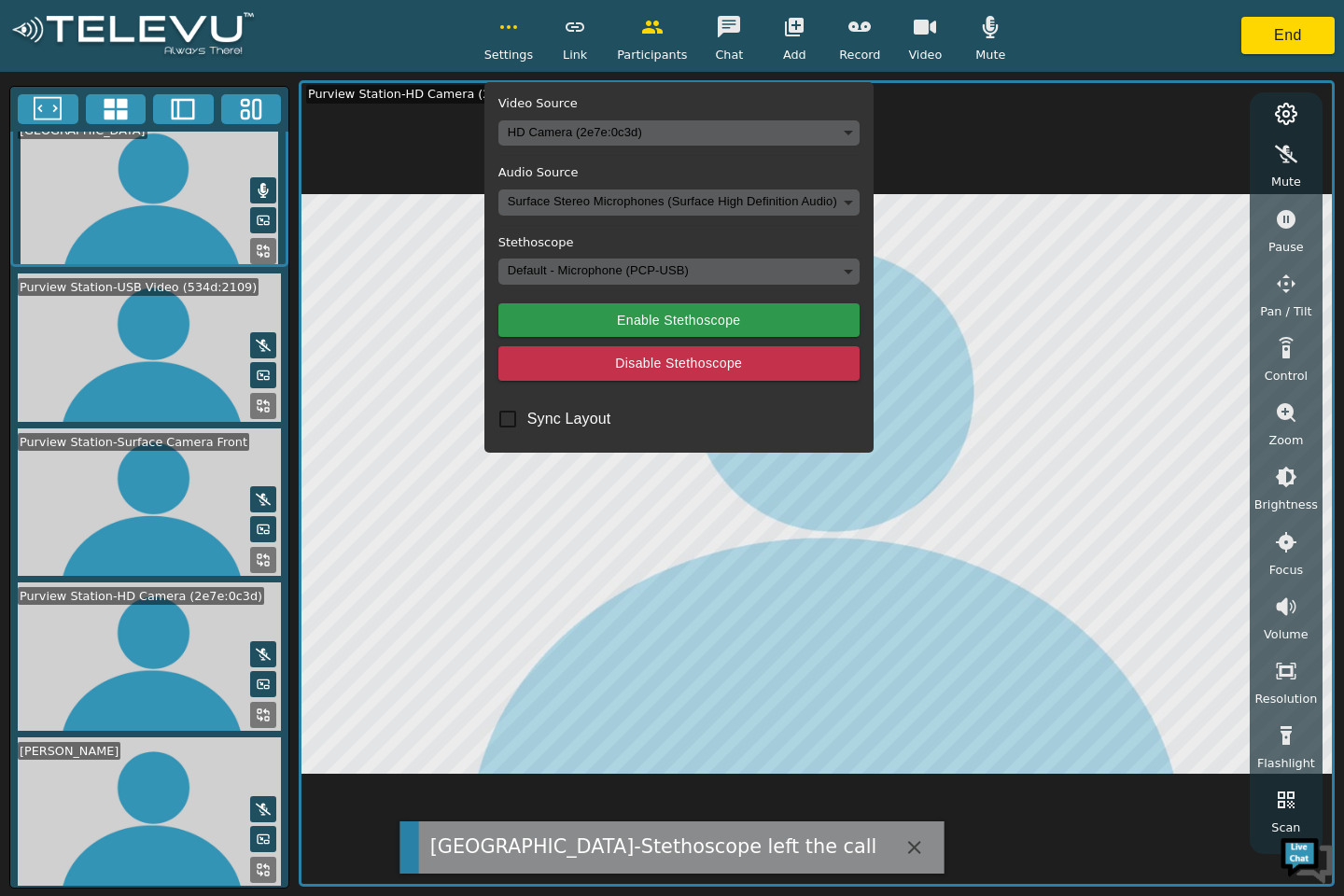
scroll to position [13, 0]
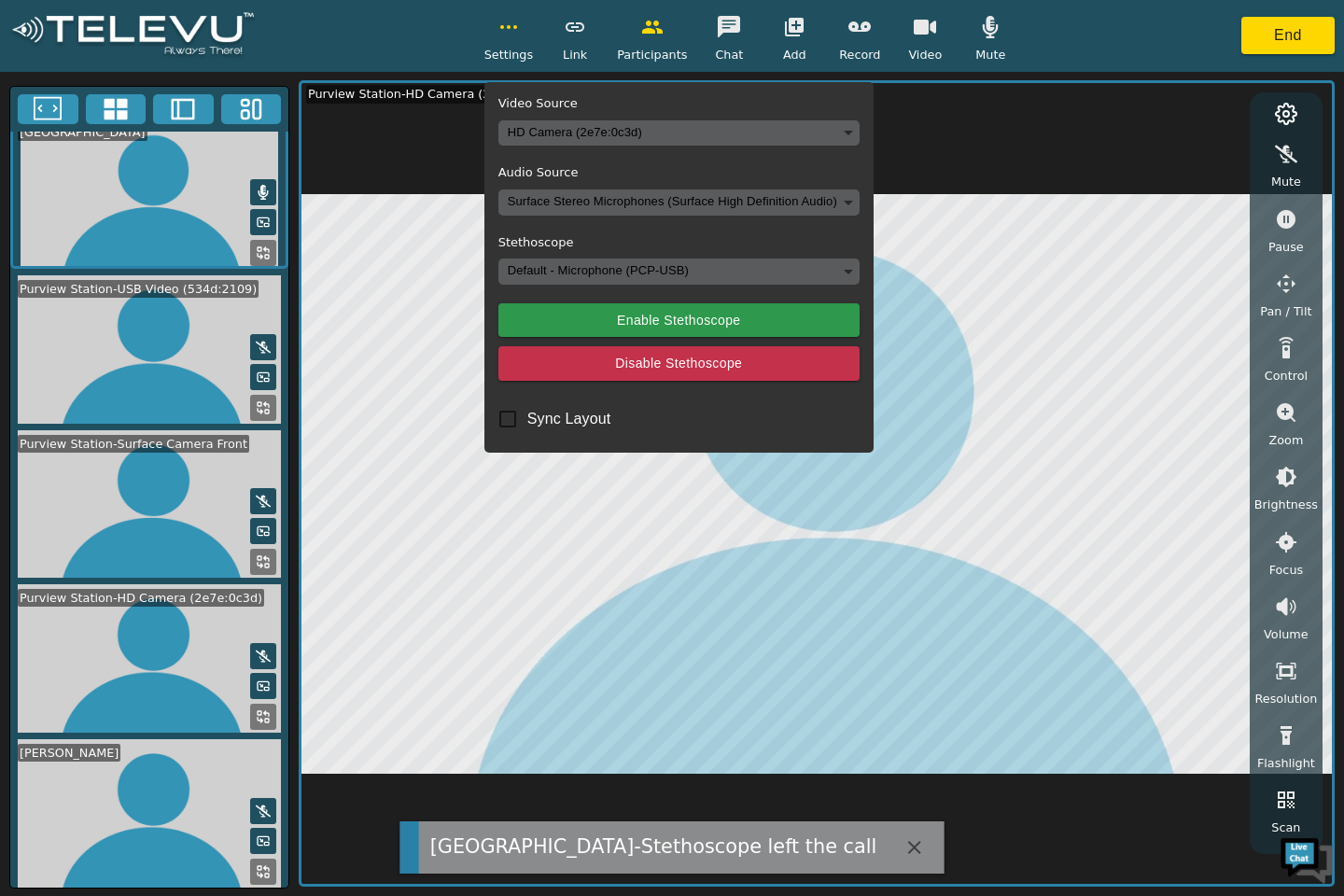
click at [520, 28] on icon "button" at bounding box center [508, 27] width 22 height 22
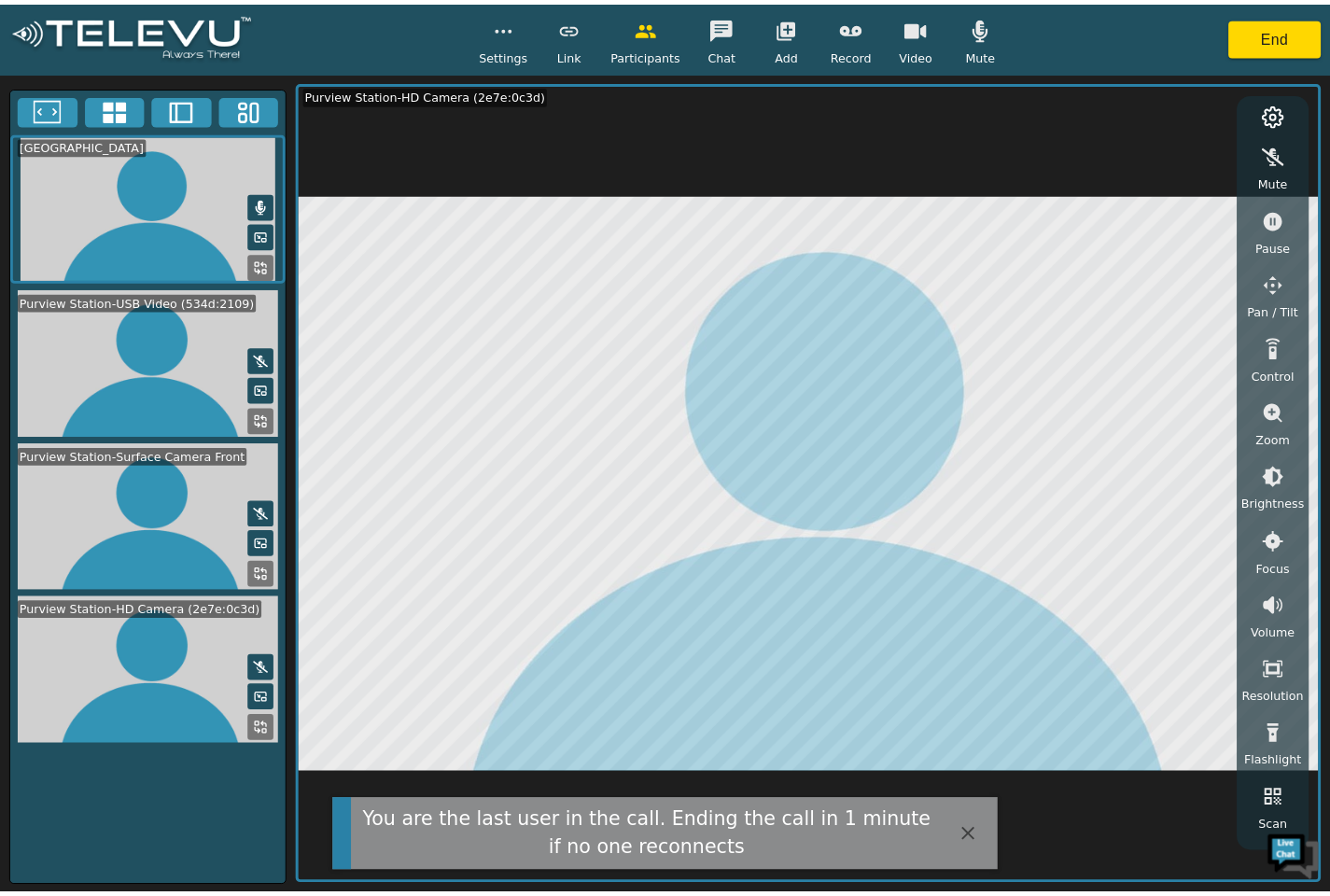
scroll to position [0, 0]
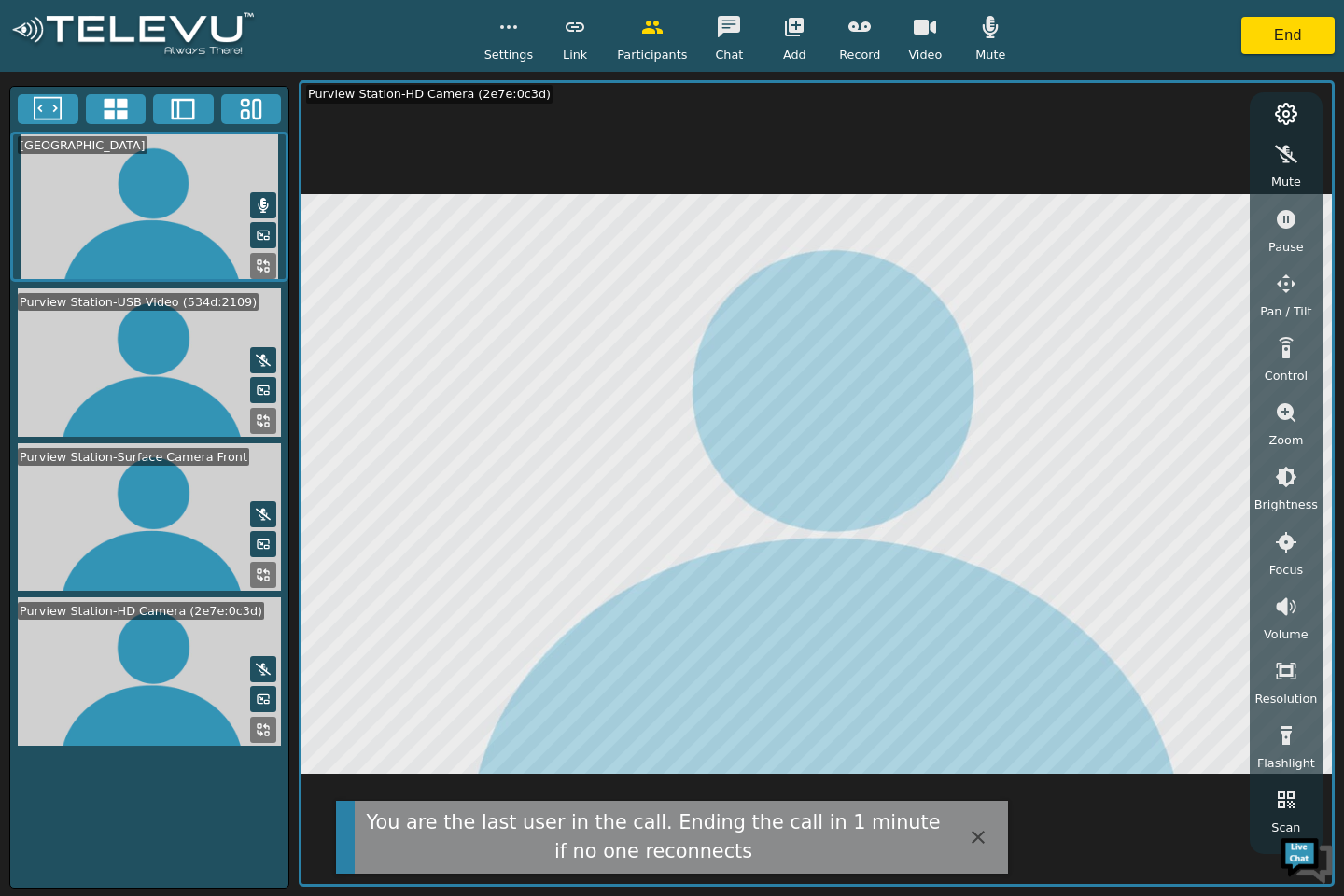
click at [1300, 32] on button "End" at bounding box center [1288, 35] width 94 height 37
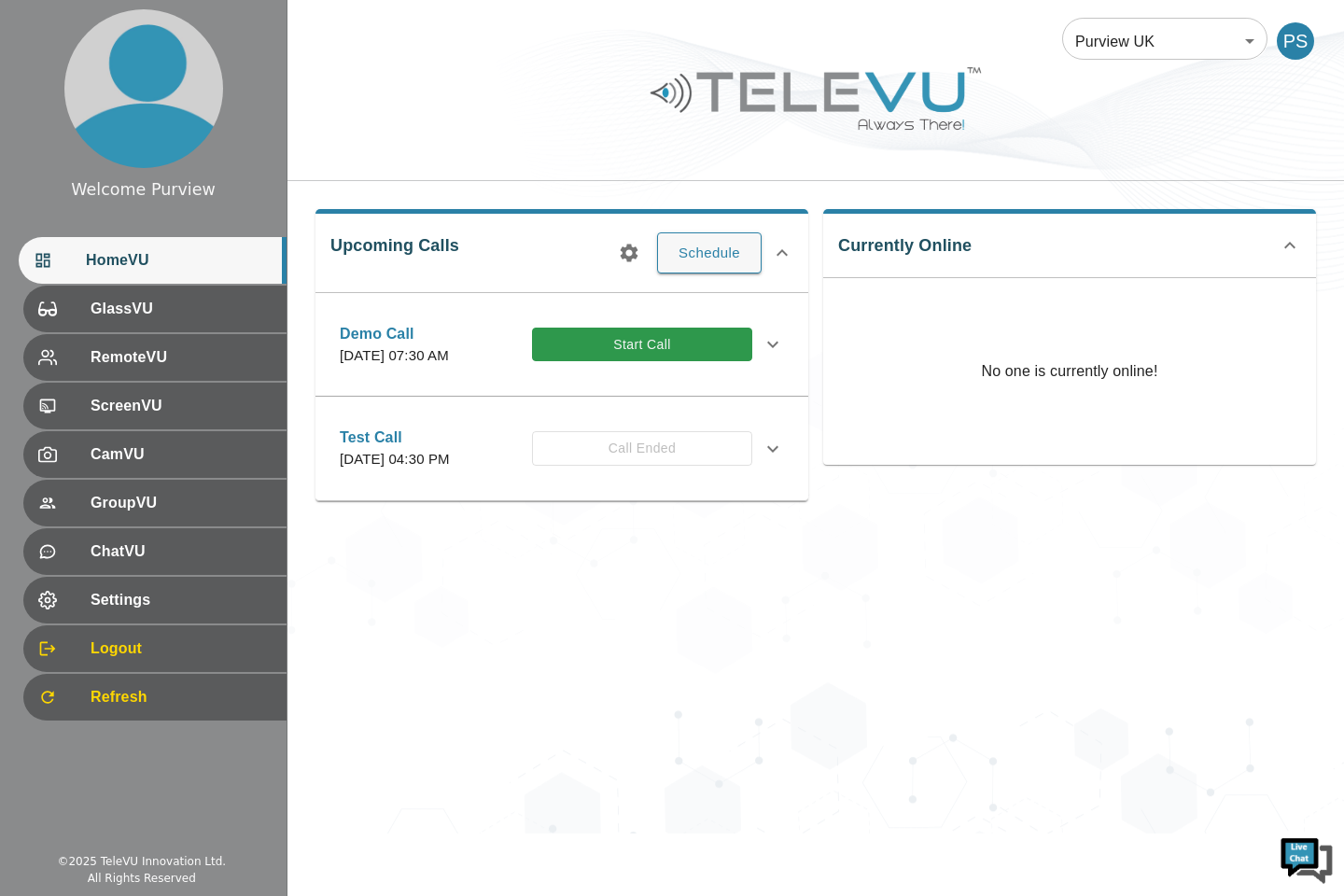
click at [407, 602] on div "Purview UK 205 ​ PS Upcoming Calls Schedule Demo Call [DATE] 07:30 AM Start Cal…" at bounding box center [816, 416] width 1056 height 833
click at [478, 757] on div "Purview UK 205 ​ PS Upcoming Calls Schedule Demo Call [DATE] 07:30 AM Start Cal…" at bounding box center [816, 416] width 1056 height 833
click at [468, 719] on div "Purview UK 205 ​ PS Upcoming Calls Schedule Demo Call [DATE] 07:30 AM Start Cal…" at bounding box center [816, 416] width 1056 height 833
click at [165, 608] on span "Settings" at bounding box center [181, 600] width 181 height 22
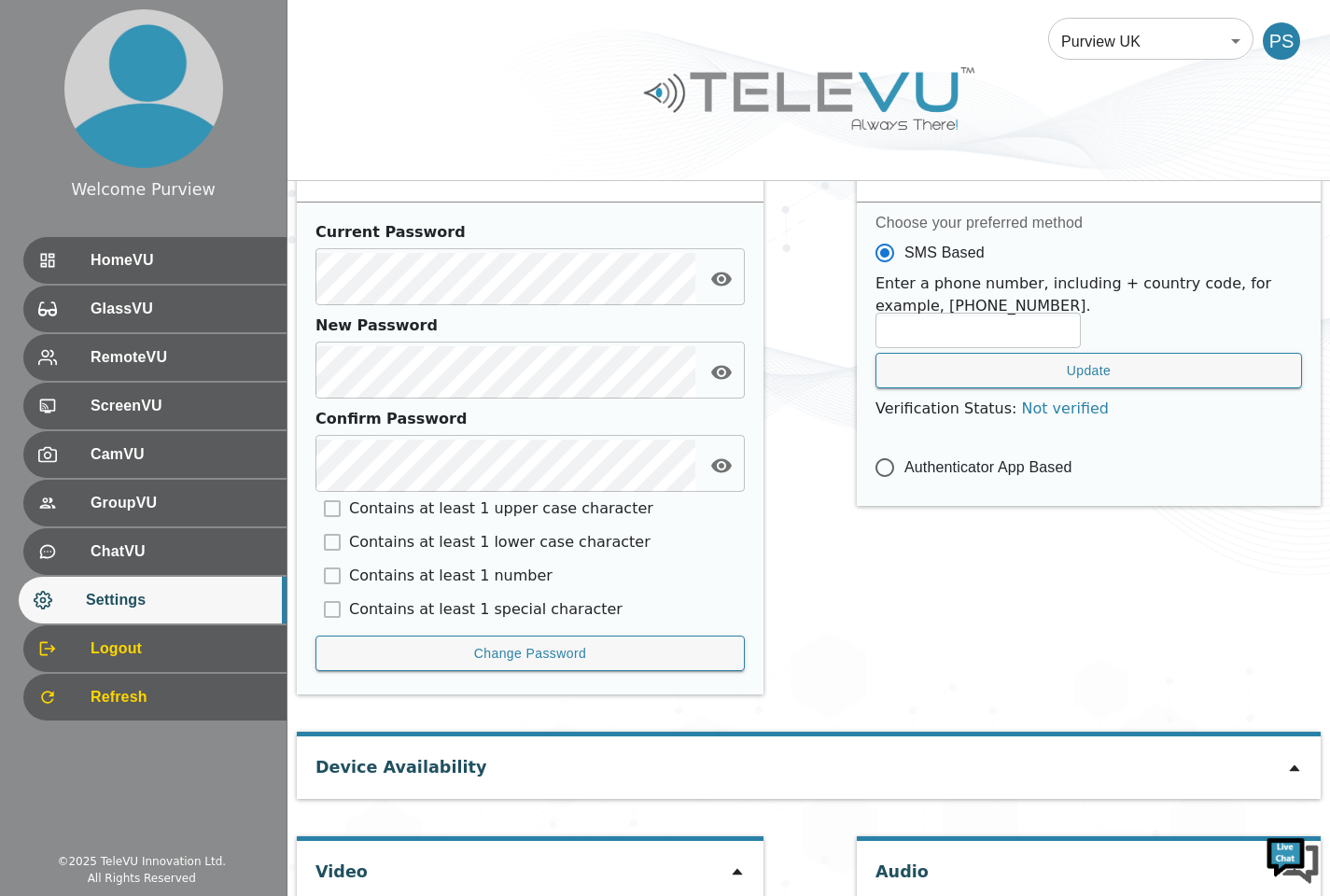
scroll to position [758, 0]
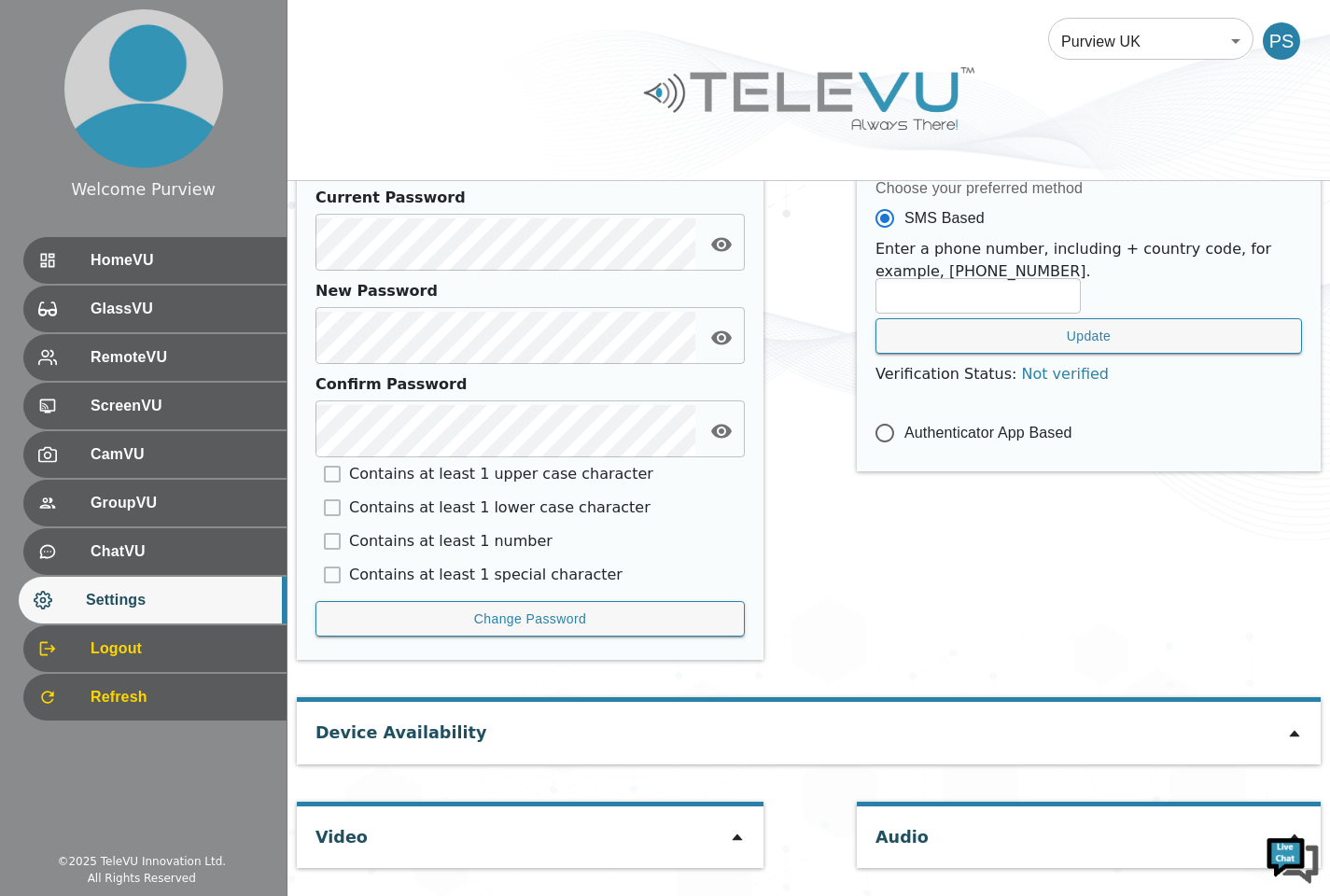
click at [1295, 736] on icon at bounding box center [1294, 734] width 11 height 7
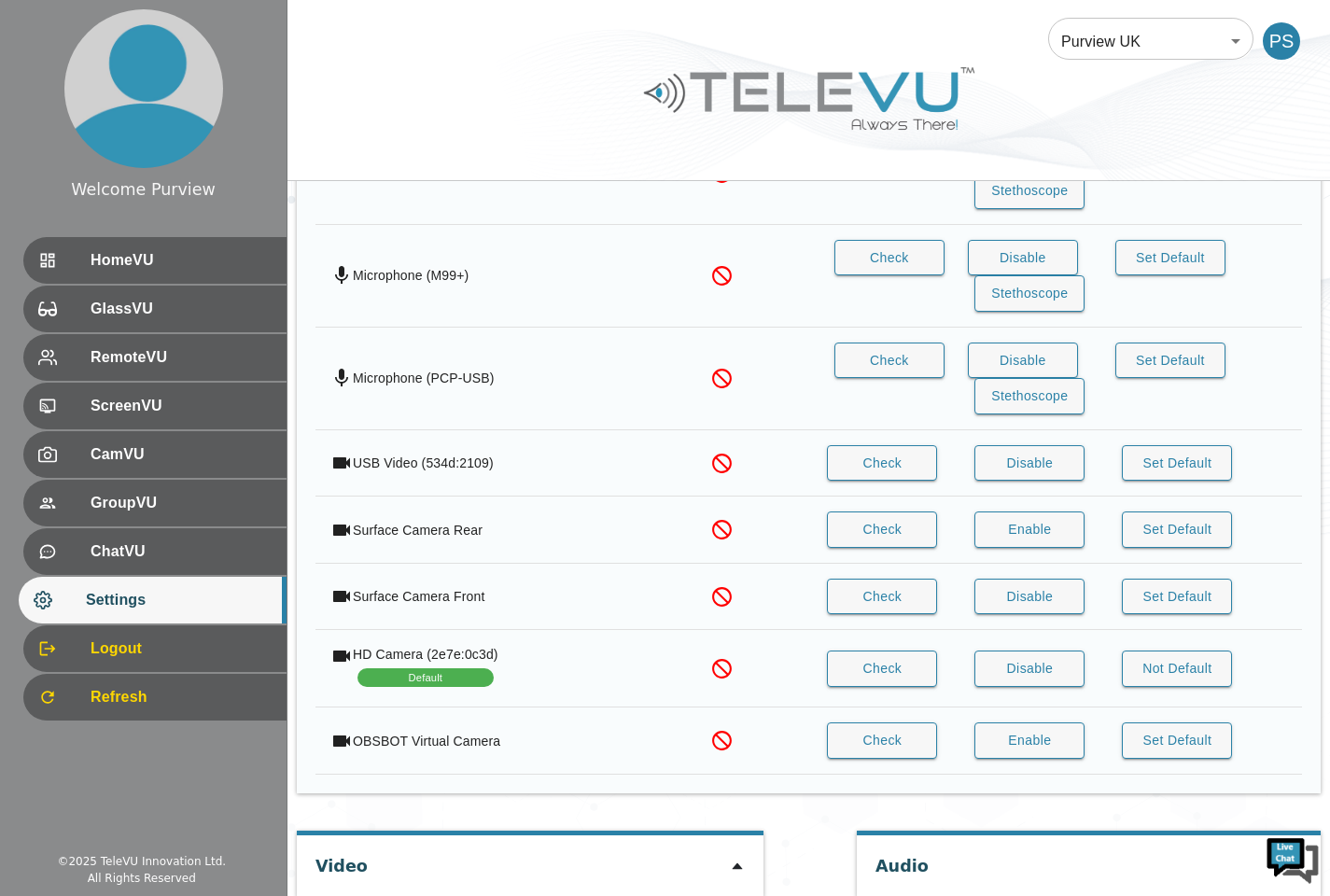
scroll to position [1802, 0]
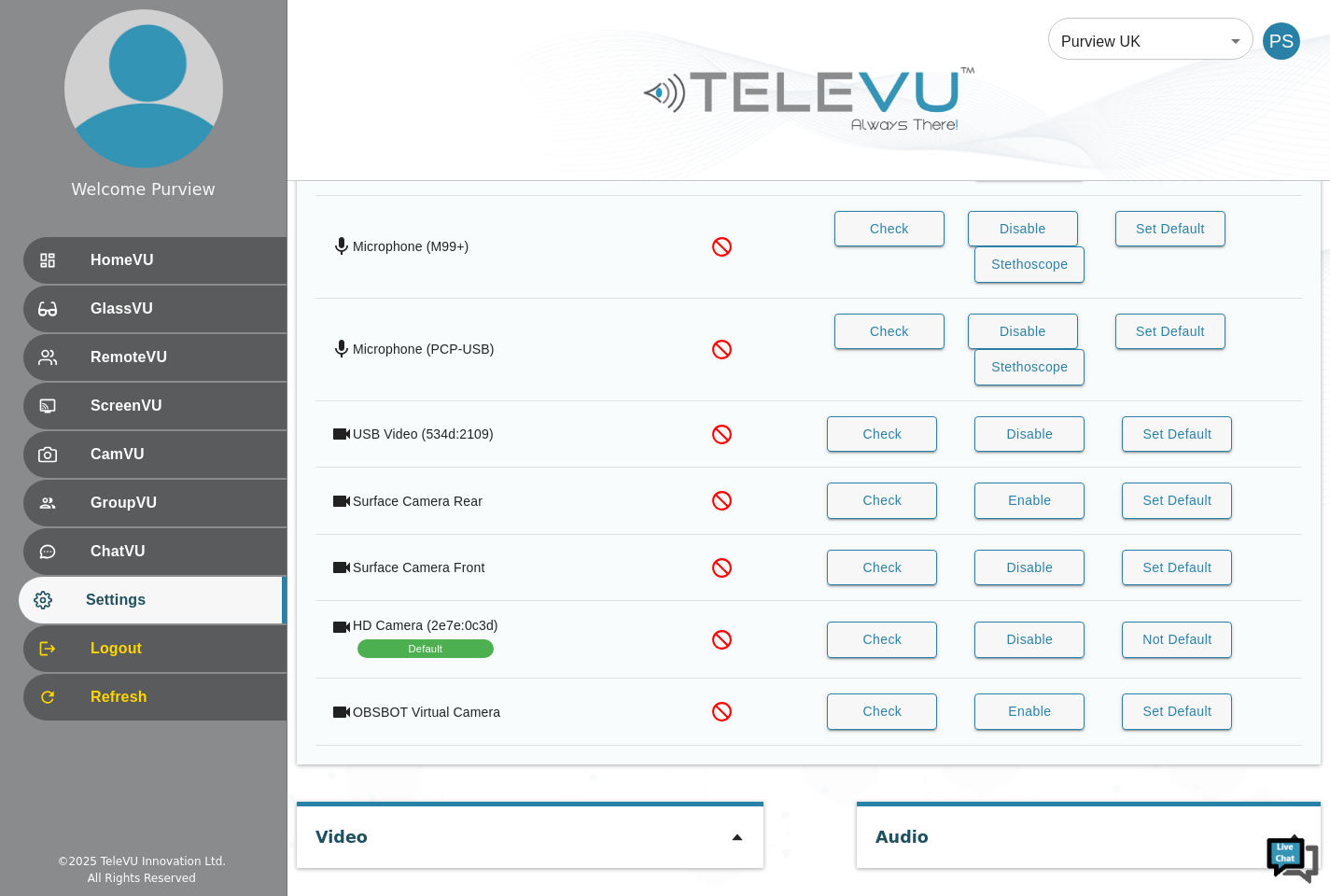
click at [736, 838] on icon at bounding box center [737, 837] width 11 height 7
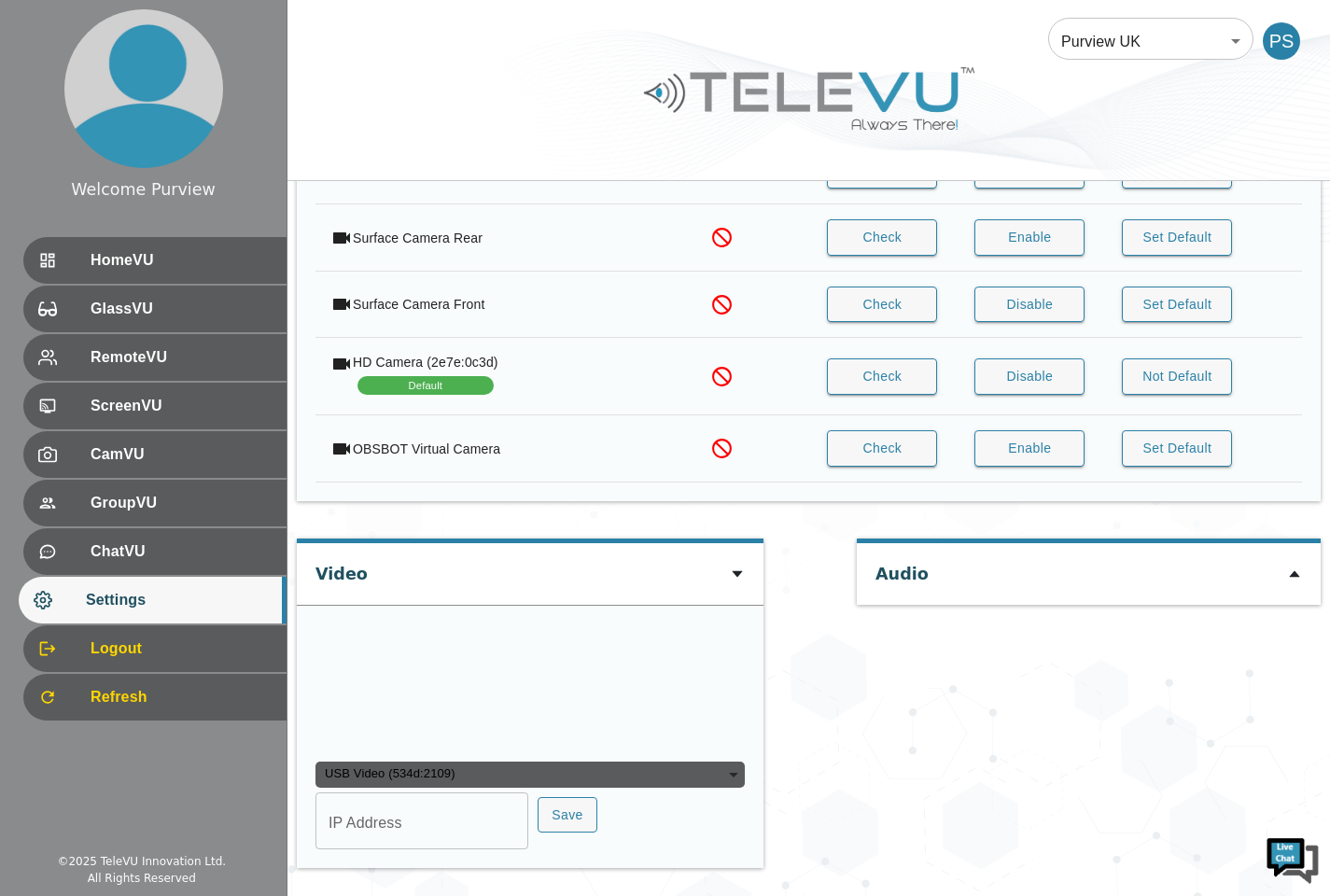
scroll to position [2244, 0]
click at [449, 757] on div "USB Video (534d:2109) e5f0591d1d6d558c56428627f1b4ce52248c313e9576d9a43209e05f3…" at bounding box center [529, 732] width 429 height 234
click at [440, 775] on div "USB Video (534d:2109)" at bounding box center [529, 774] width 429 height 26
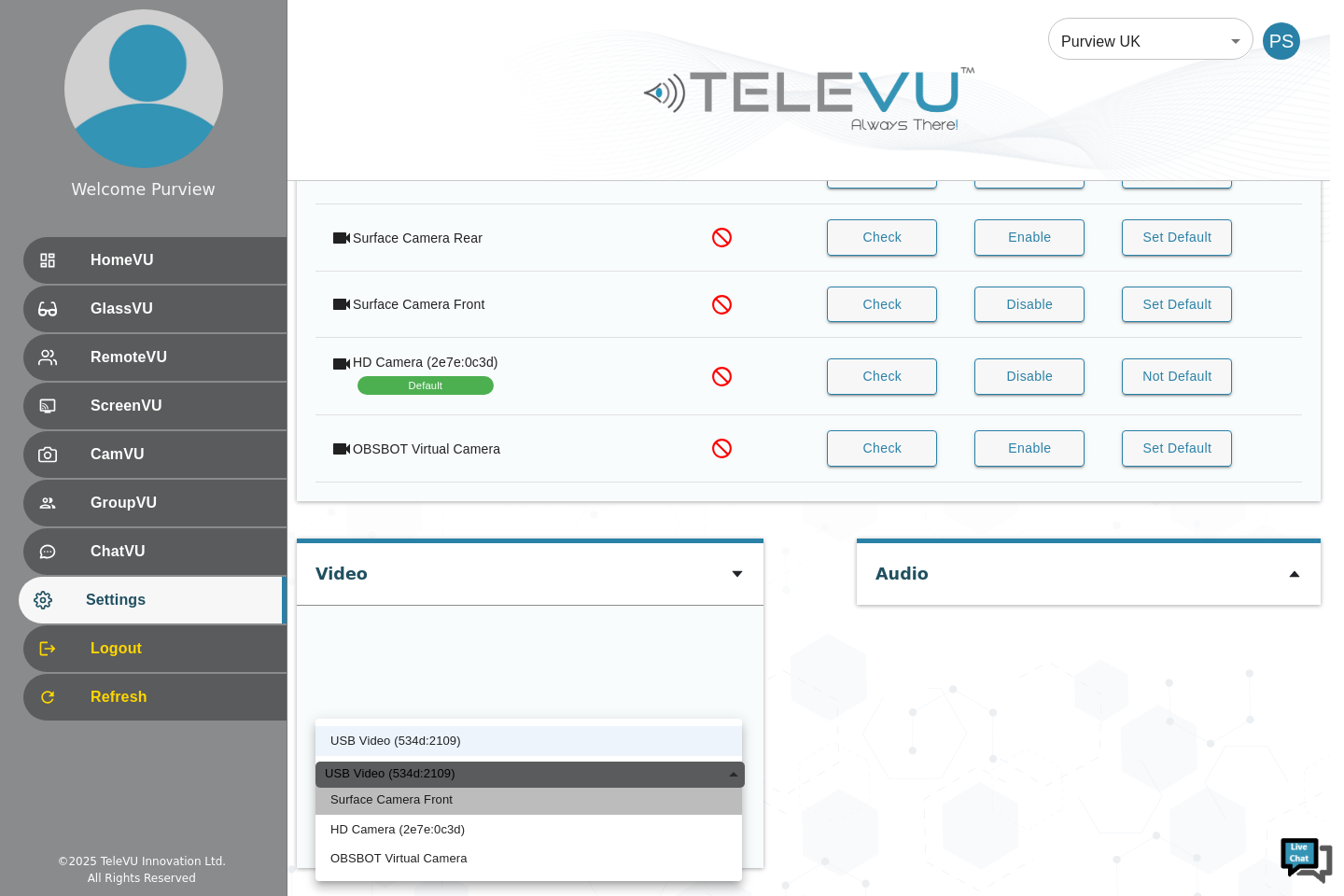
click at [395, 804] on li "Surface Camera Front" at bounding box center [528, 800] width 426 height 30
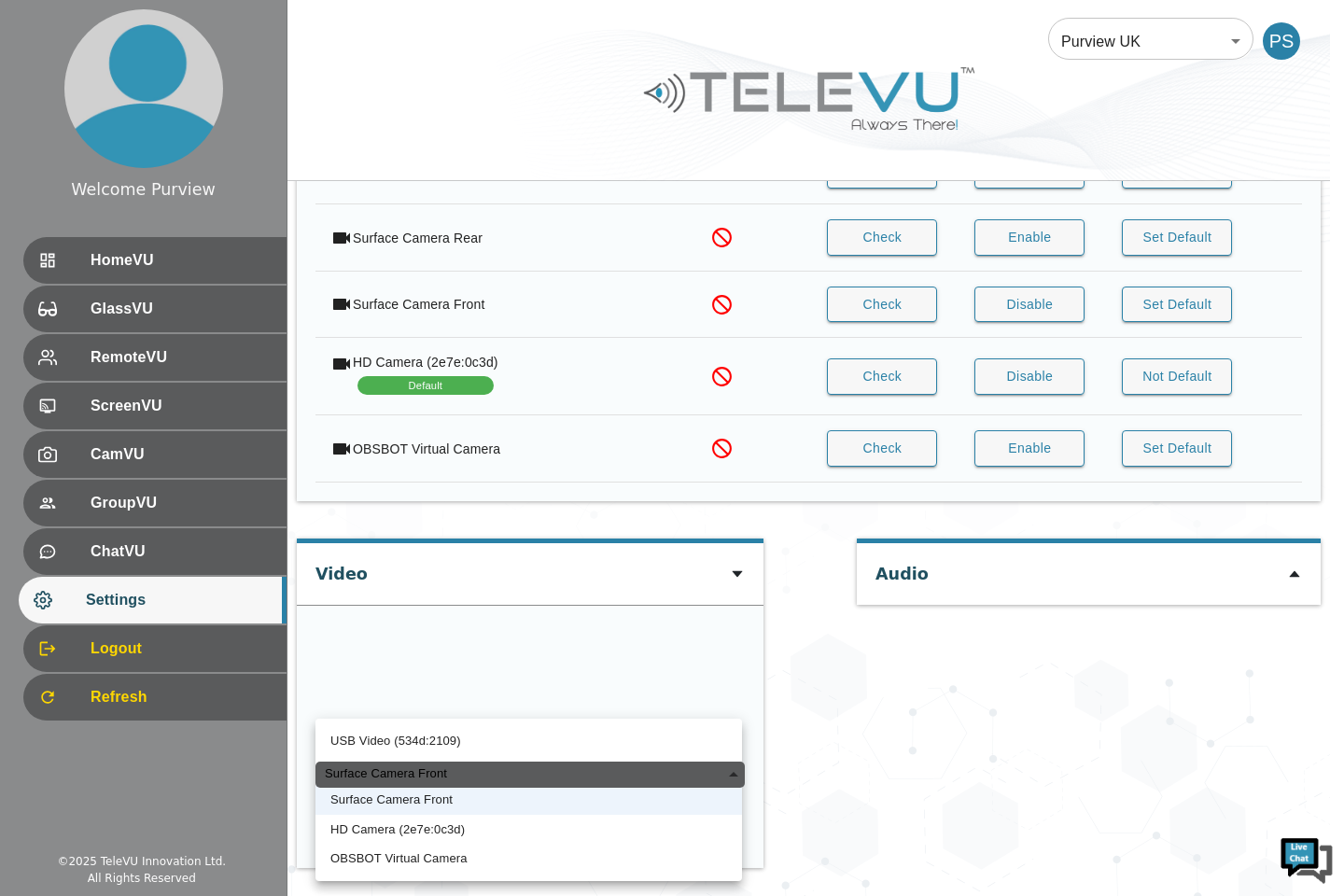
click at [427, 771] on div "Surface Camera Front" at bounding box center [529, 774] width 429 height 26
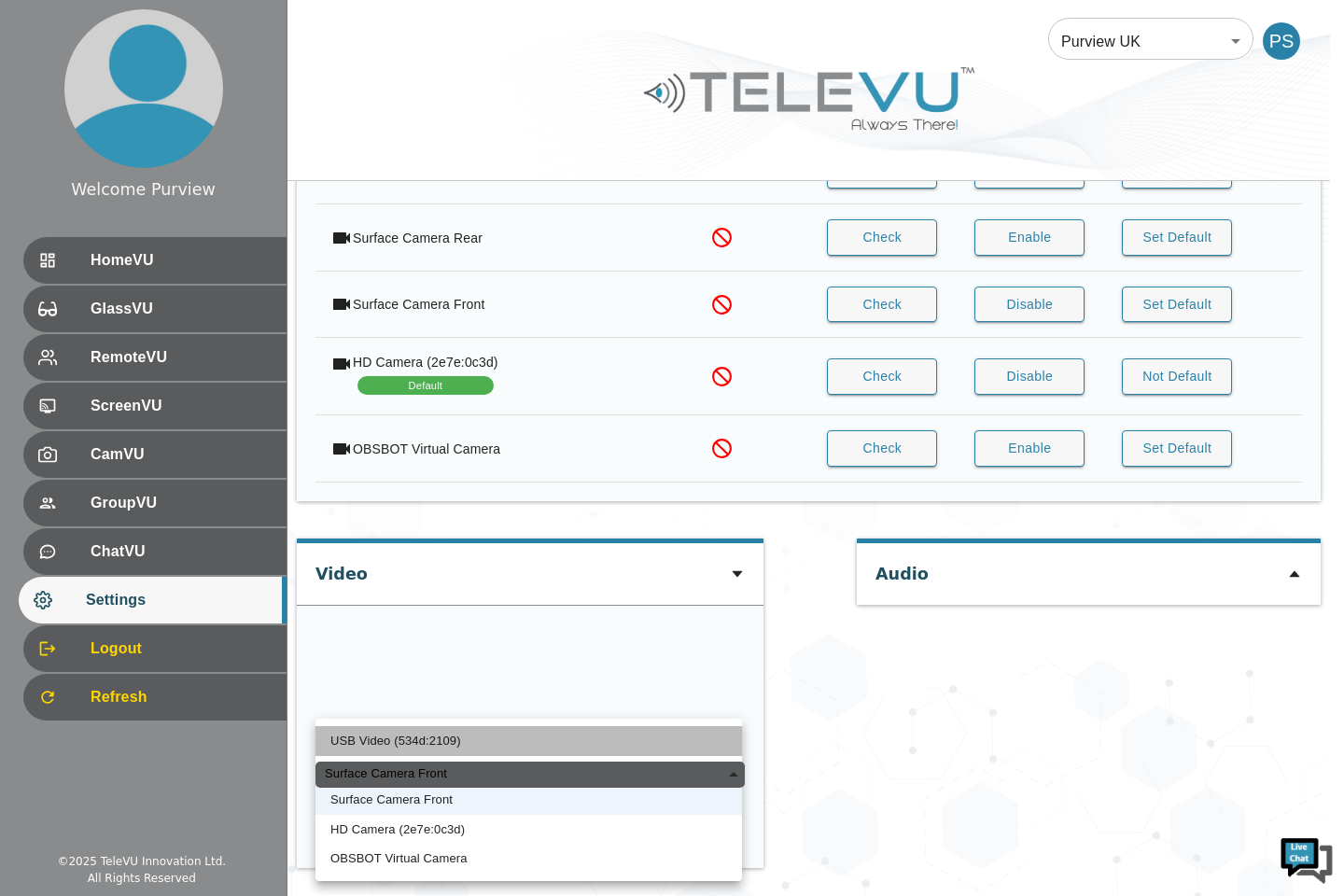
click at [406, 731] on li "USB Video (534d:2109)" at bounding box center [528, 740] width 426 height 30
type input "e5f0591d1d6d558c56428627f1b4ce52248c313e9576d9a43209e05f3c8037e9"
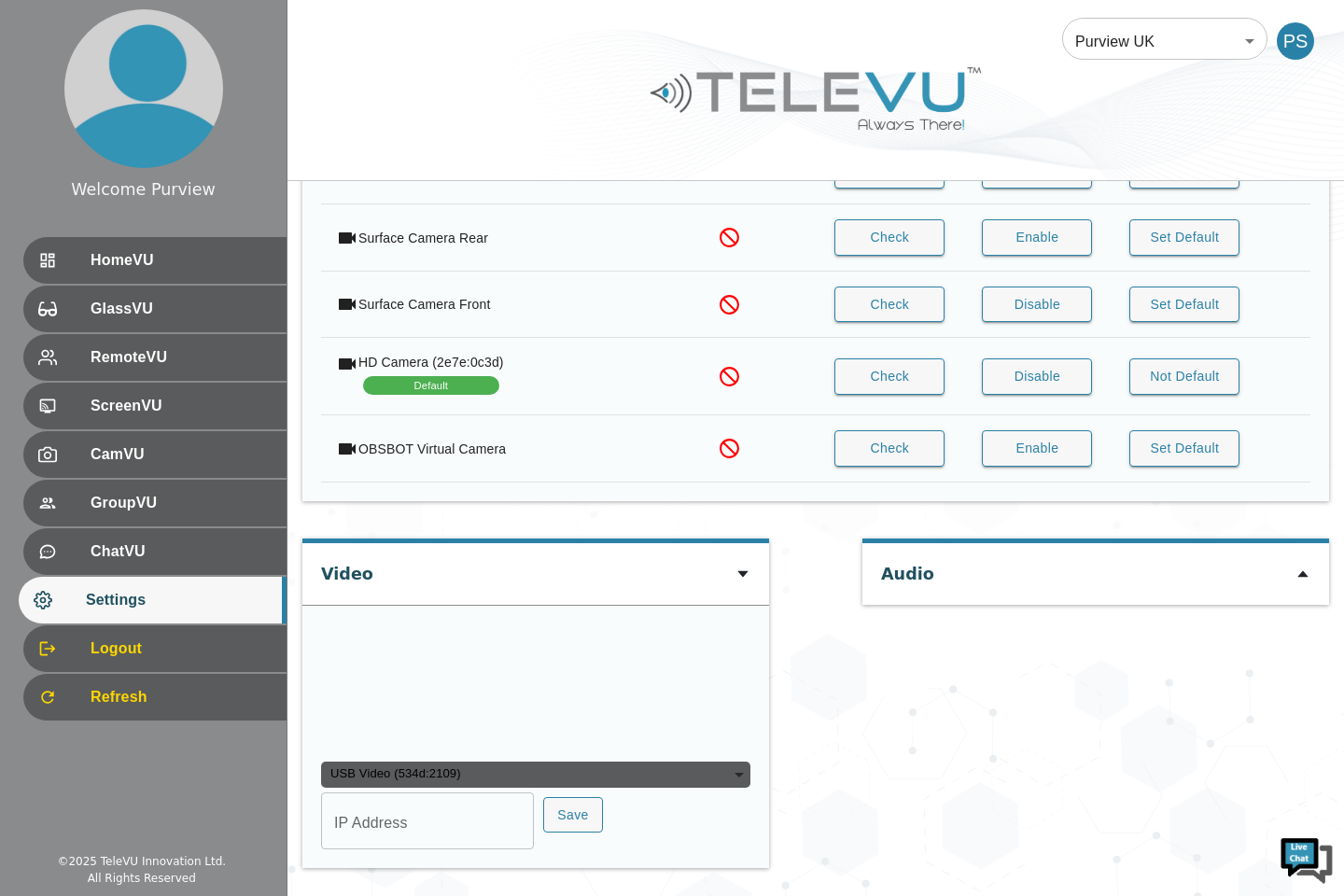
click at [642, 783] on div "USB Video (534d:2109)" at bounding box center [535, 774] width 429 height 26
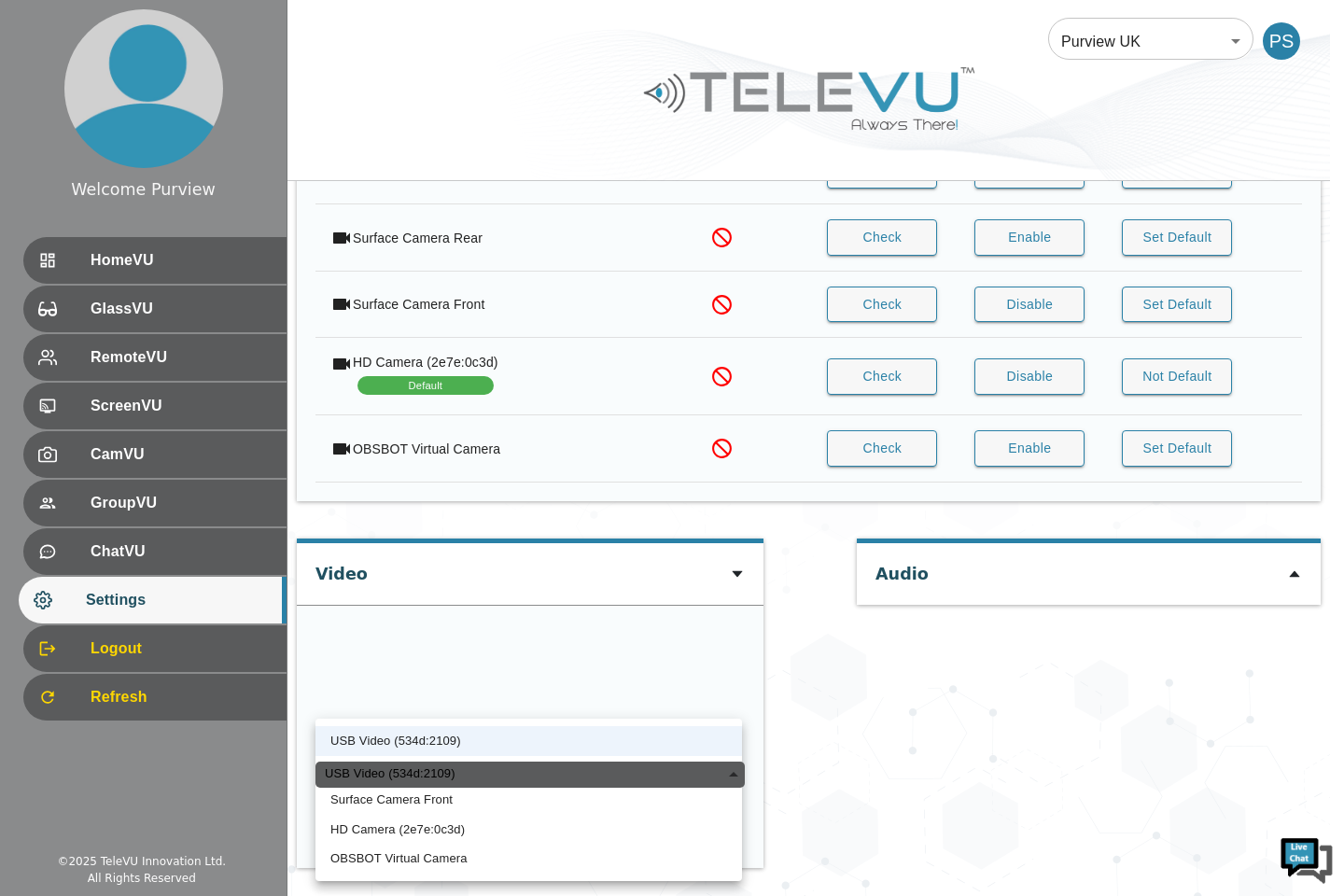
click at [931, 773] on div at bounding box center [672, 448] width 1344 height 896
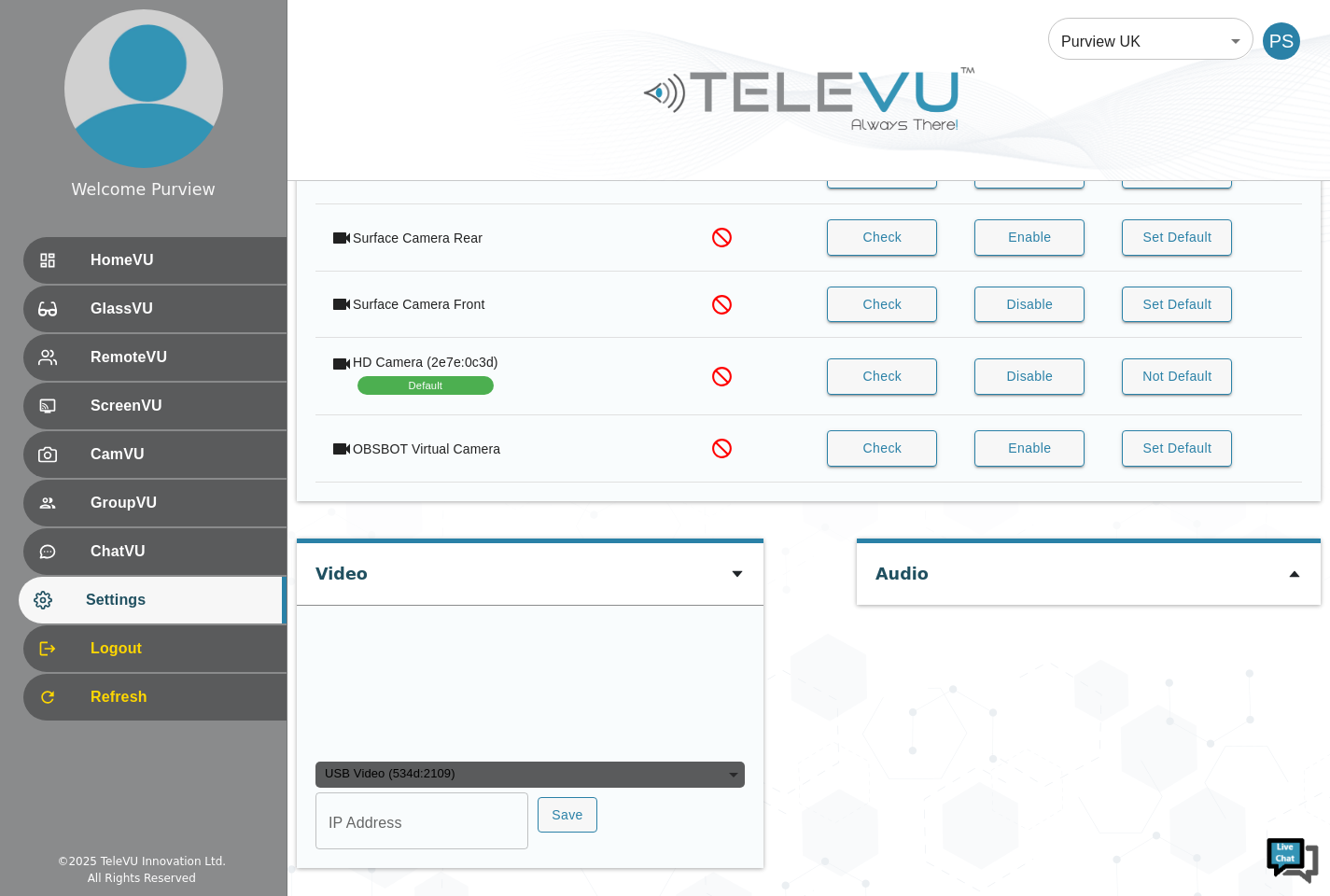
click at [129, 693] on span "Refresh" at bounding box center [182, 696] width 182 height 22
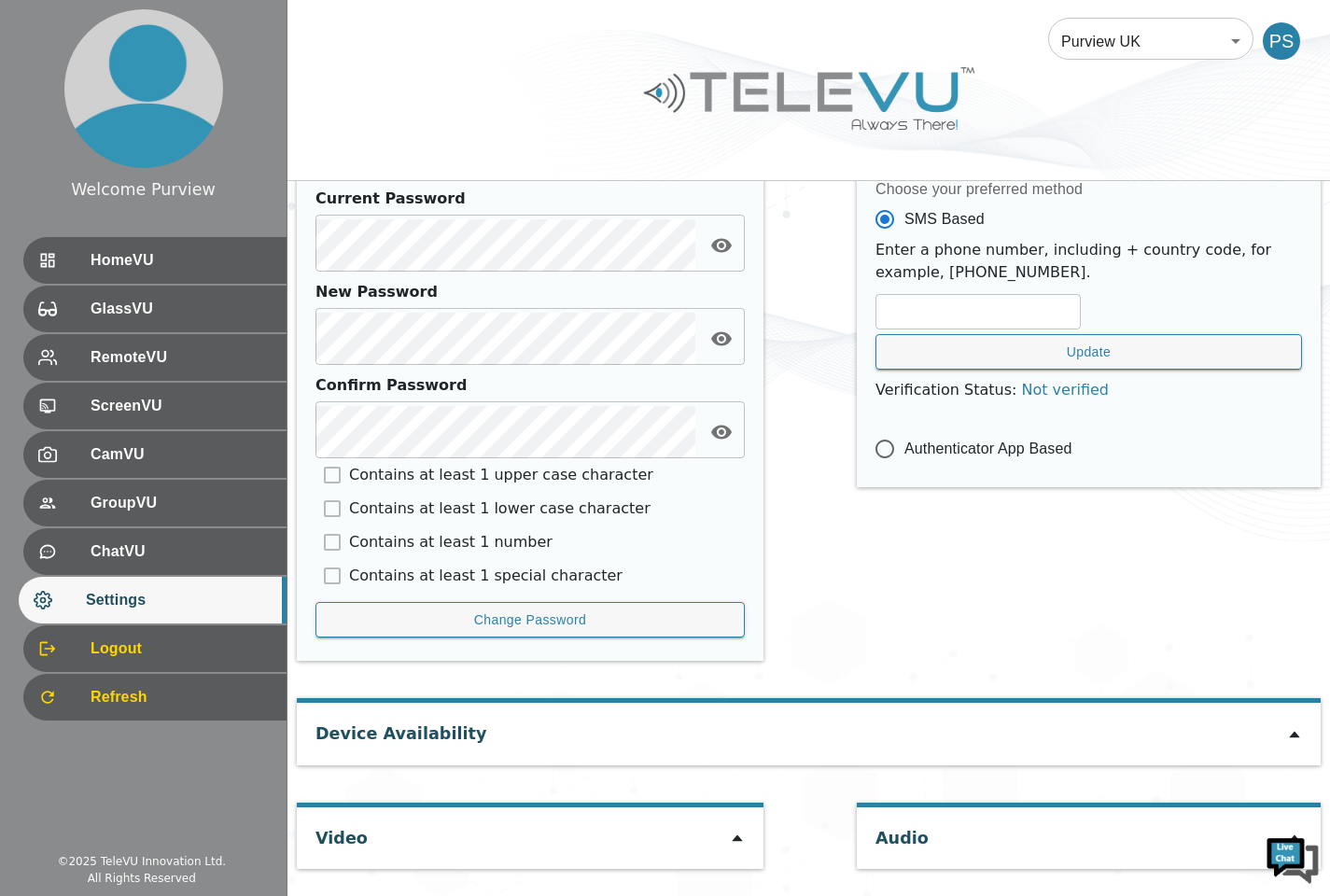
scroll to position [758, 0]
click at [741, 841] on icon at bounding box center [738, 838] width 15 height 15
type input "e09beb687e09296e94ee4c52ad8e39a25da54e10b918b5cb45ab95c94724efa9"
type input "COM3"
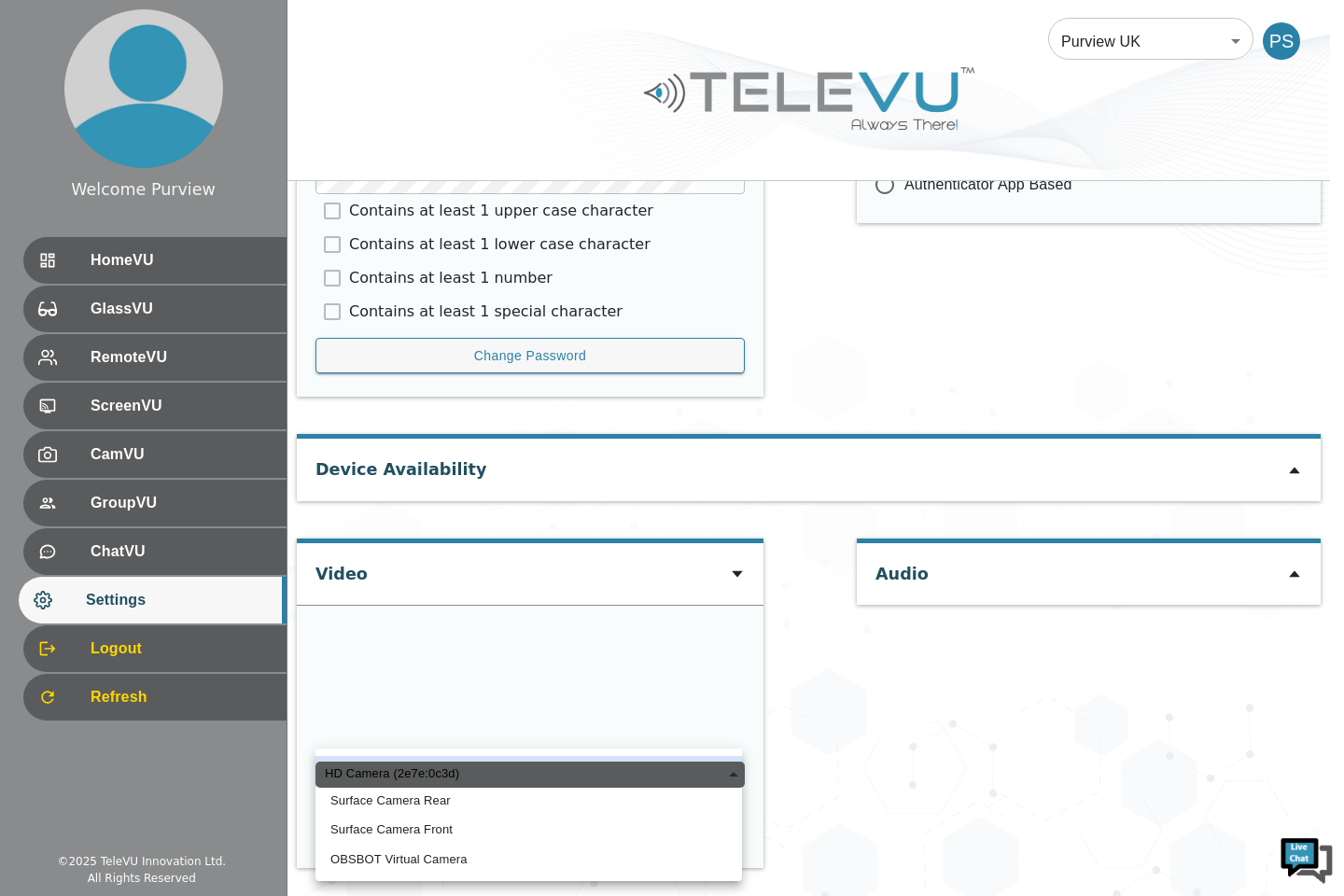
click at [589, 781] on div "HD Camera (2e7e:0c3d)" at bounding box center [529, 774] width 429 height 26
click at [910, 725] on div at bounding box center [672, 448] width 1344 height 896
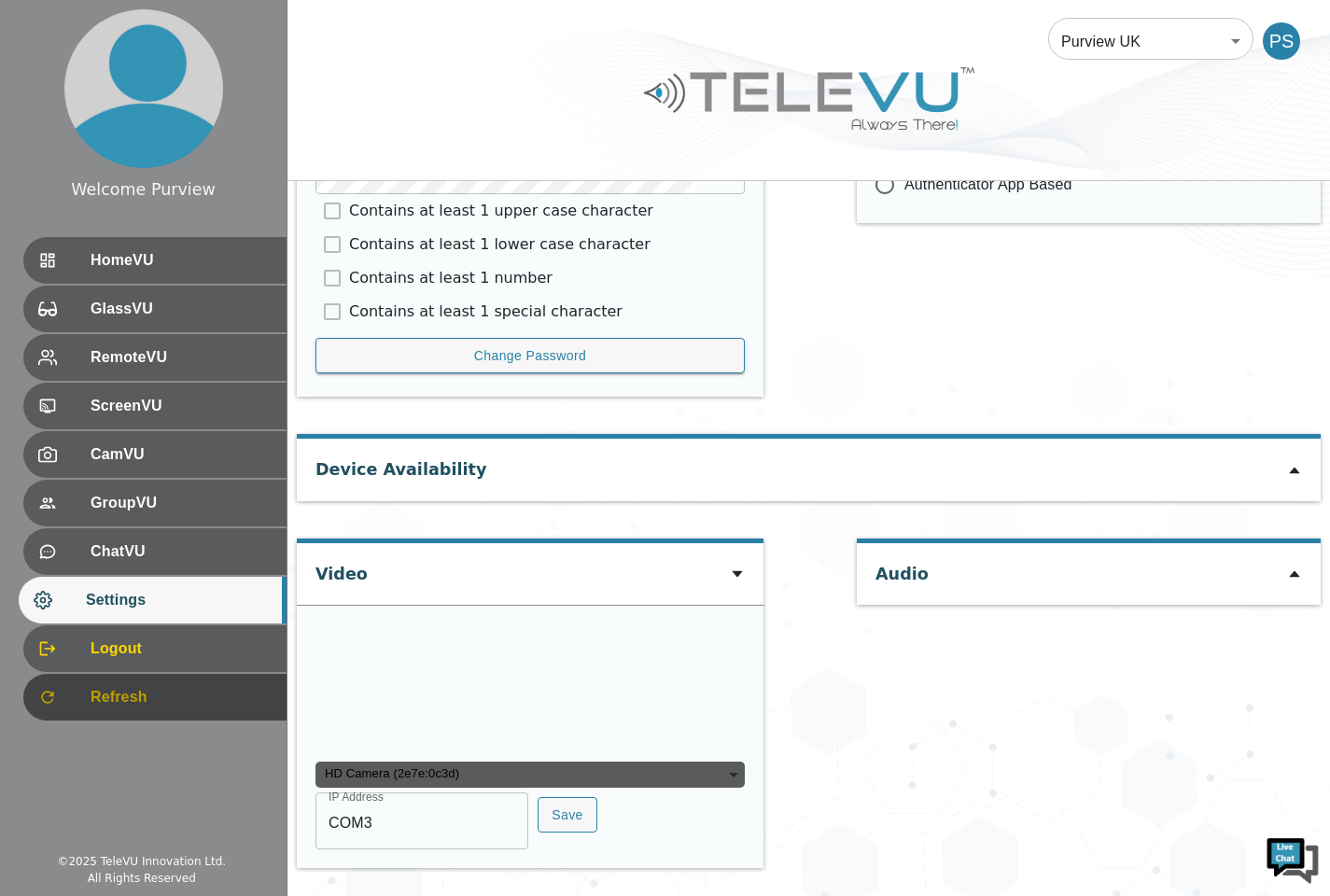
click at [136, 698] on span "Refresh" at bounding box center [182, 696] width 182 height 22
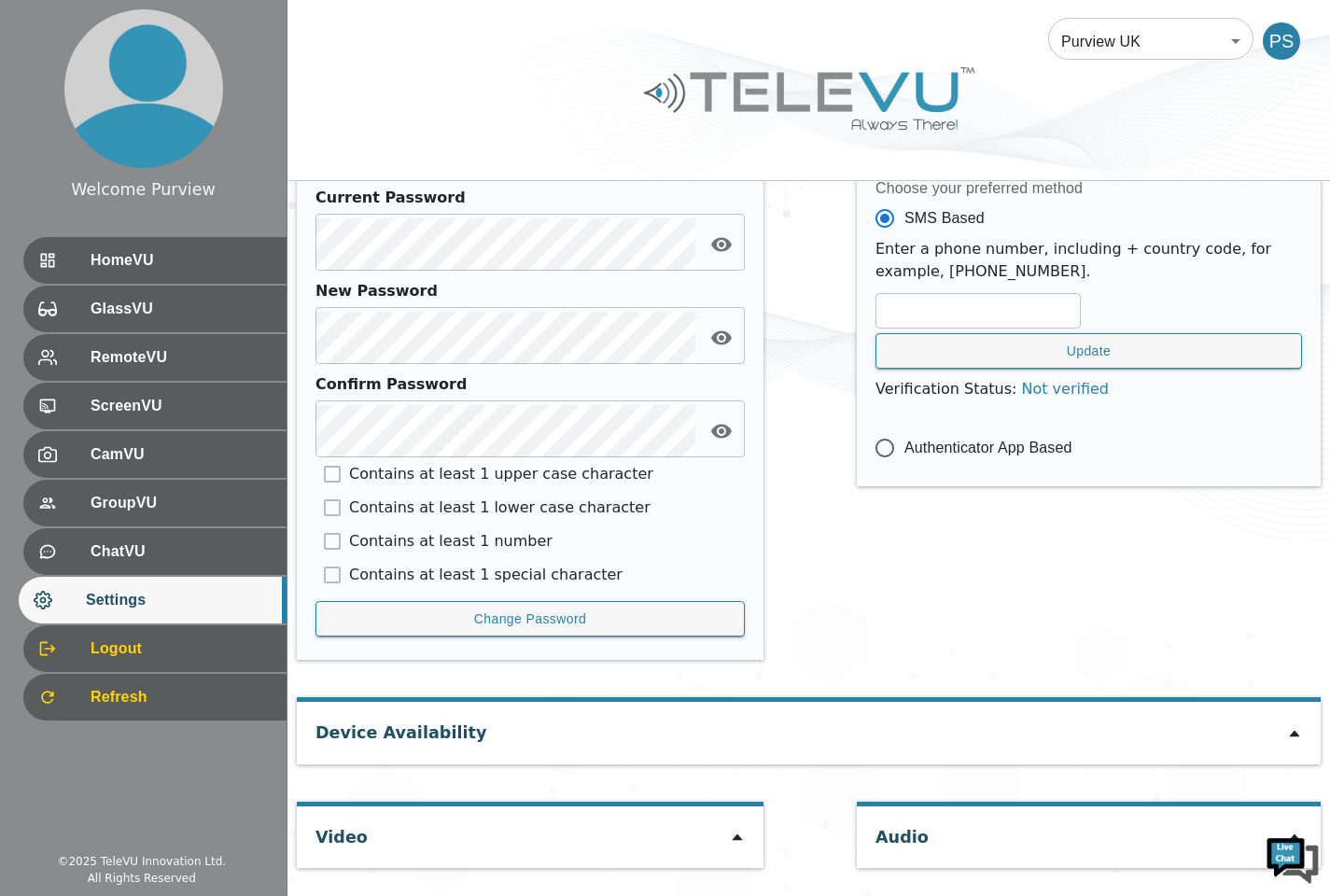
click at [735, 838] on icon at bounding box center [737, 837] width 11 height 7
type input "e09beb687e09296e94ee4c52ad8e39a25da54e10b918b5cb45ab95c94724efa9"
type input "COM3"
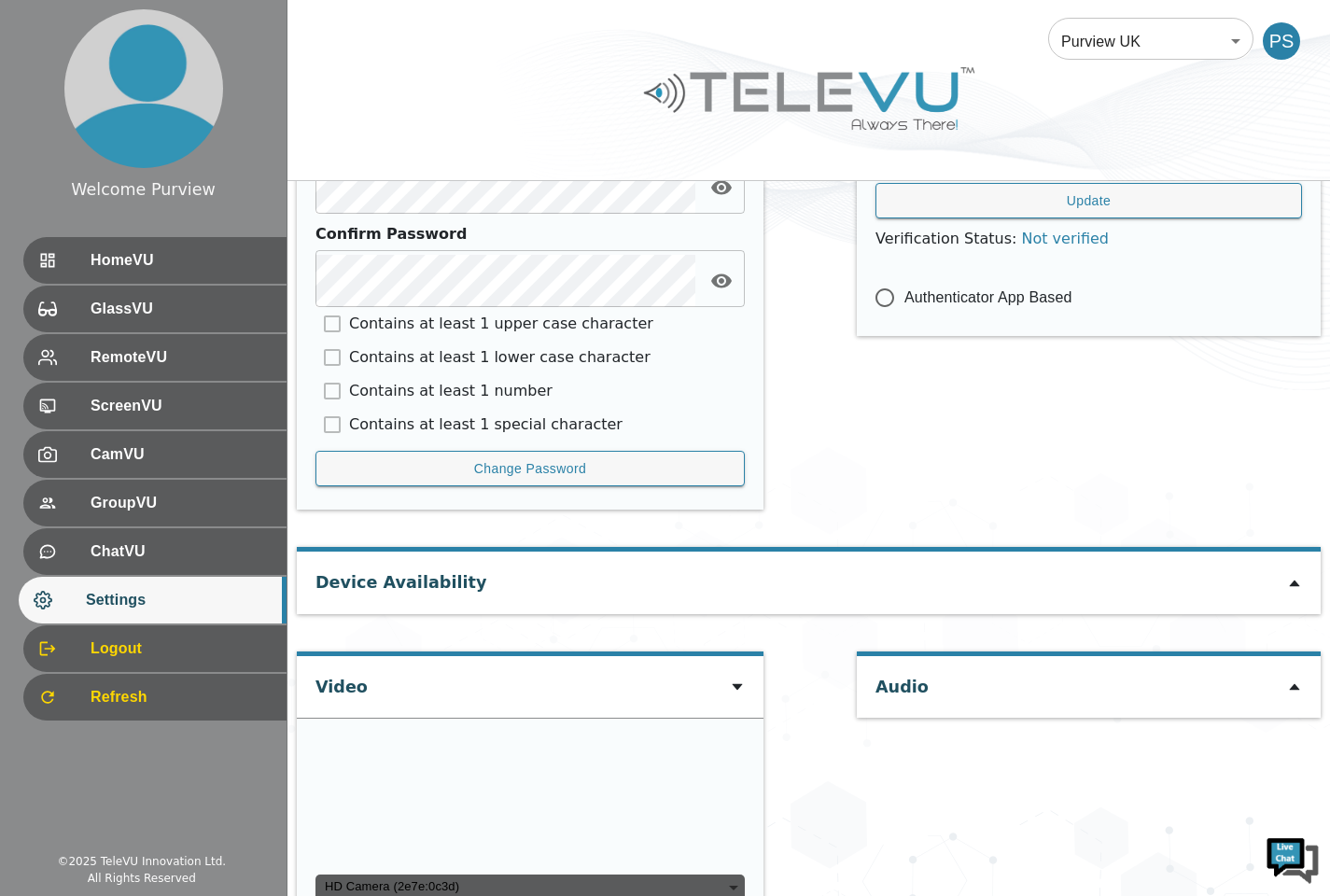
scroll to position [1201, 0]
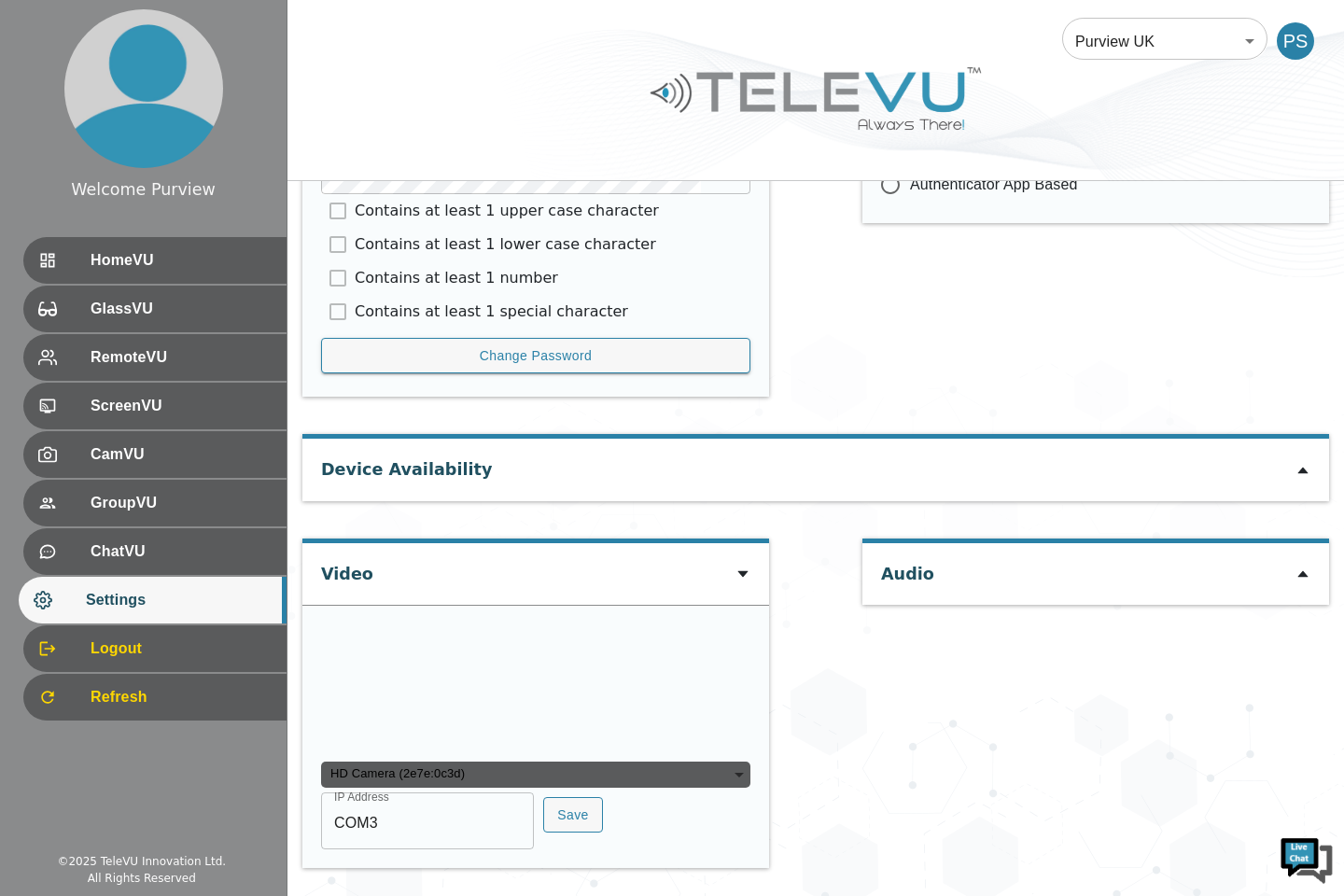
click at [645, 775] on div "HD Camera (2e7e:0c3d)" at bounding box center [535, 774] width 429 height 26
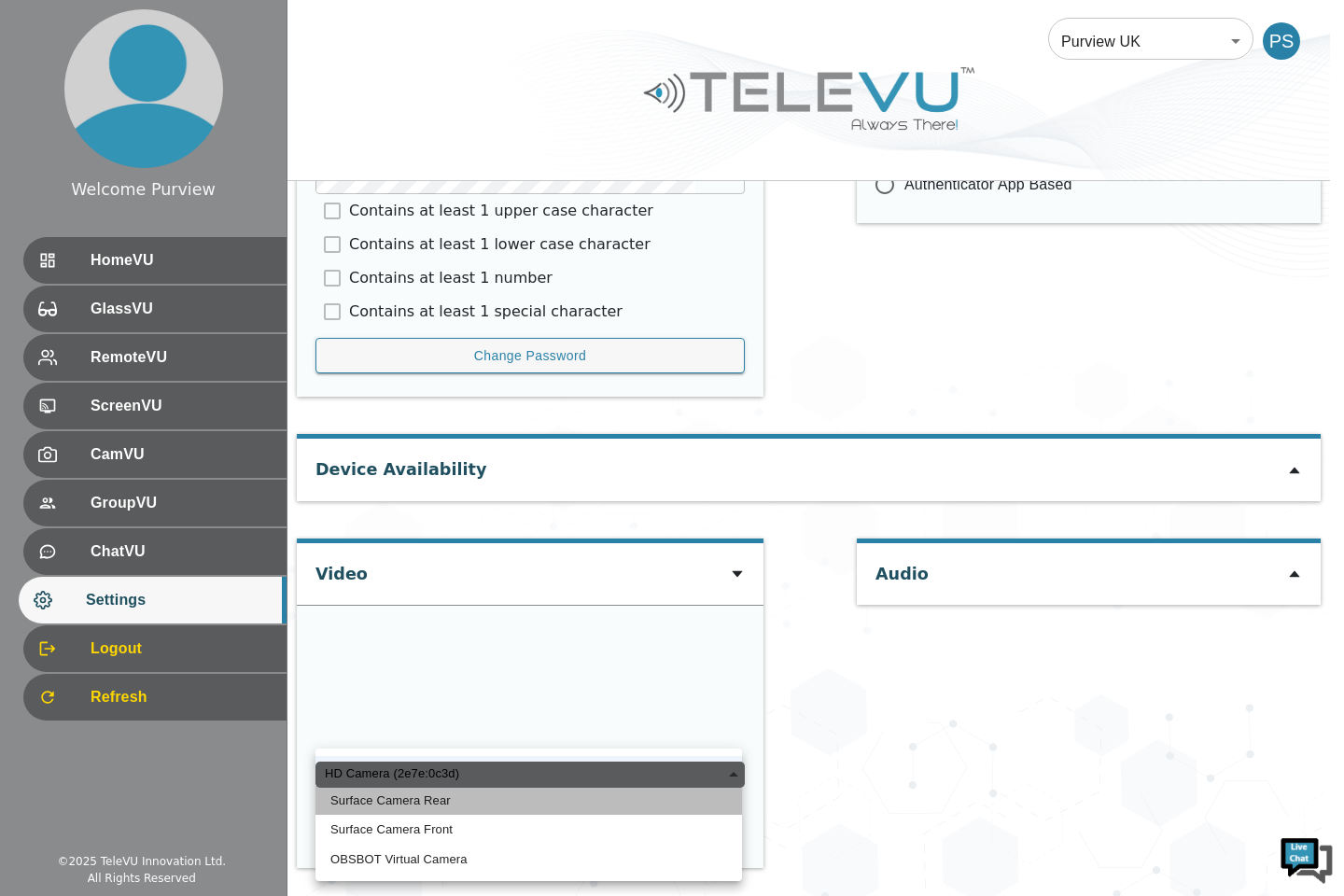
click at [406, 803] on li "Surface Camera Rear" at bounding box center [528, 800] width 426 height 30
type input "43675e694259e4caf5c12cd1685bf0b570ff4dfd2738d714f1ac297b6b53cad9"
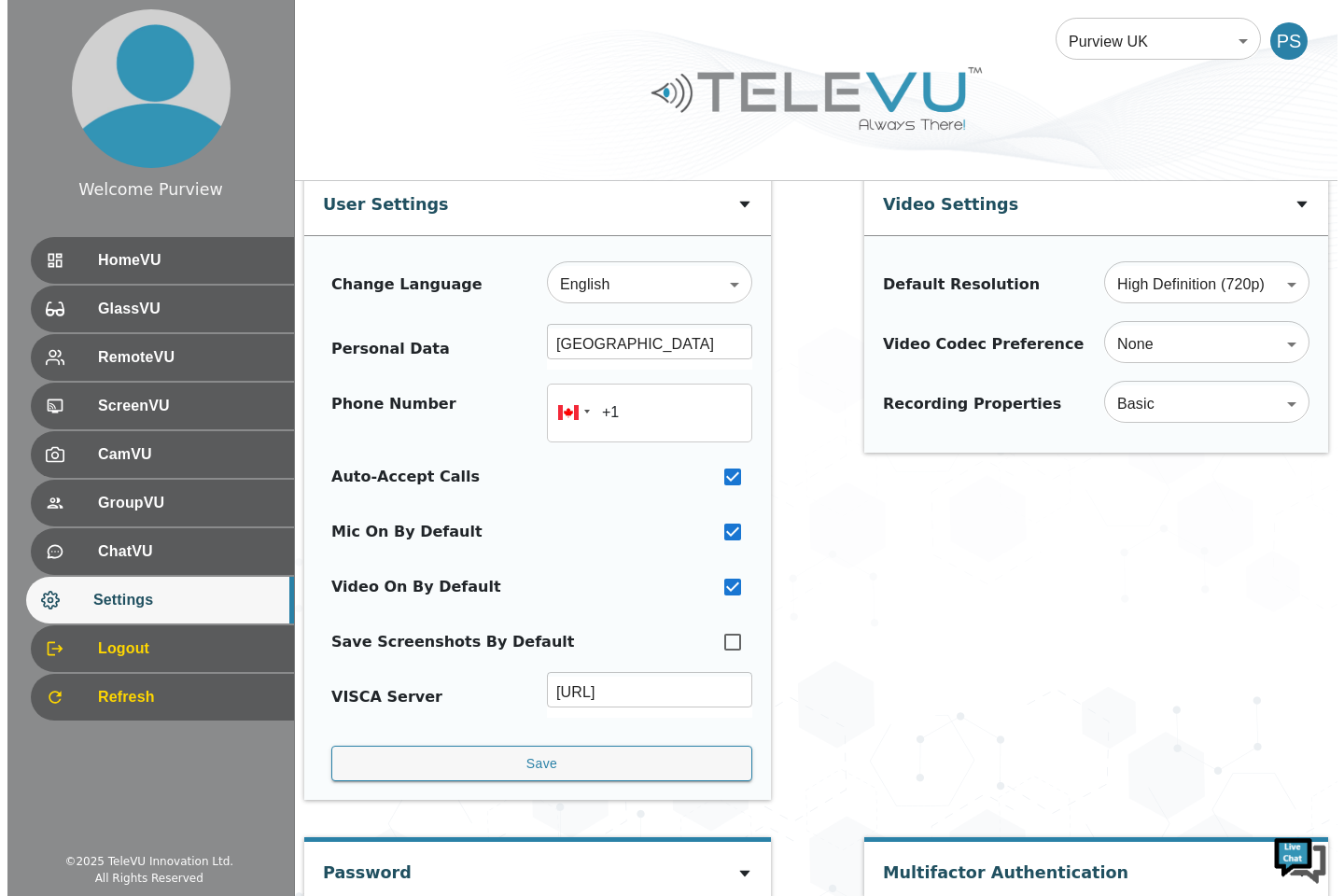
scroll to position [0, 0]
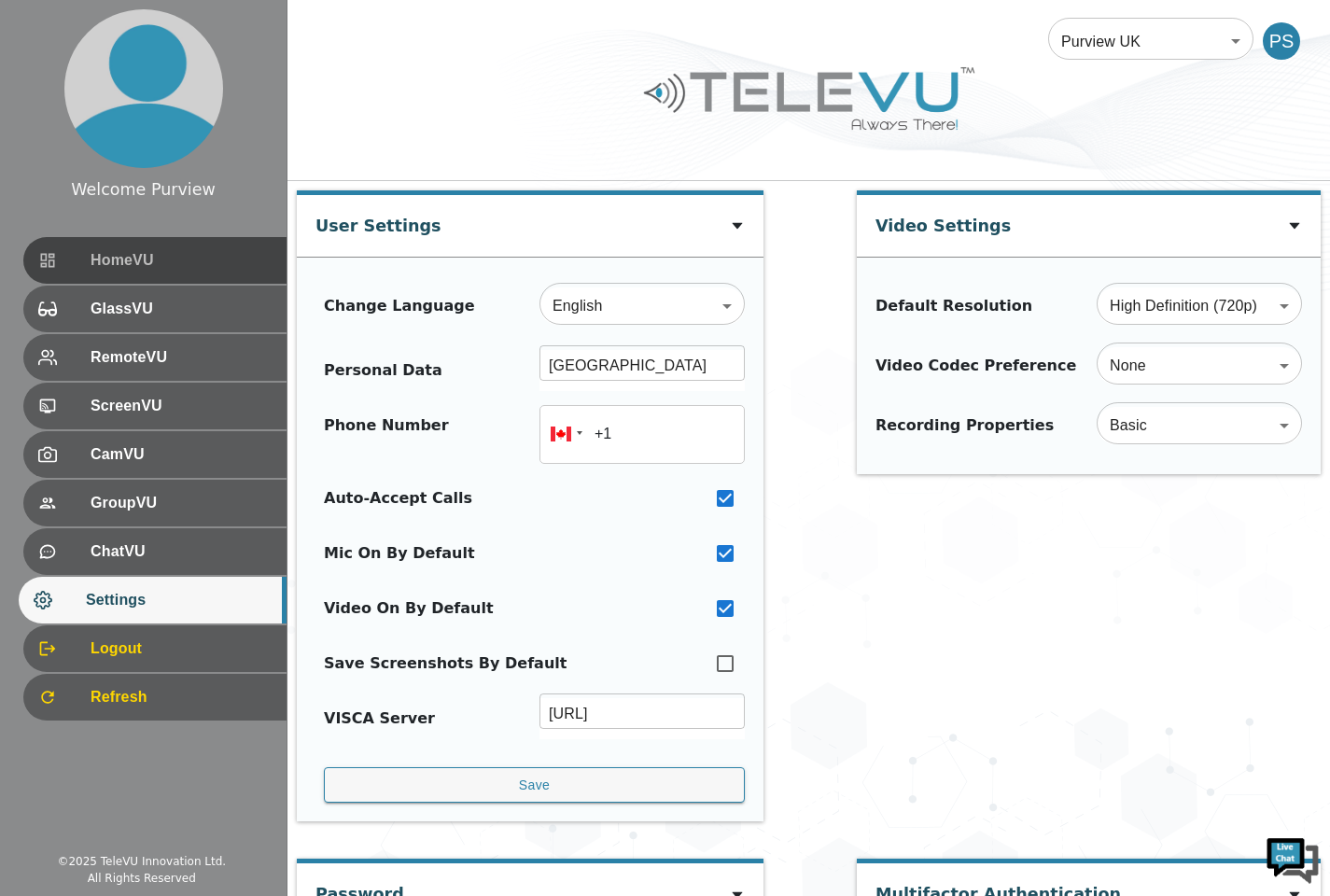
click at [159, 254] on span "HomeVU" at bounding box center [182, 260] width 182 height 22
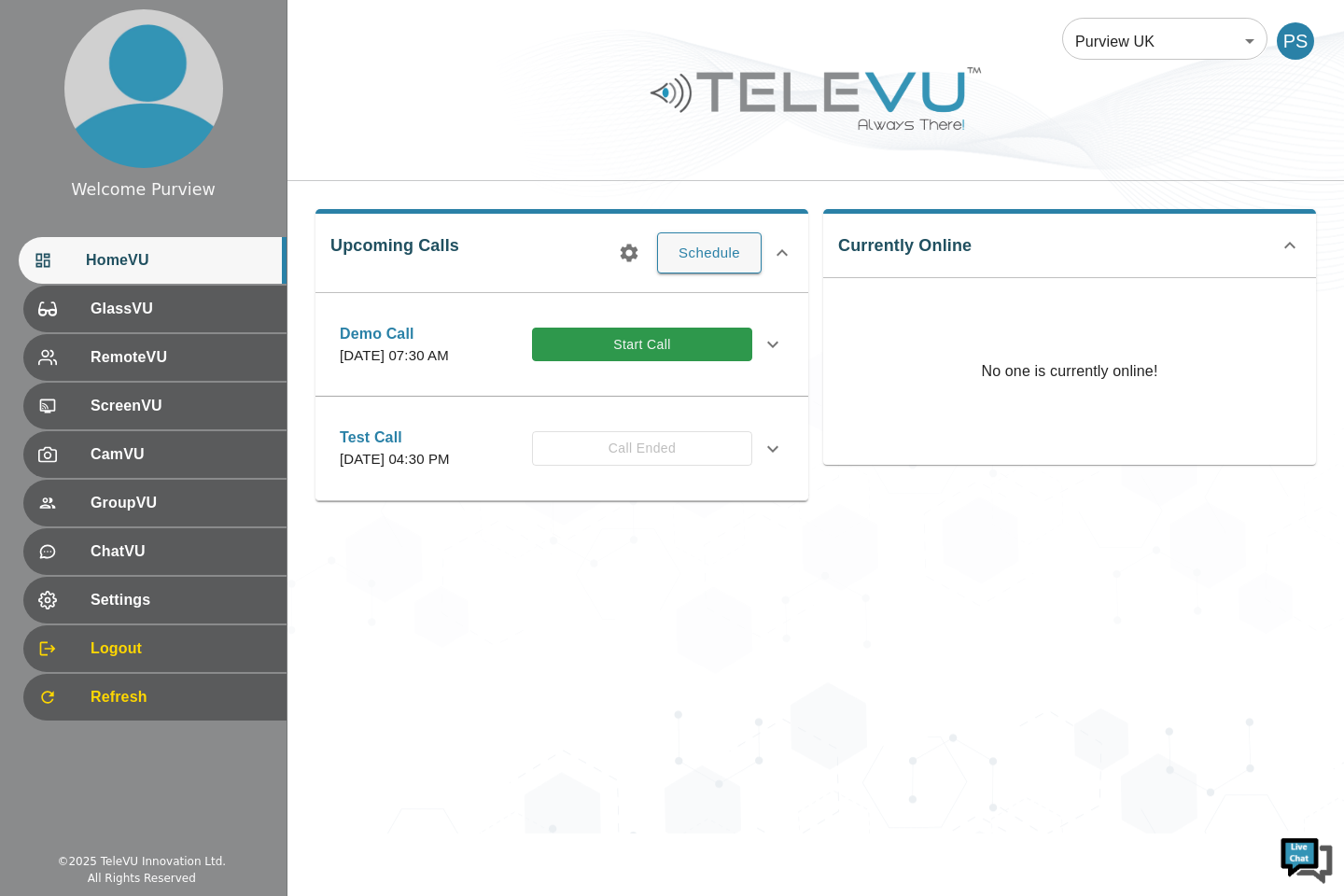
click at [1291, 585] on div "Purview UK 205 ​ PS Upcoming Calls Schedule Demo Call [DATE] 07:30 AM Start Cal…" at bounding box center [816, 416] width 1056 height 833
click at [624, 762] on div "Purview UK 205 ​ PS Upcoming Calls Schedule Demo Call [DATE] 07:30 AM Start Cal…" at bounding box center [816, 416] width 1056 height 833
